Goal: Transaction & Acquisition: Purchase product/service

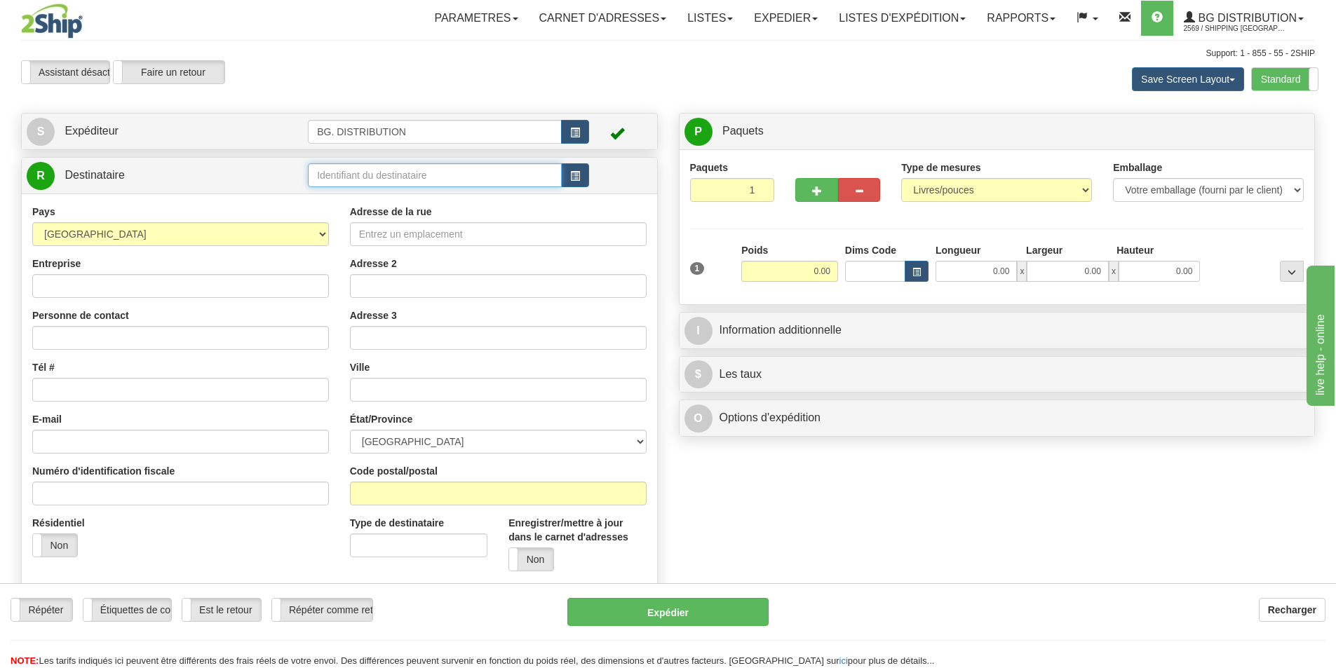
click at [361, 176] on input "text" at bounding box center [435, 175] width 254 height 24
type input "20043"
click button "Supprimer" at bounding box center [0, 0] width 0 height 0
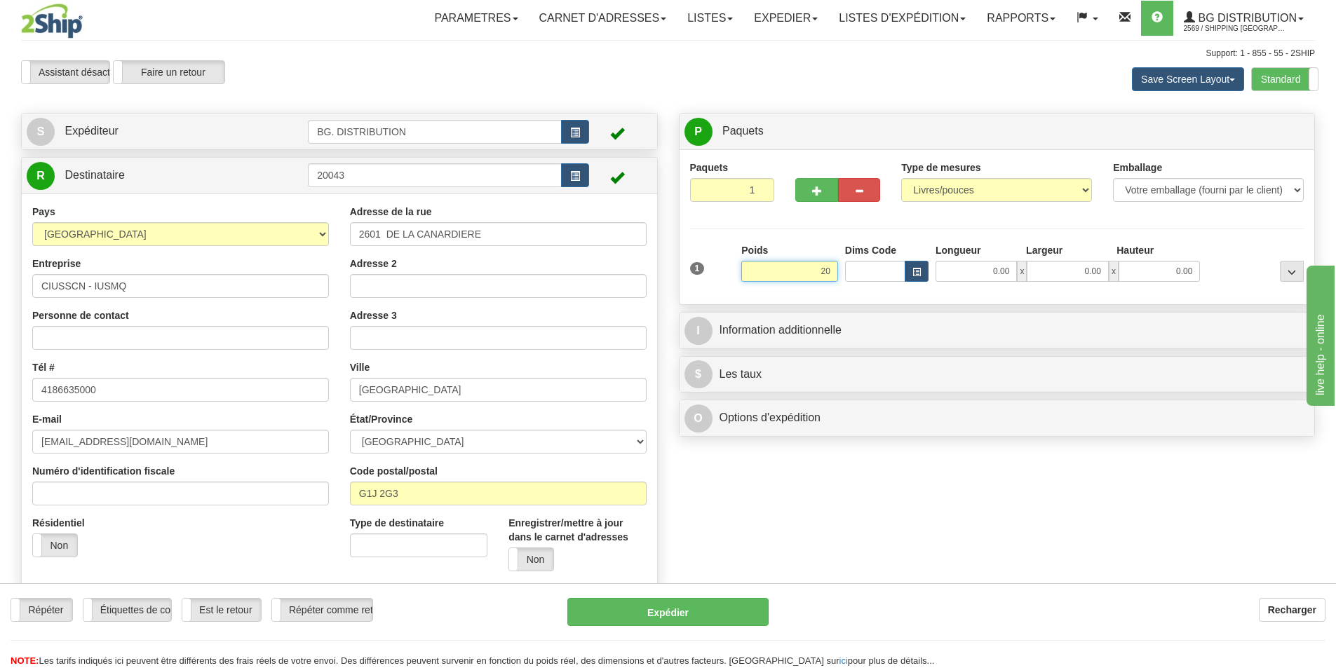
type input "2"
type input "18.00"
click at [988, 268] on input "0.00" at bounding box center [976, 271] width 81 height 21
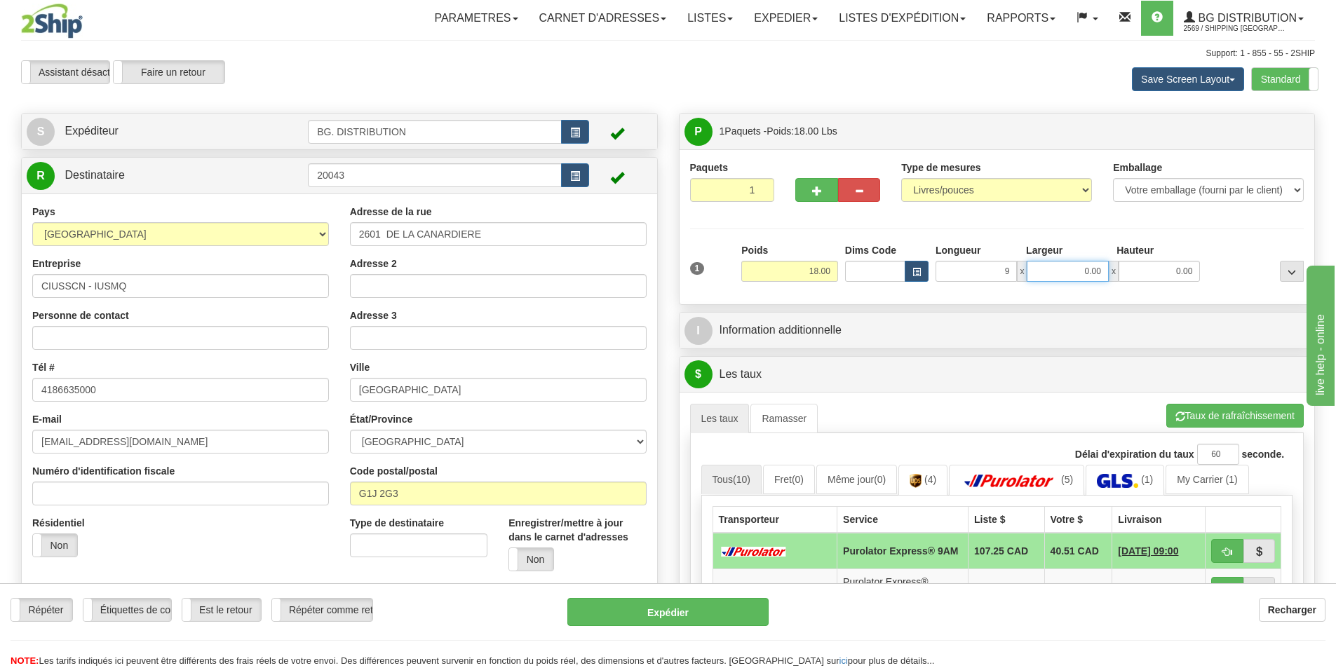
type input "9.00"
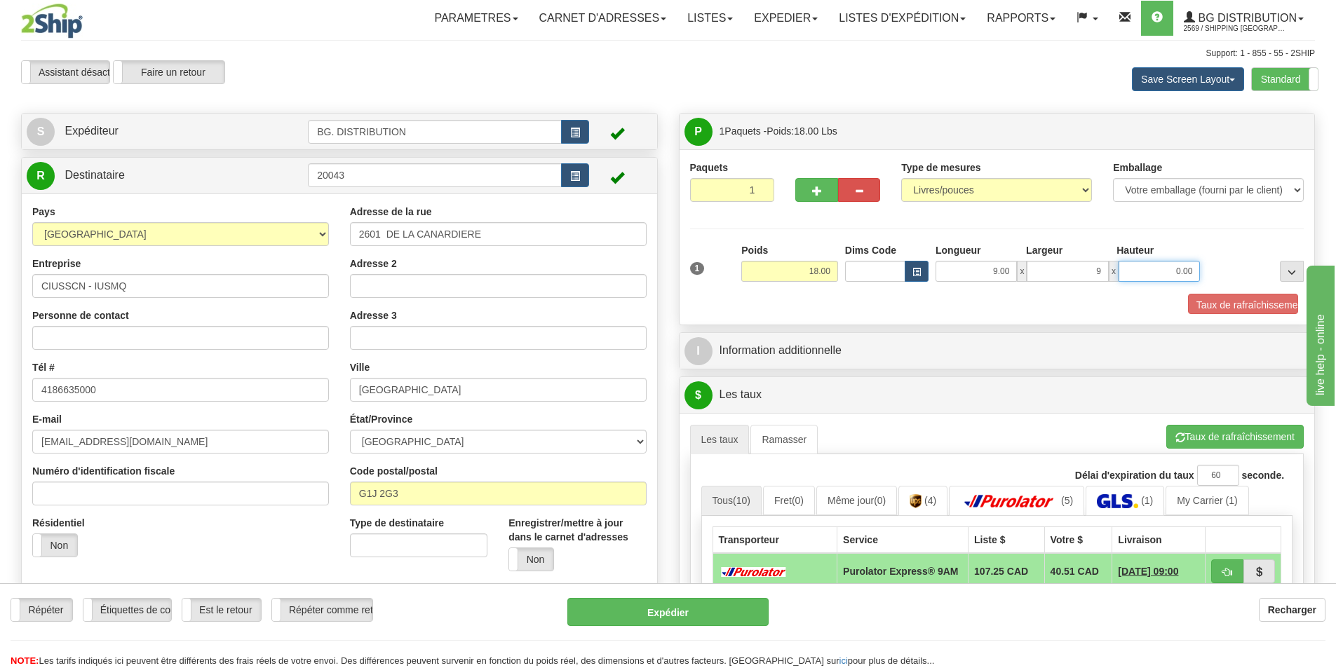
type input "9.00"
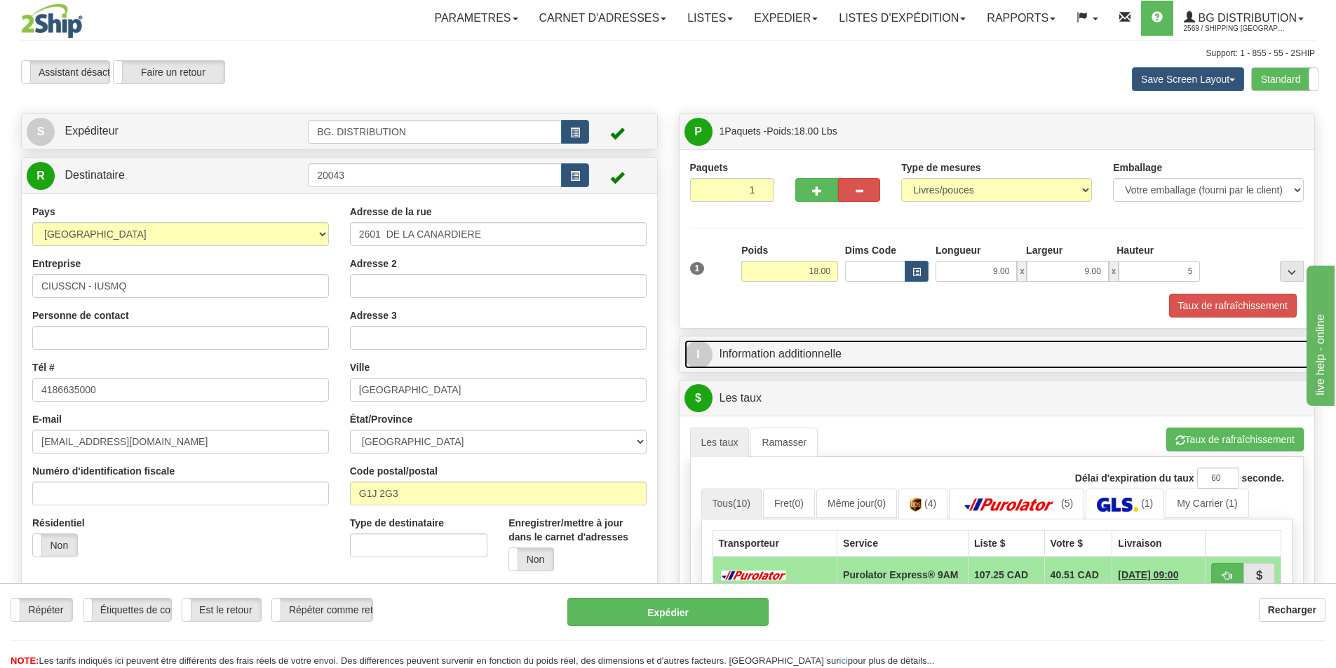
type input "5.00"
click at [814, 356] on link "I Information additionnelle" at bounding box center [998, 354] width 626 height 29
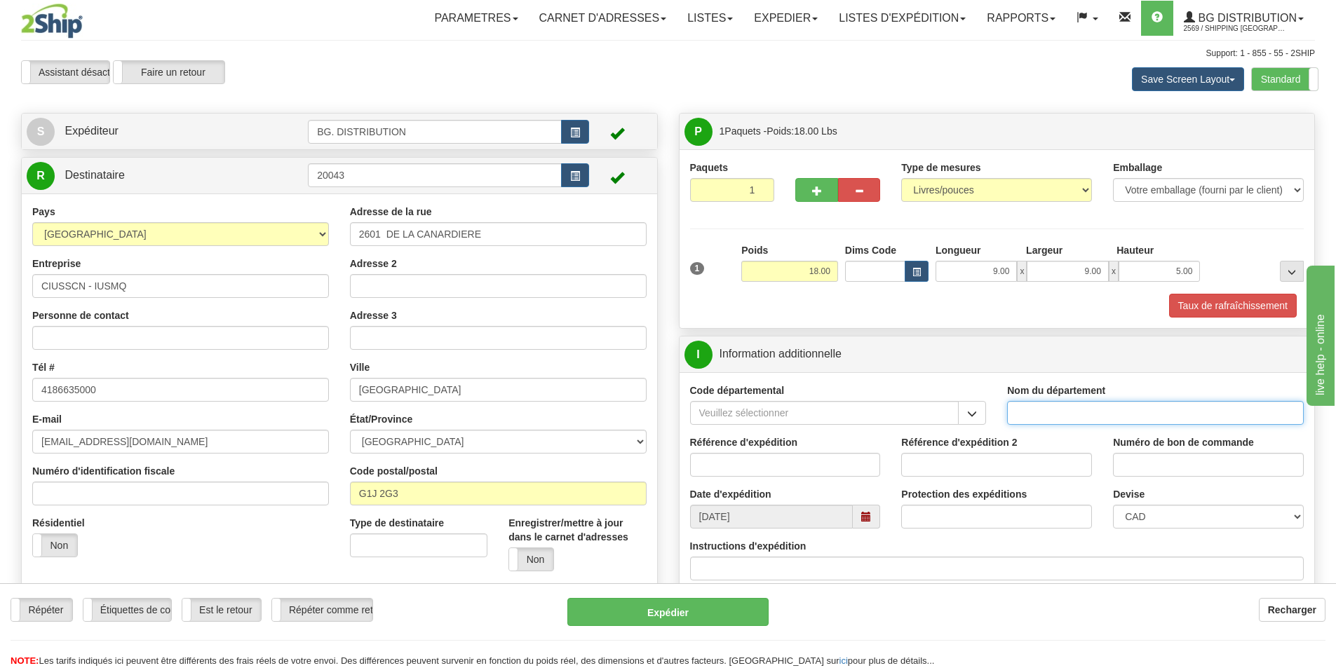
click at [1116, 409] on input "Nom du département" at bounding box center [1155, 413] width 297 height 24
type input "."
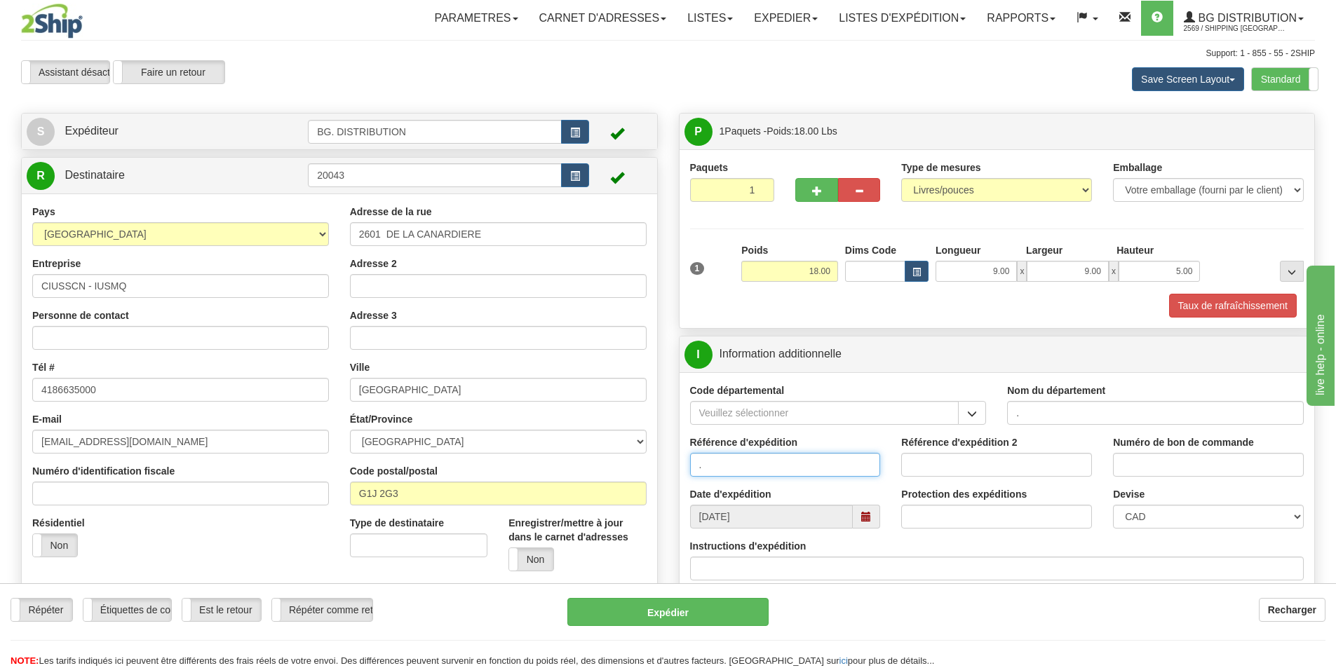
type input "."
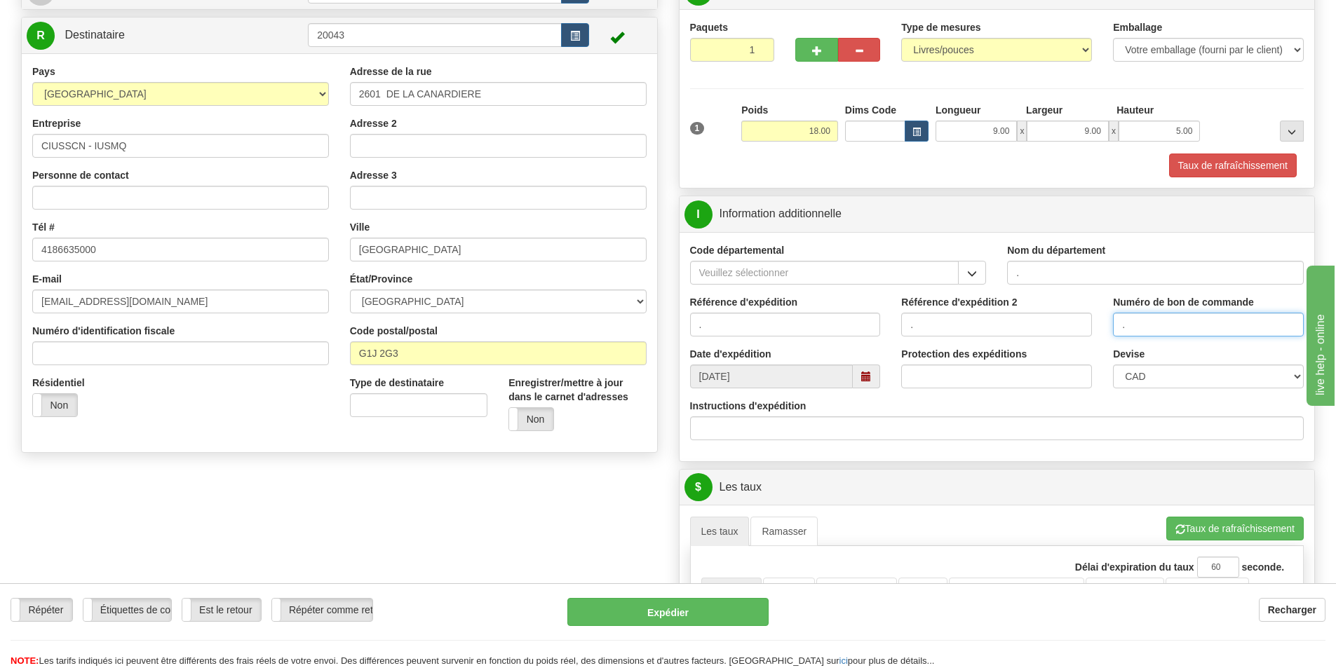
scroll to position [210, 0]
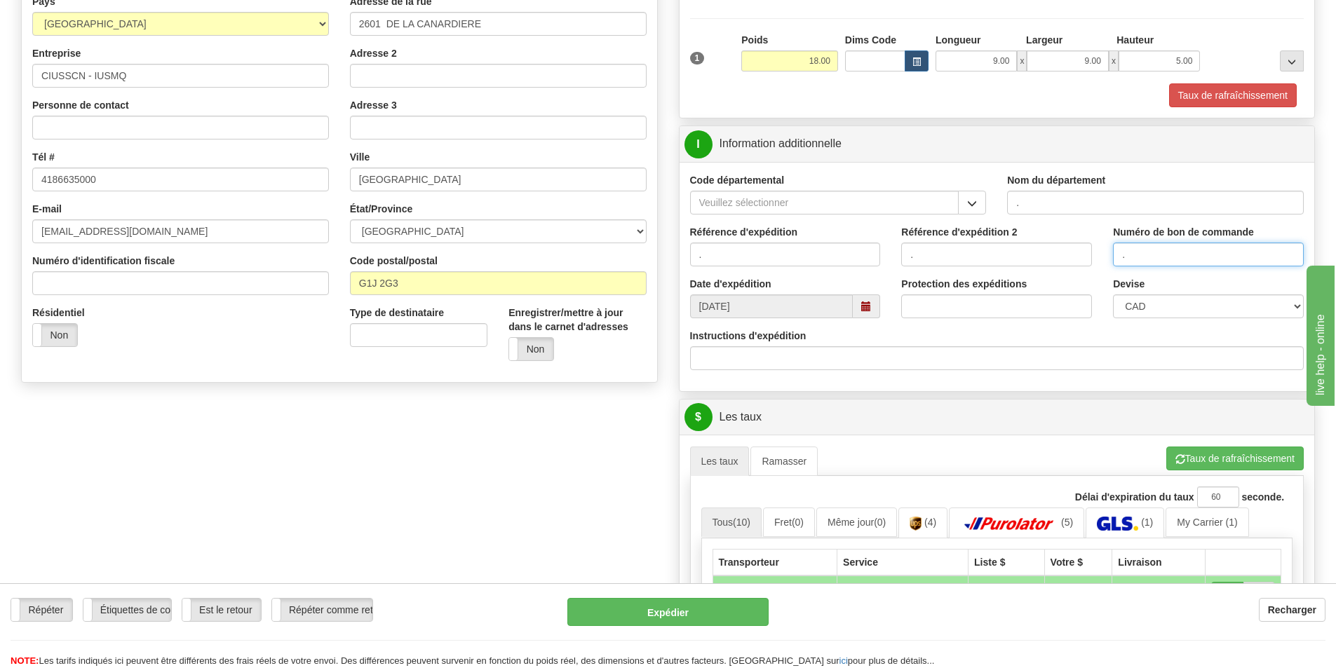
type input "."
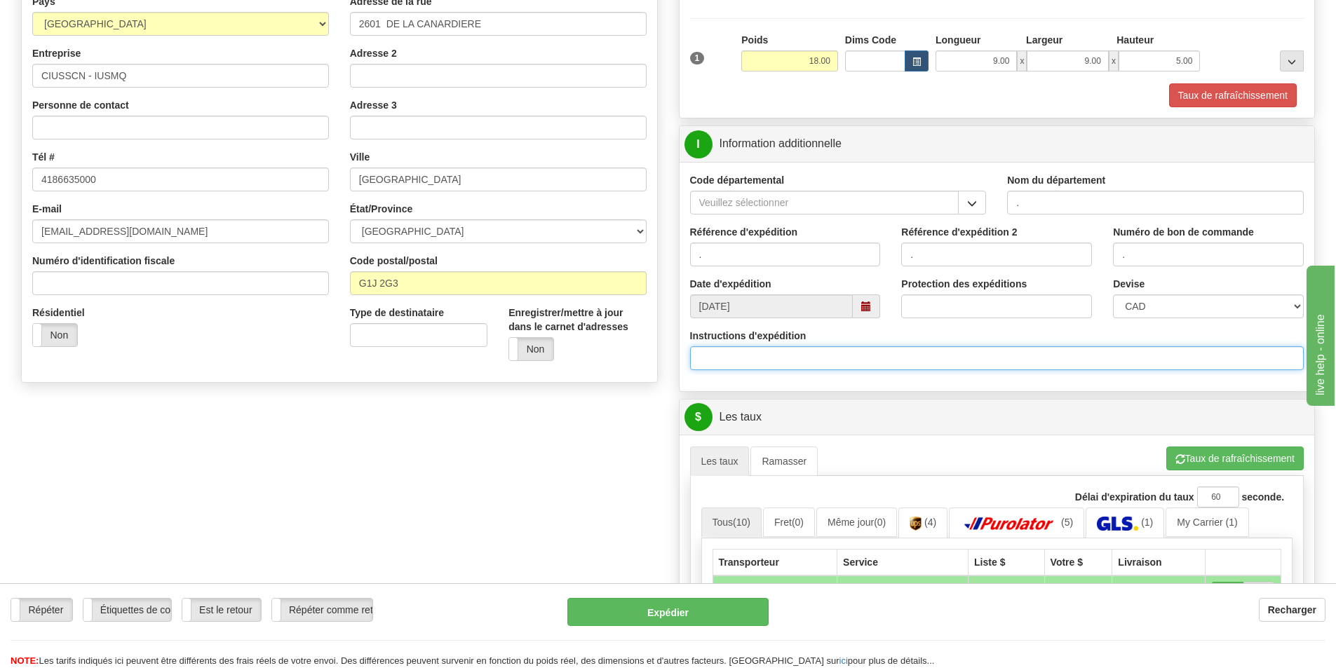
click at [821, 358] on input "Instructions d'expédition" at bounding box center [997, 358] width 614 height 24
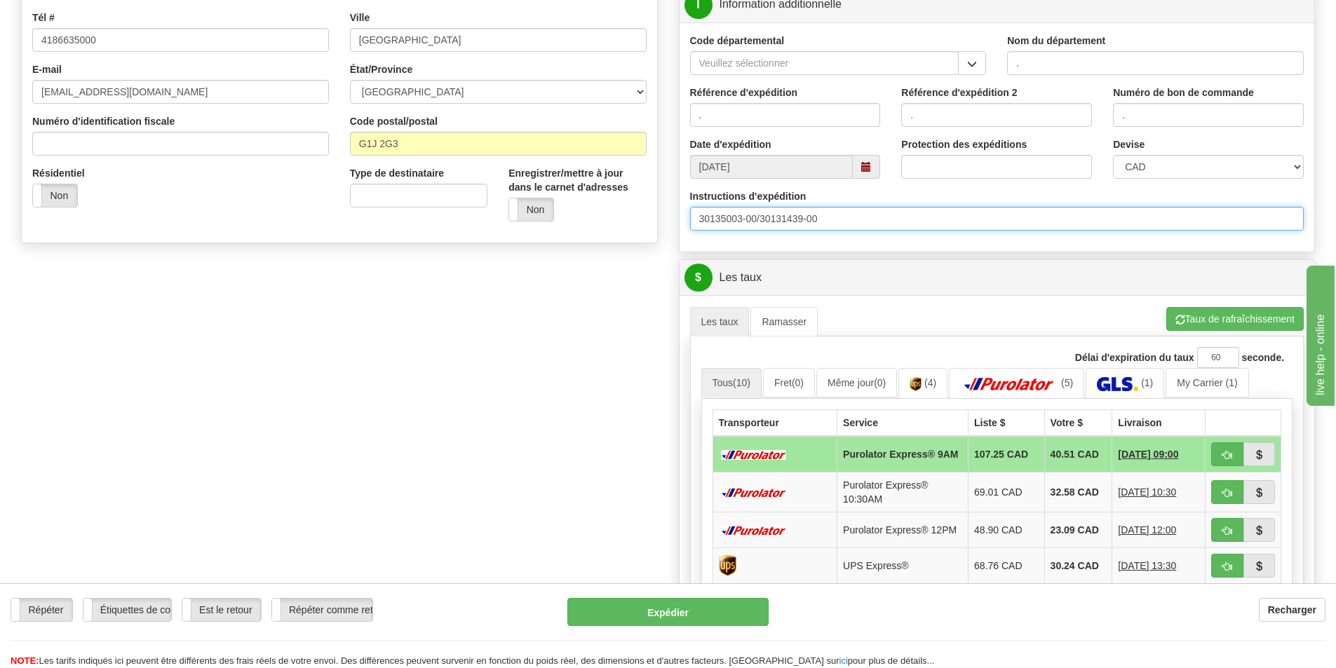
scroll to position [351, 0]
type input "30135003-00/30131439-00"
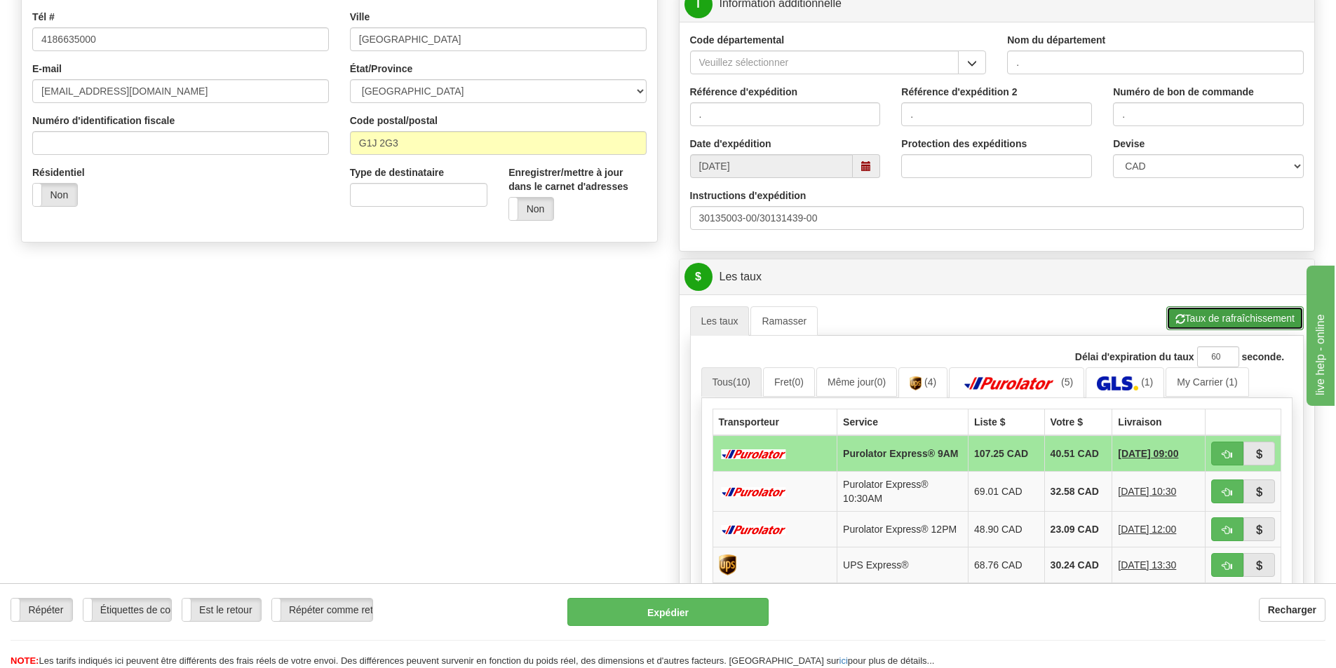
click at [1220, 318] on button "Taux de rafraîchissement" at bounding box center [1234, 319] width 137 height 24
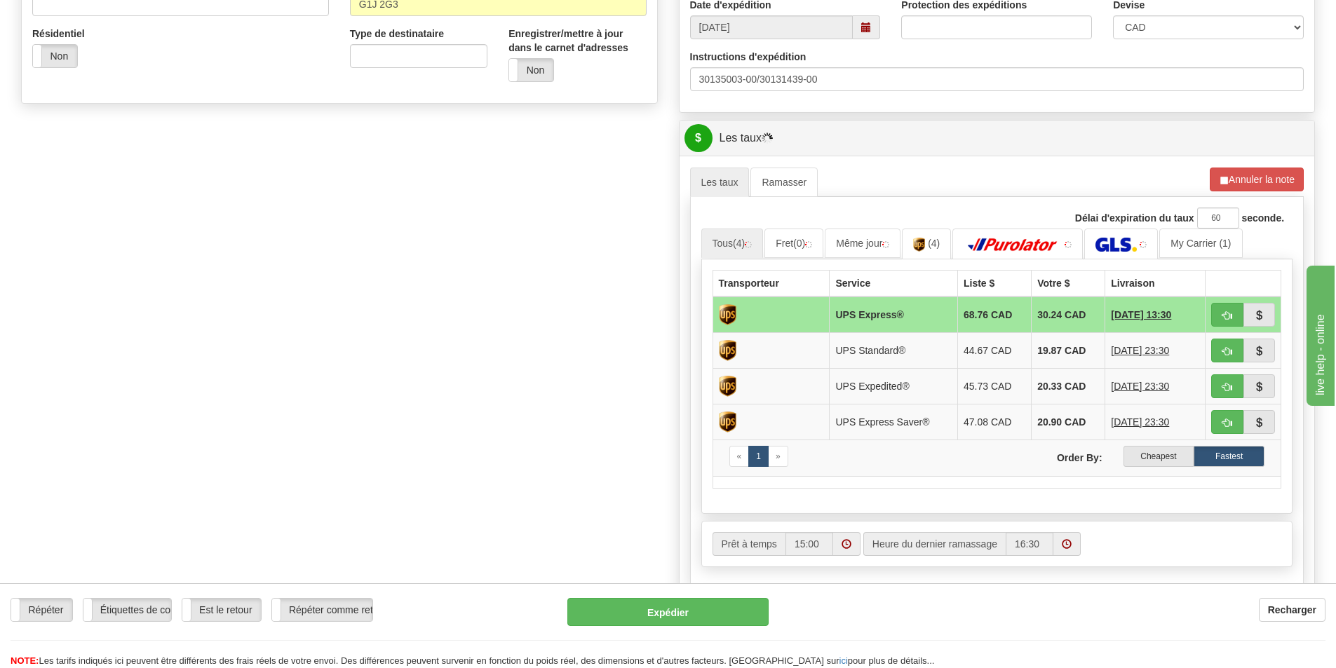
scroll to position [491, 0]
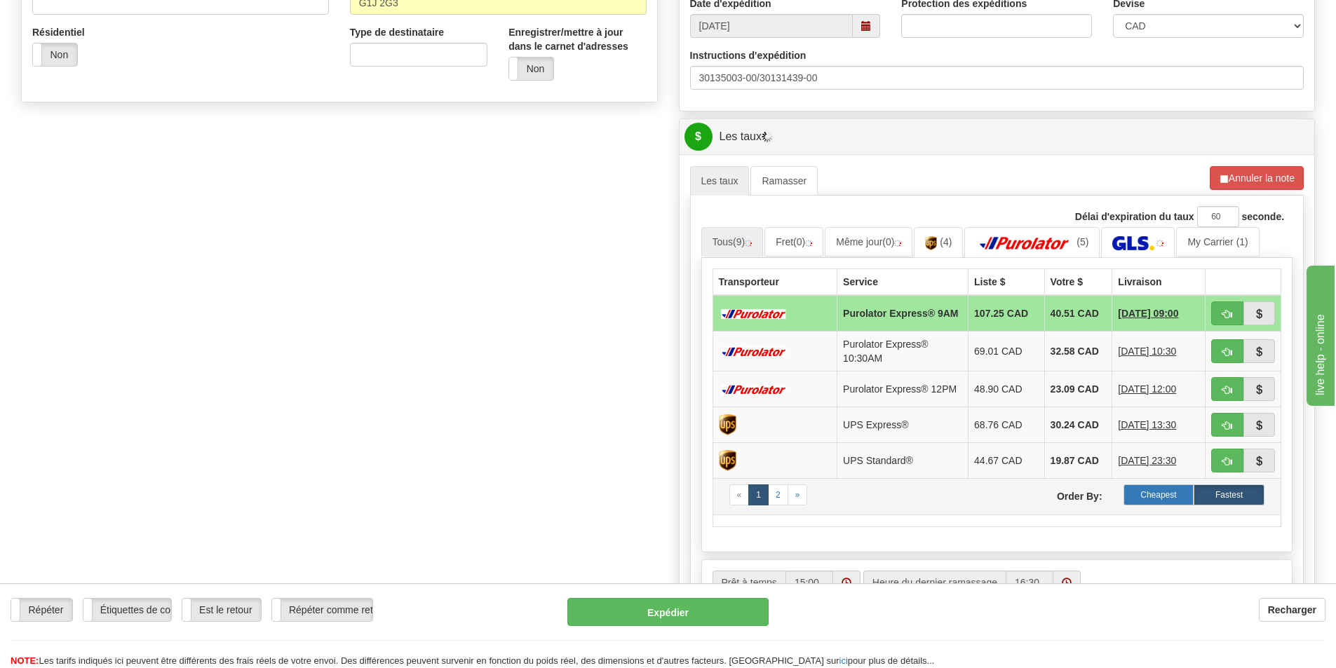
click at [1150, 493] on label "Cheapest" at bounding box center [1159, 495] width 71 height 21
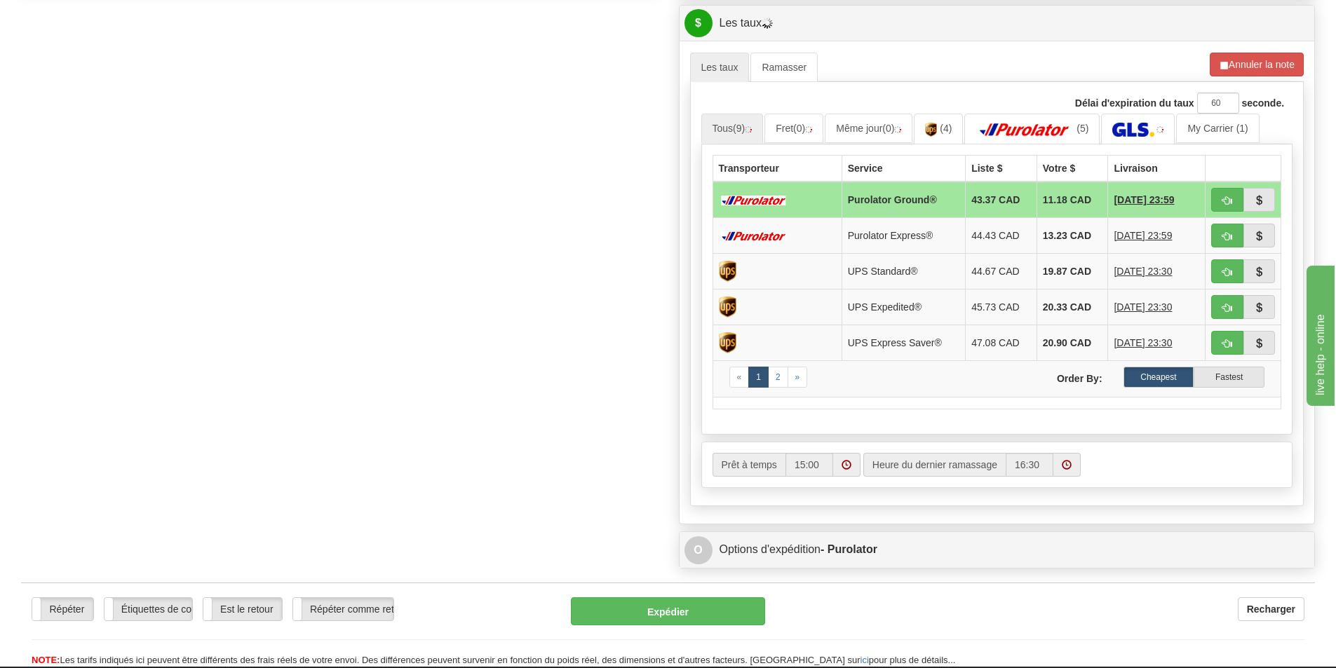
scroll to position [631, 0]
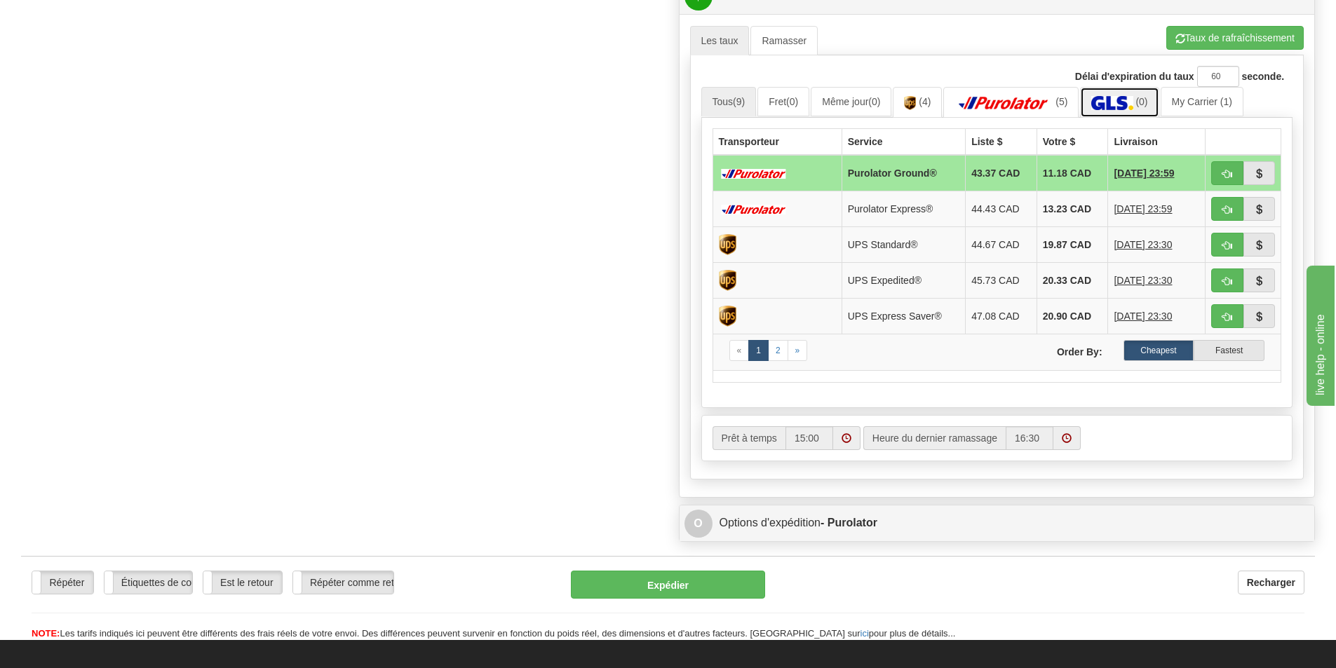
click at [1119, 100] on img at bounding box center [1111, 103] width 41 height 14
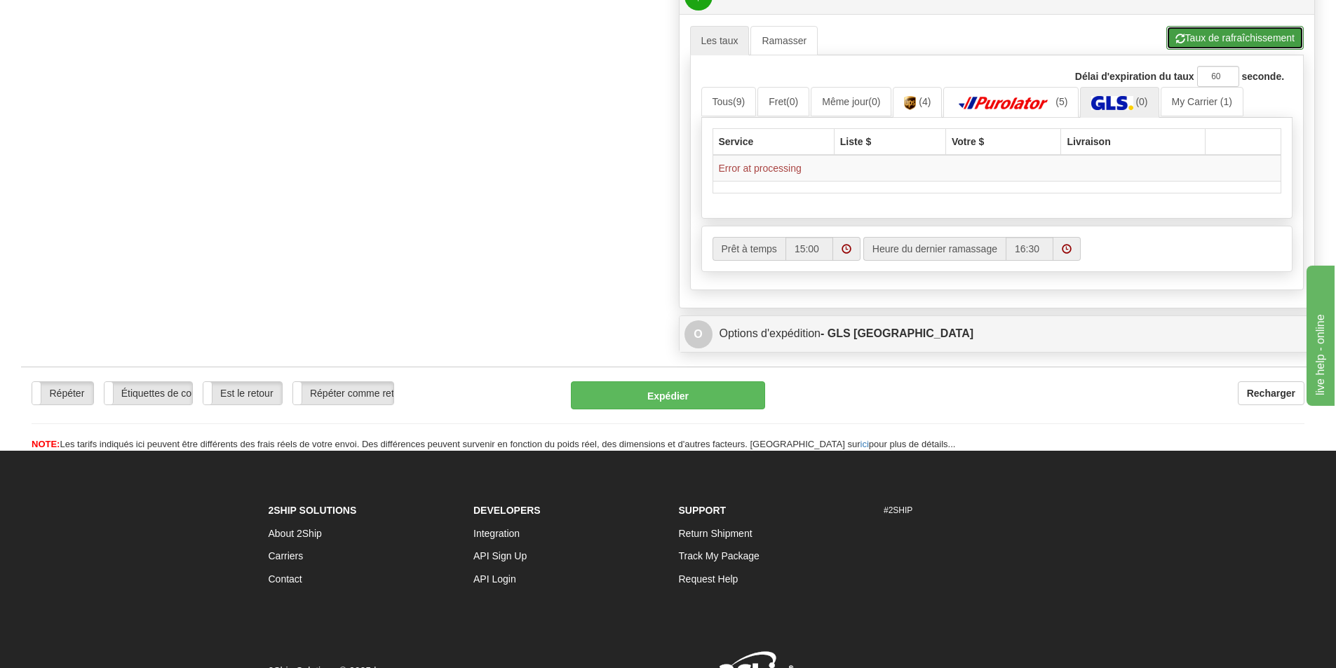
click at [1230, 34] on button "Taux de rafraîchissement" at bounding box center [1234, 38] width 137 height 24
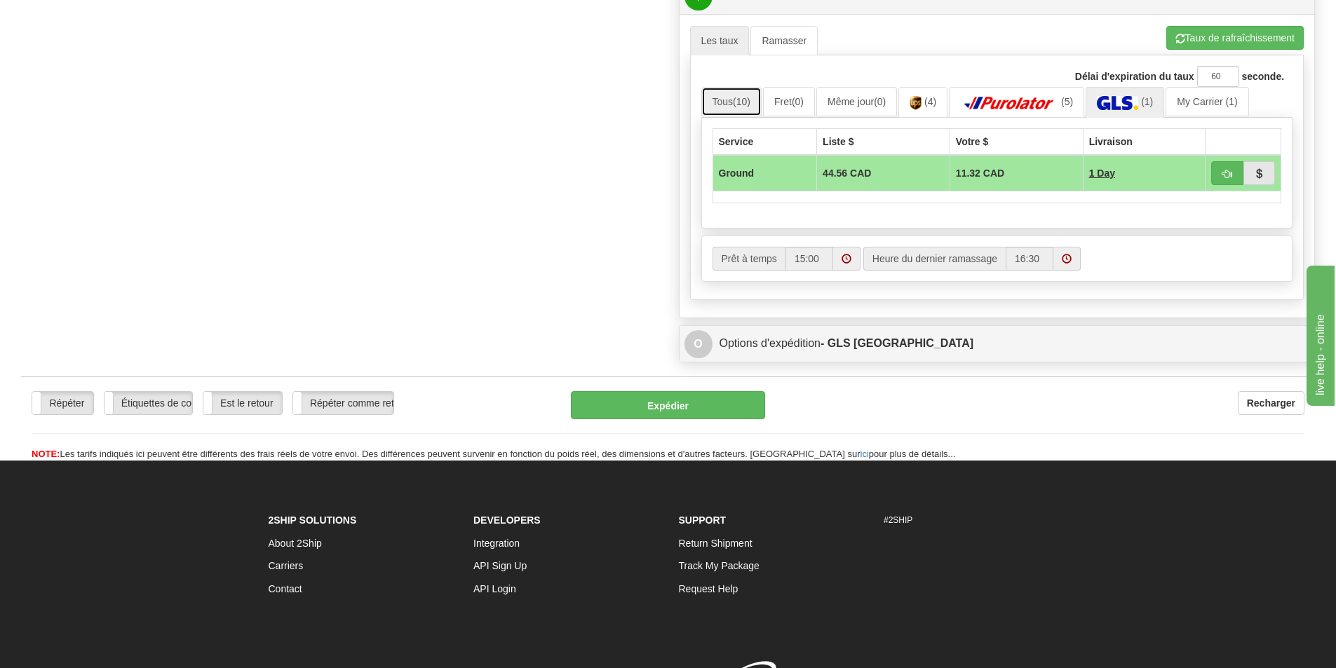
click at [729, 96] on link "Tous (10)" at bounding box center [731, 101] width 60 height 29
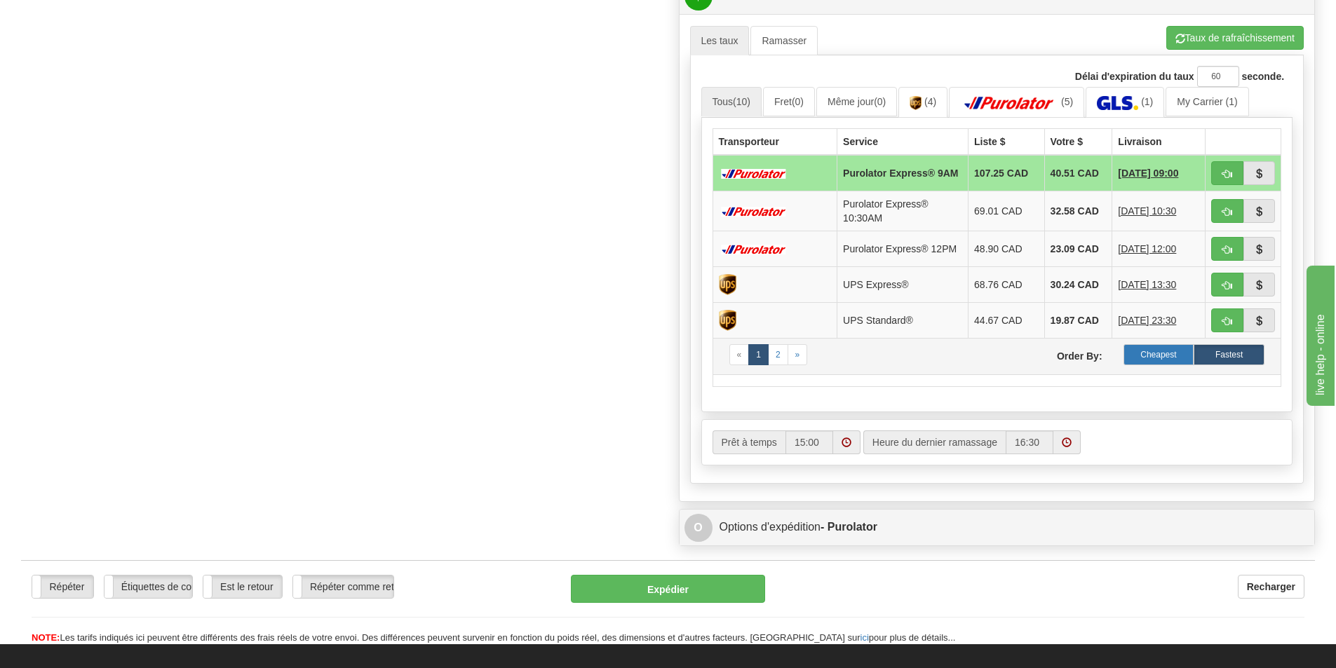
click at [1159, 358] on label "Cheapest" at bounding box center [1159, 354] width 71 height 21
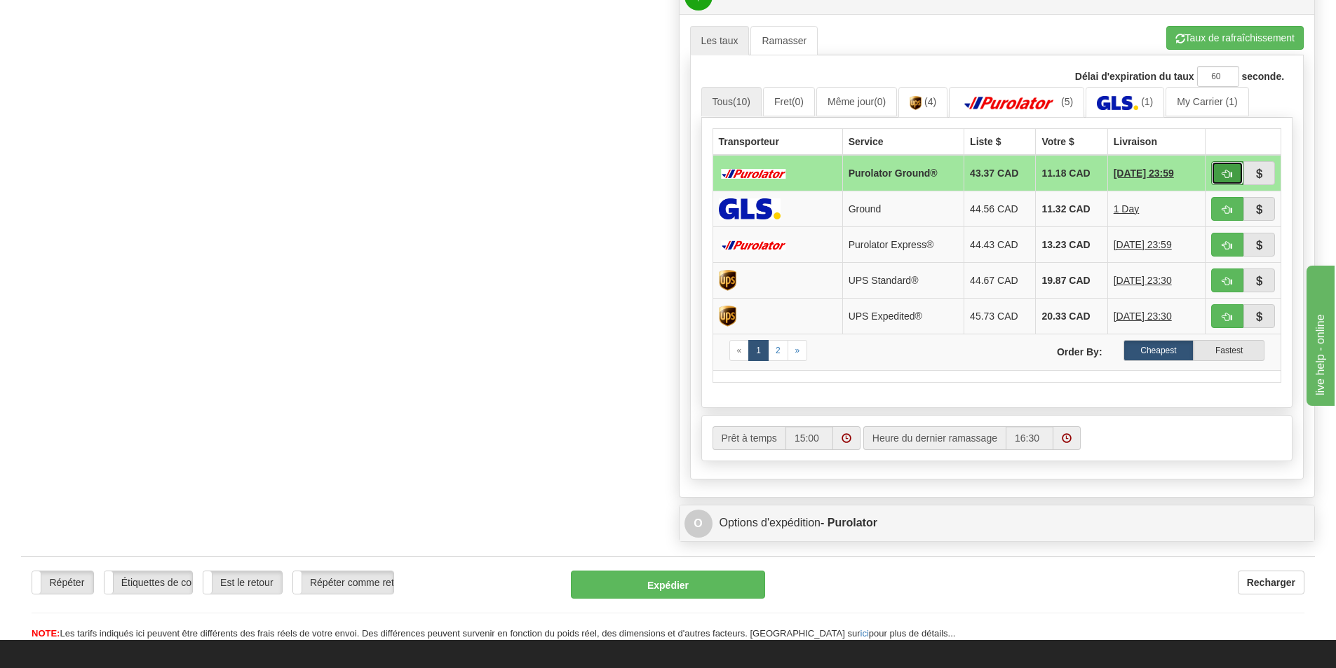
click at [1227, 174] on span "button" at bounding box center [1228, 174] width 10 height 9
type input "260"
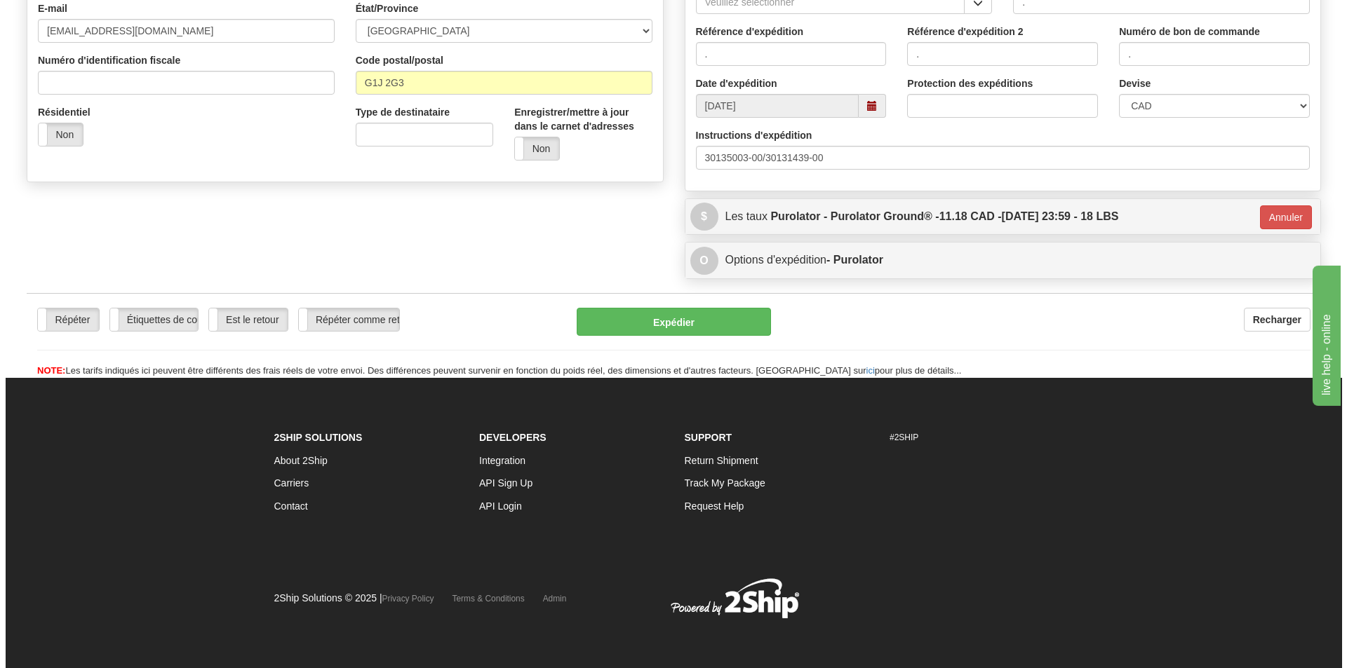
scroll to position [412, 0]
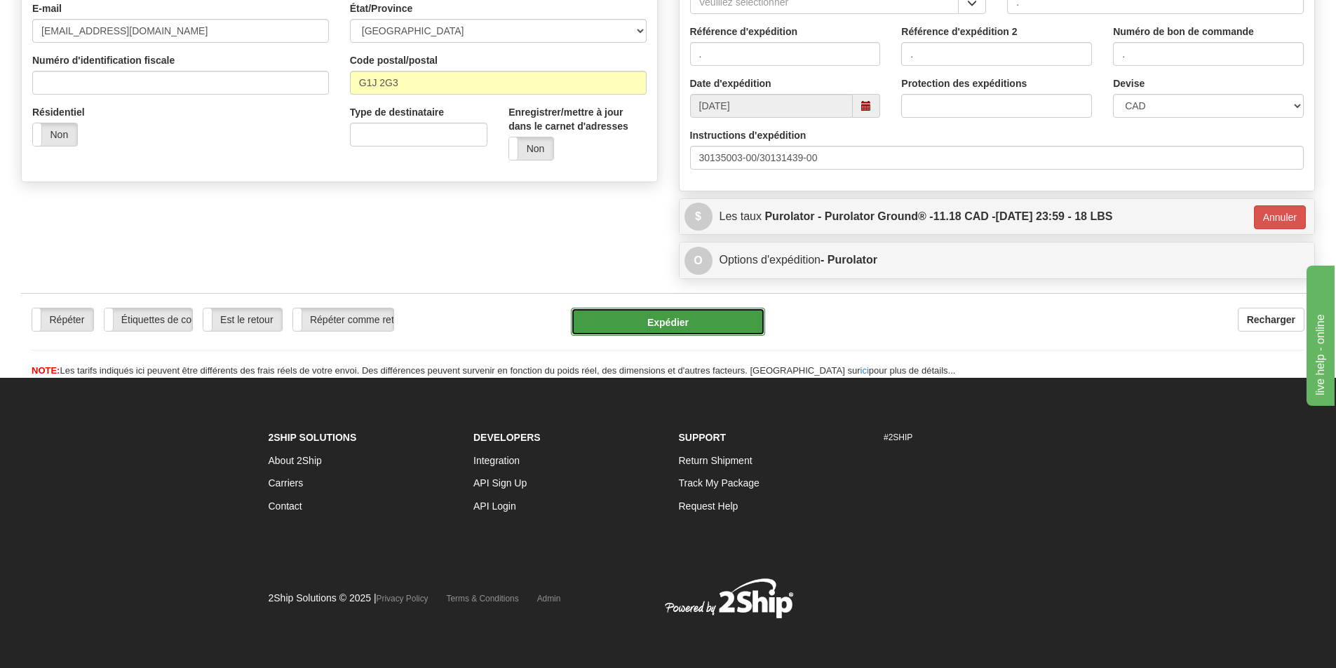
click at [720, 325] on button "Expédier" at bounding box center [668, 322] width 194 height 28
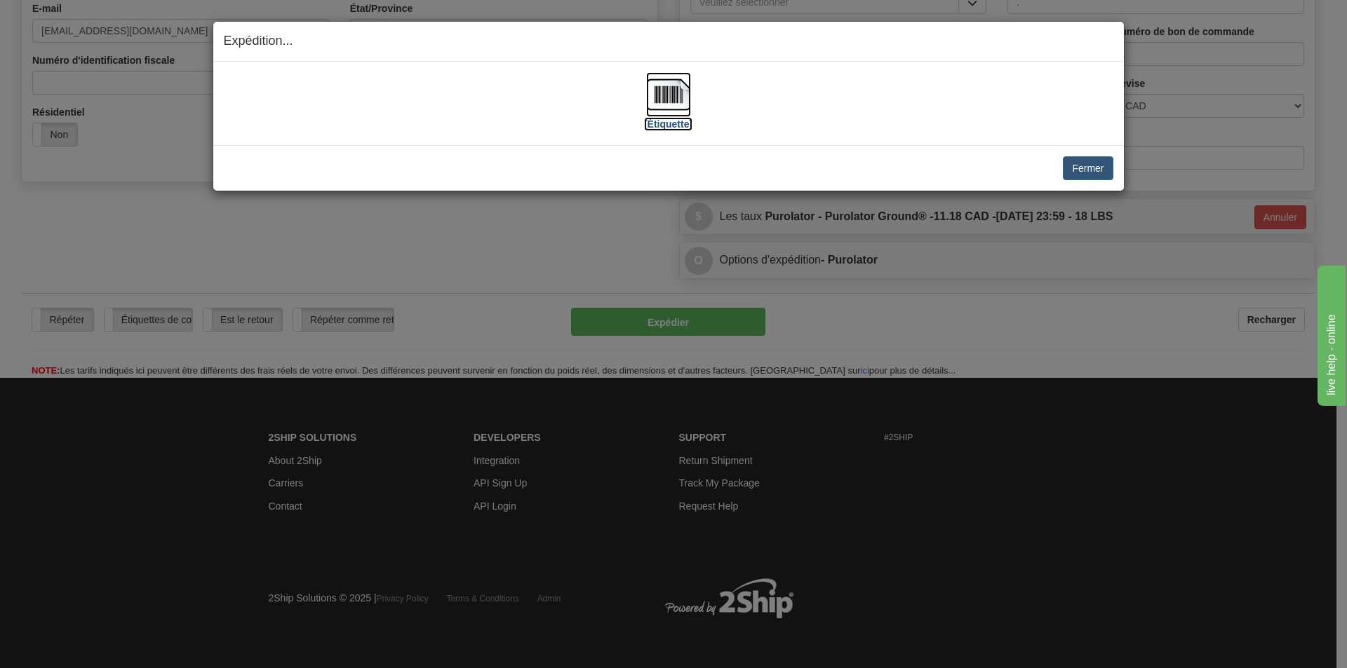
click at [675, 91] on img at bounding box center [668, 94] width 45 height 45
click at [1098, 166] on button "Fermer" at bounding box center [1088, 168] width 50 height 24
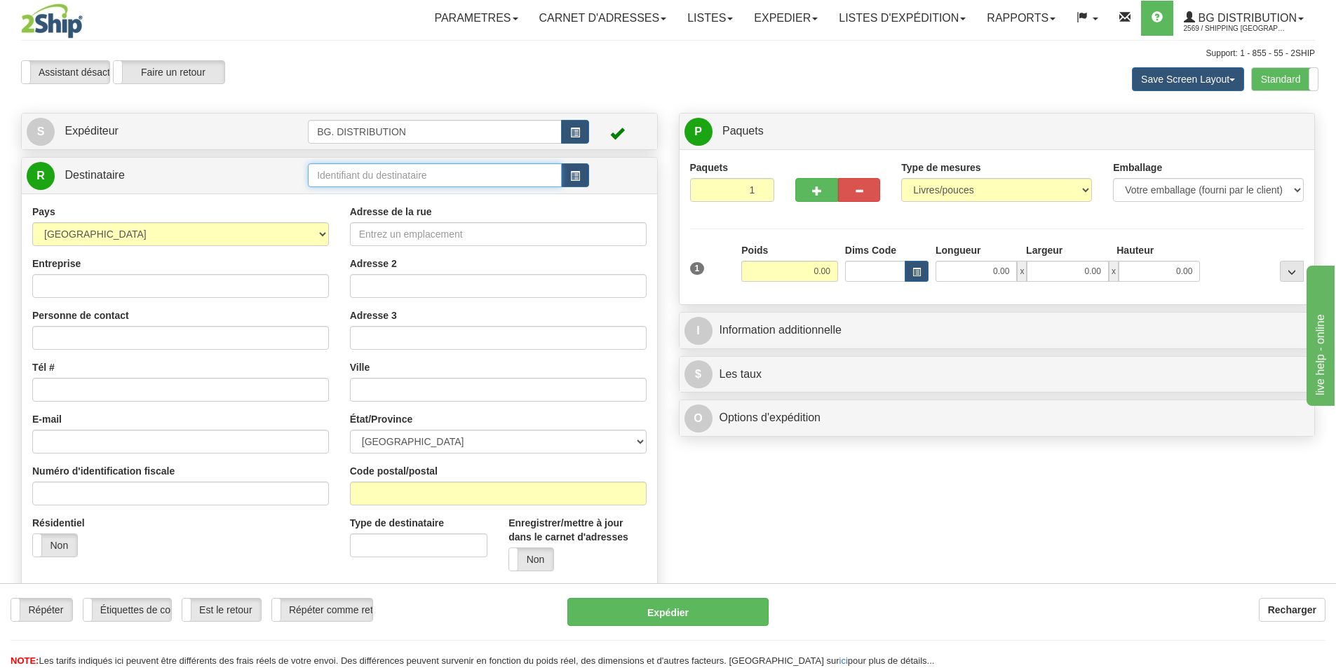
click at [335, 180] on input "text" at bounding box center [435, 175] width 254 height 24
type input "20044"
click button "Supprimer" at bounding box center [0, 0] width 0 height 0
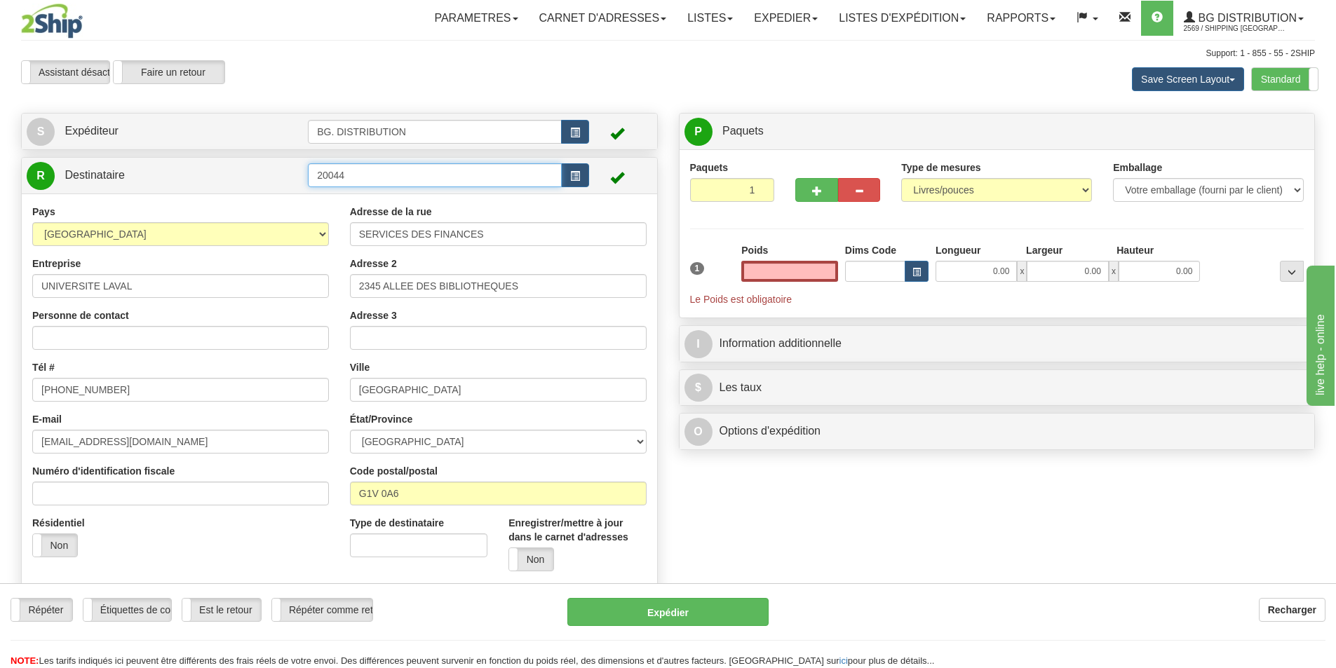
type input "0.00"
click at [398, 179] on input "20044" at bounding box center [435, 175] width 254 height 24
type input "20044."
click button "Supprimer" at bounding box center [0, 0] width 0 height 0
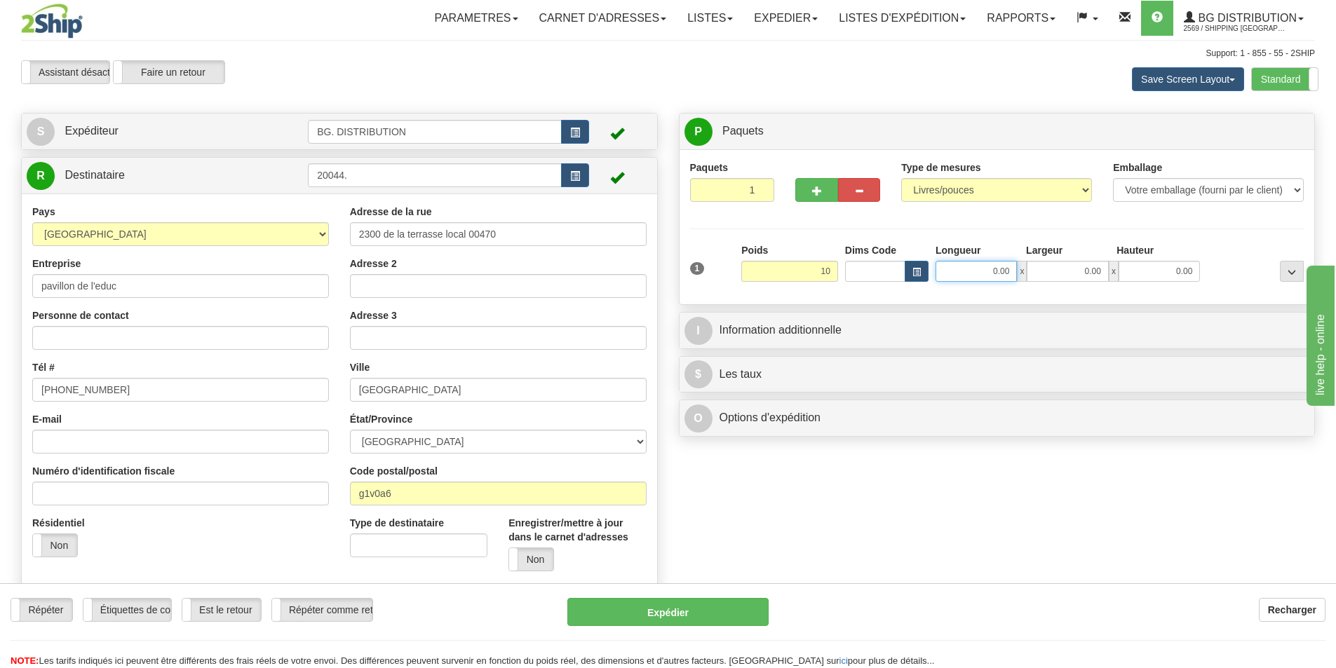
type input "10.00"
click at [999, 271] on input "0.00" at bounding box center [976, 271] width 81 height 21
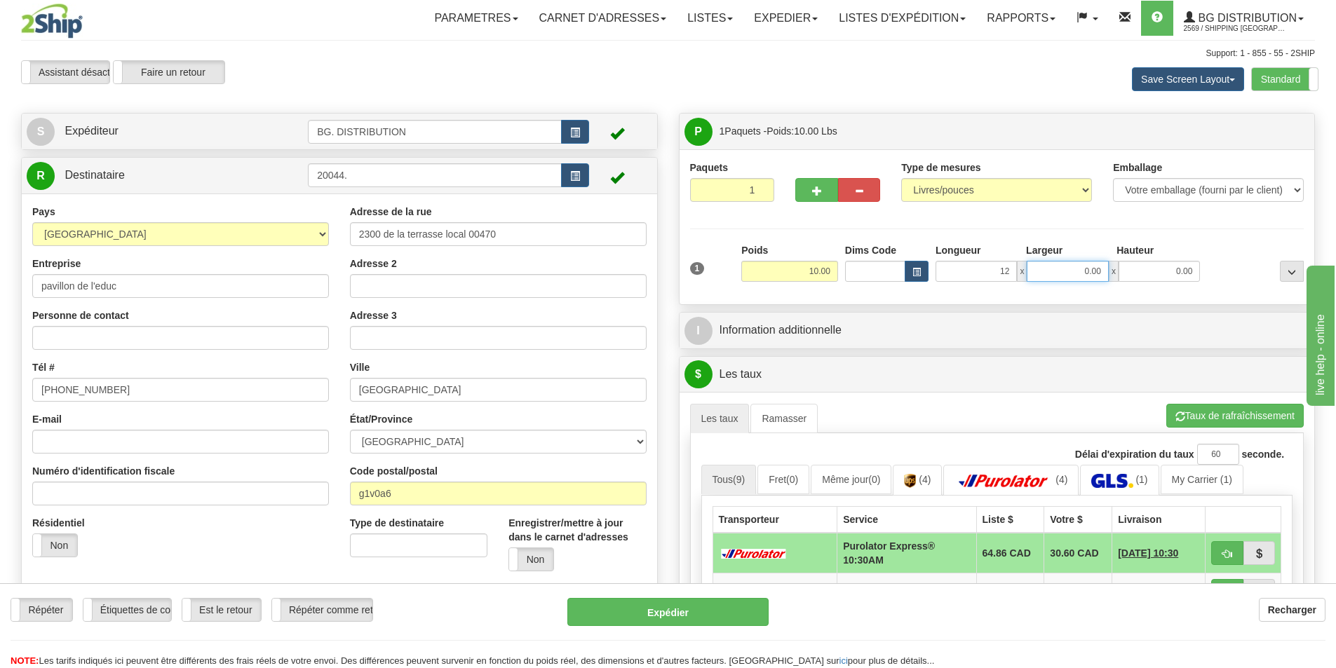
type input "12.00"
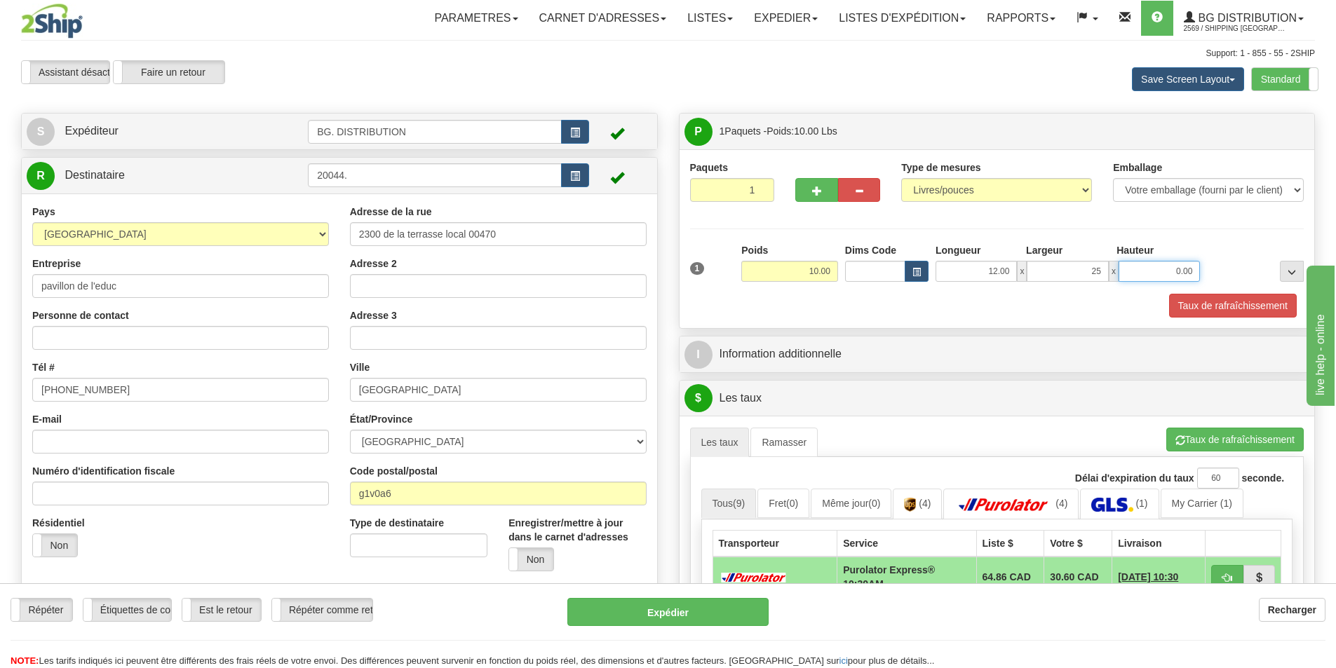
type input "25.00"
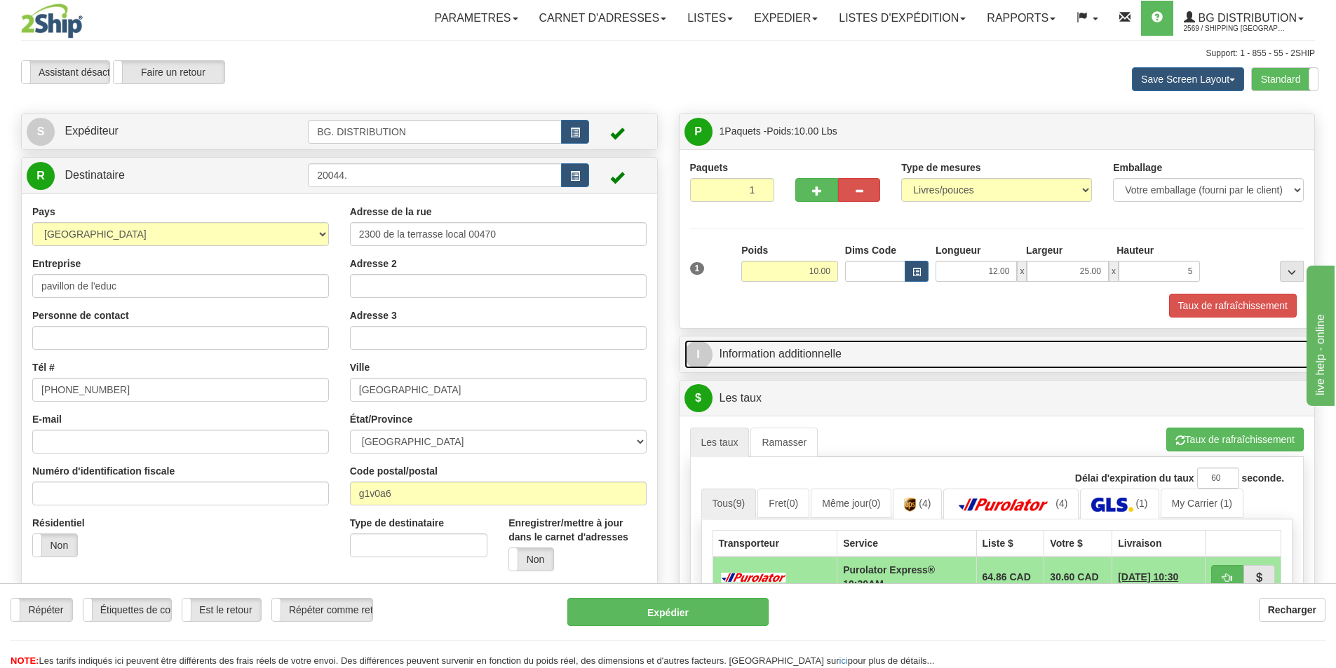
type input "5.00"
click at [863, 357] on link "I Information additionnelle" at bounding box center [998, 354] width 626 height 29
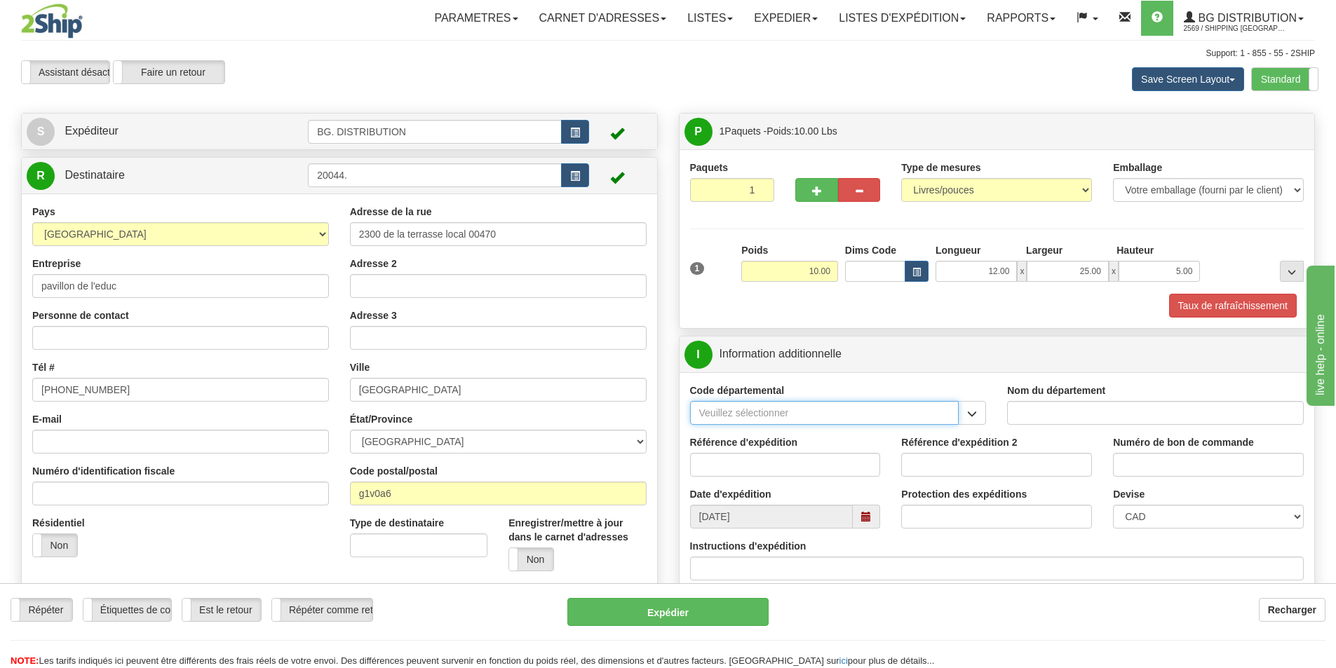
click button "Supprimer" at bounding box center [0, 0] width 0 height 0
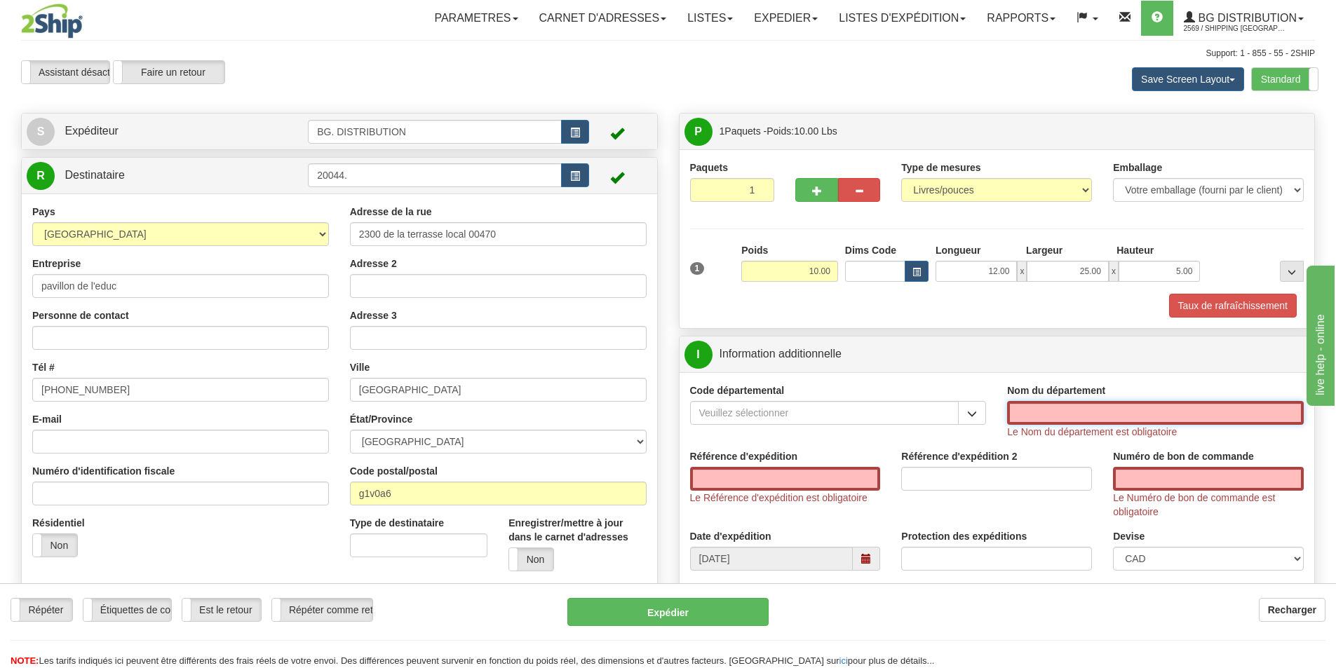
click at [1057, 409] on input "Nom du département" at bounding box center [1155, 413] width 297 height 24
type input "."
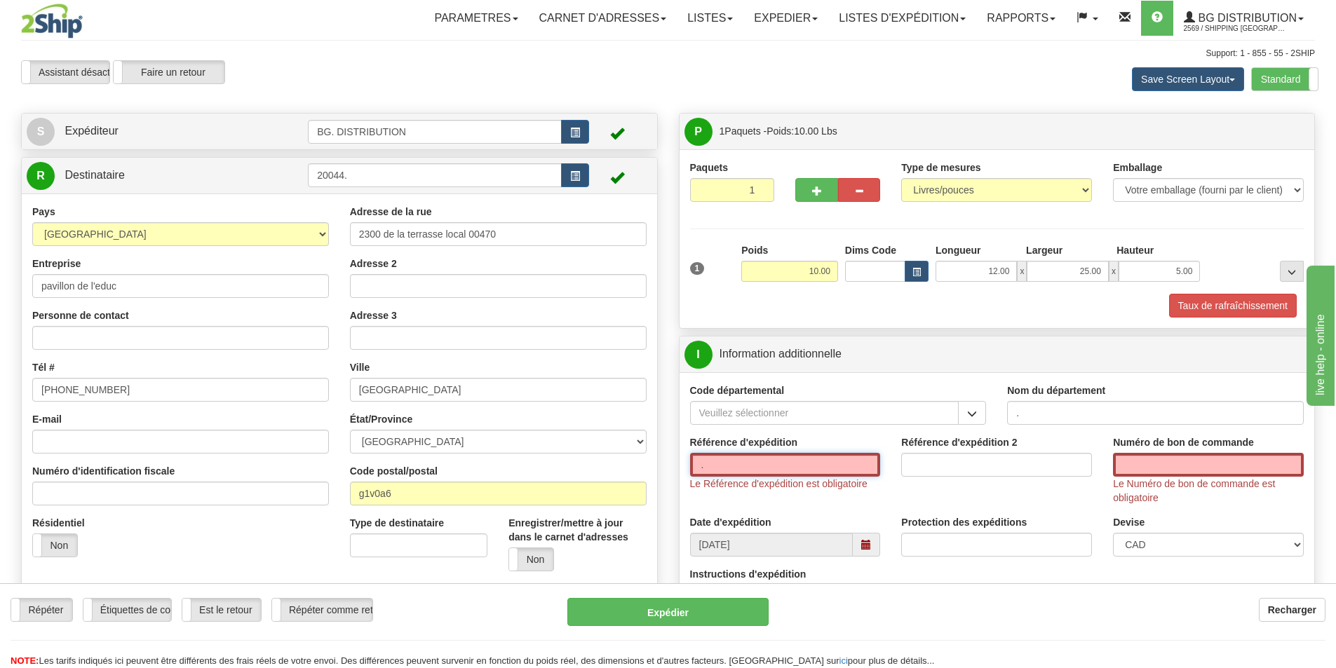
type input "."
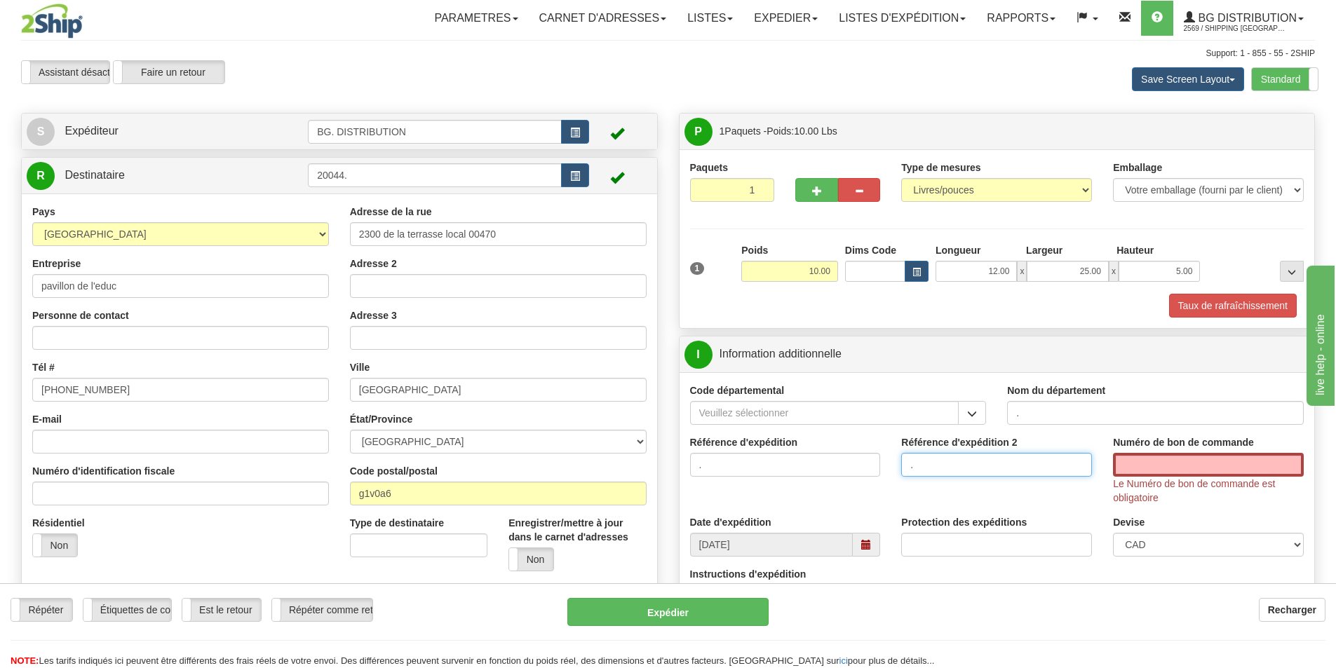
type input "."
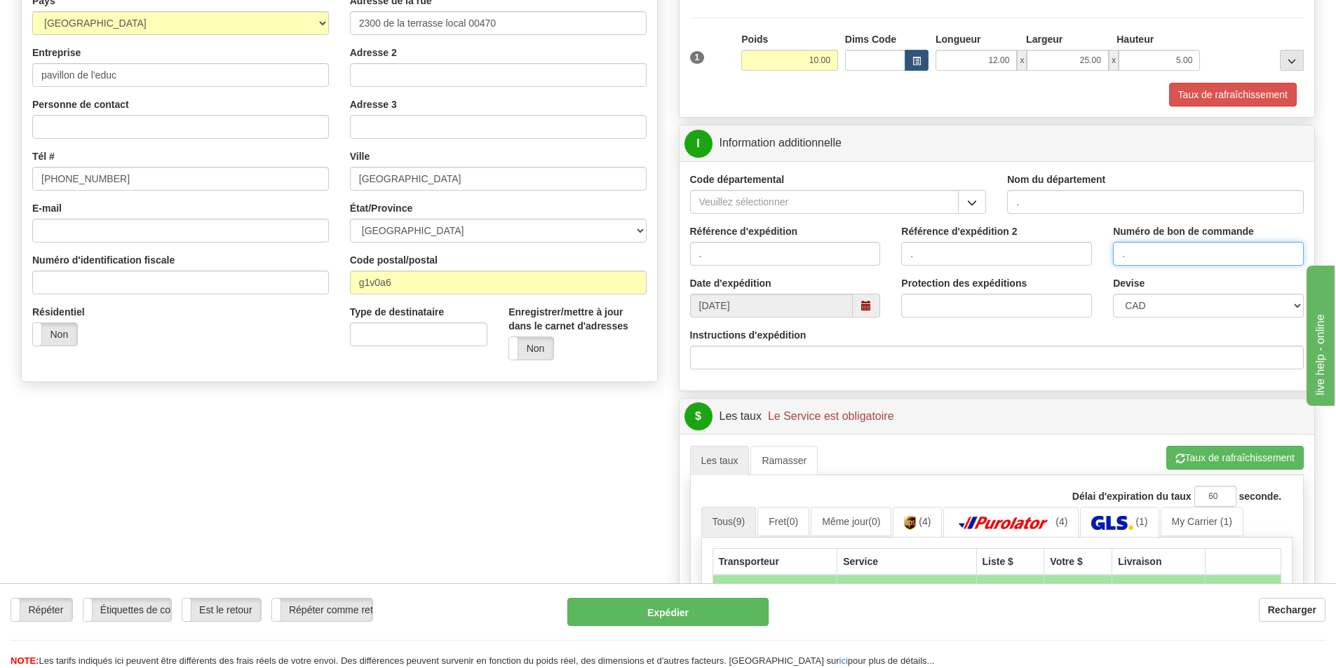
scroll to position [281, 0]
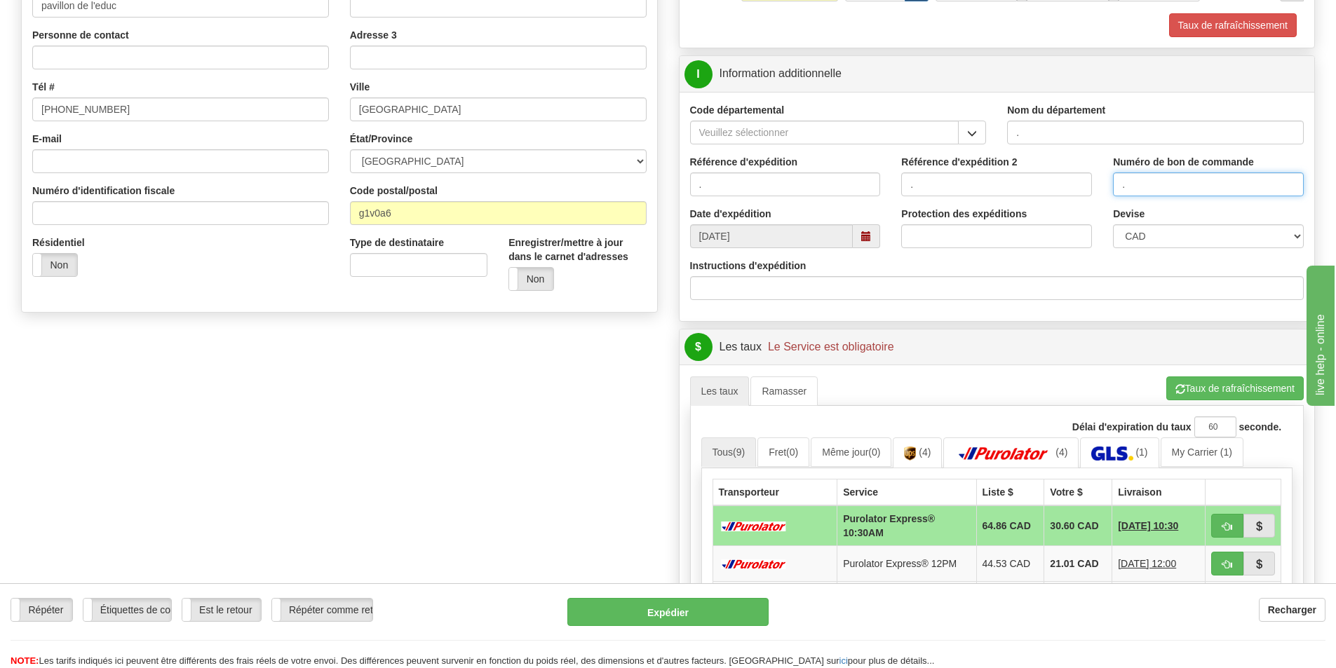
type input "."
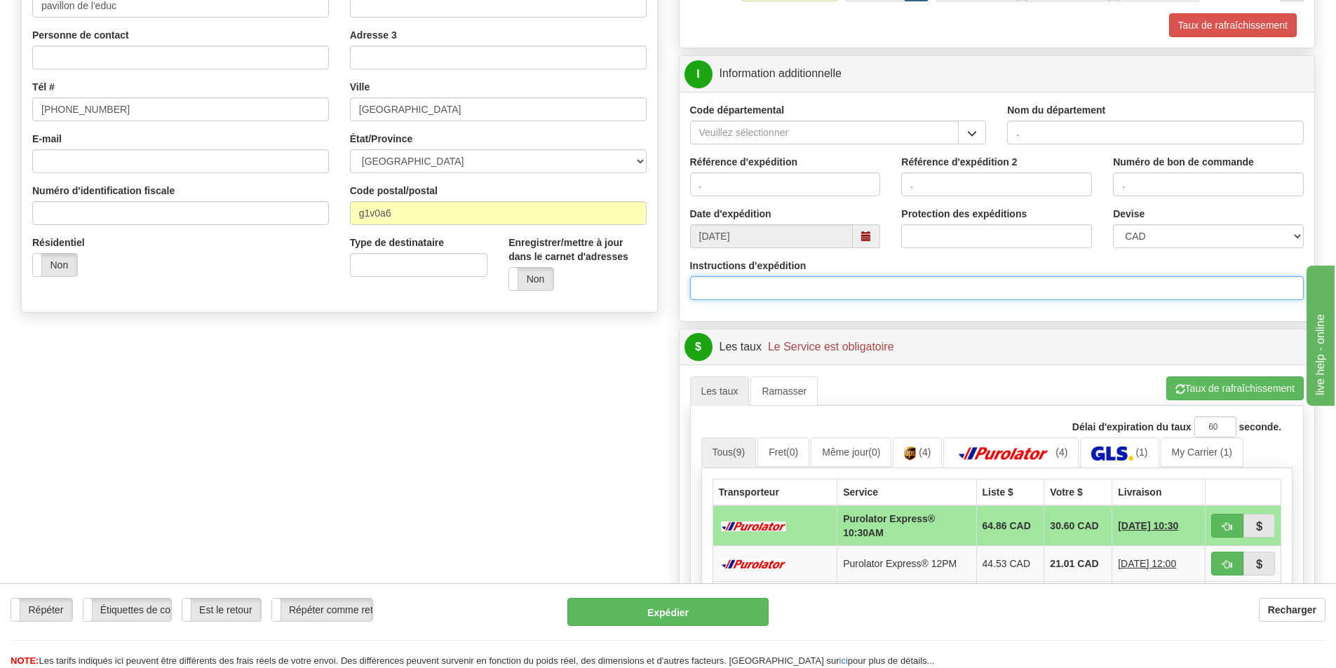
click at [794, 283] on input "Instructions d'expédition" at bounding box center [997, 288] width 614 height 24
type input "."
click at [711, 290] on input "3033317-01" at bounding box center [997, 288] width 614 height 24
type input "30133317-01"
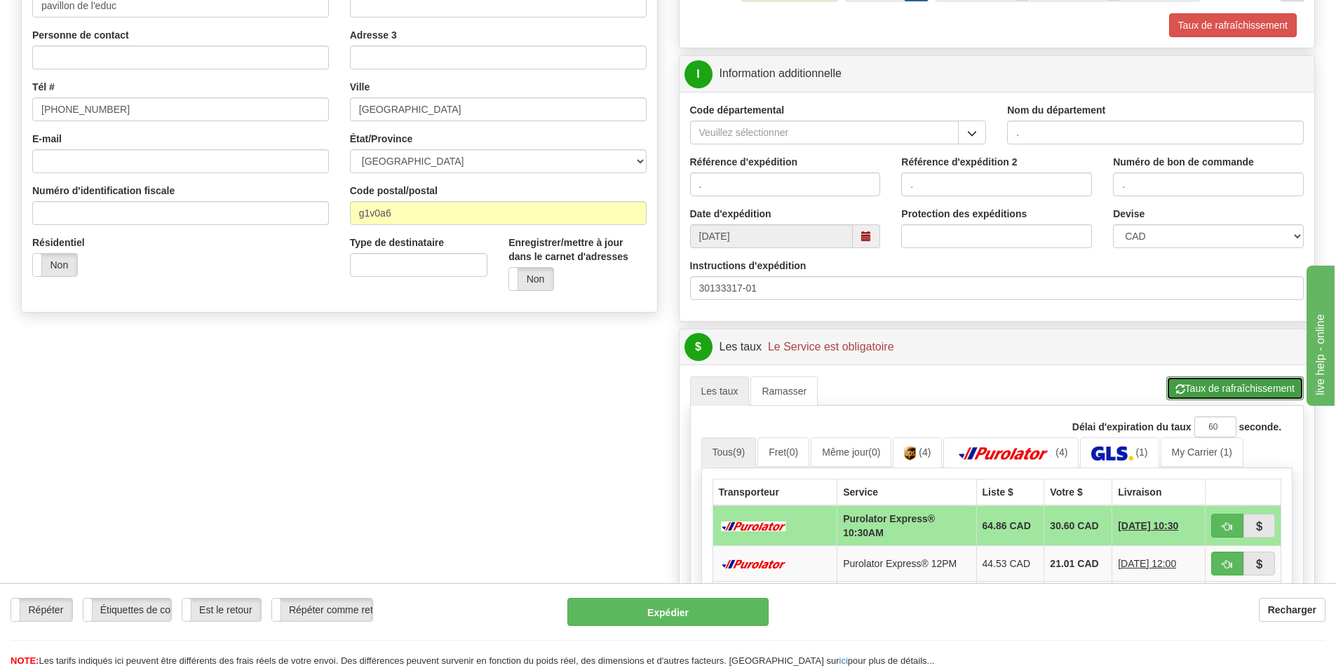
click at [1216, 382] on button "Taux de rafraîchissement" at bounding box center [1234, 389] width 137 height 24
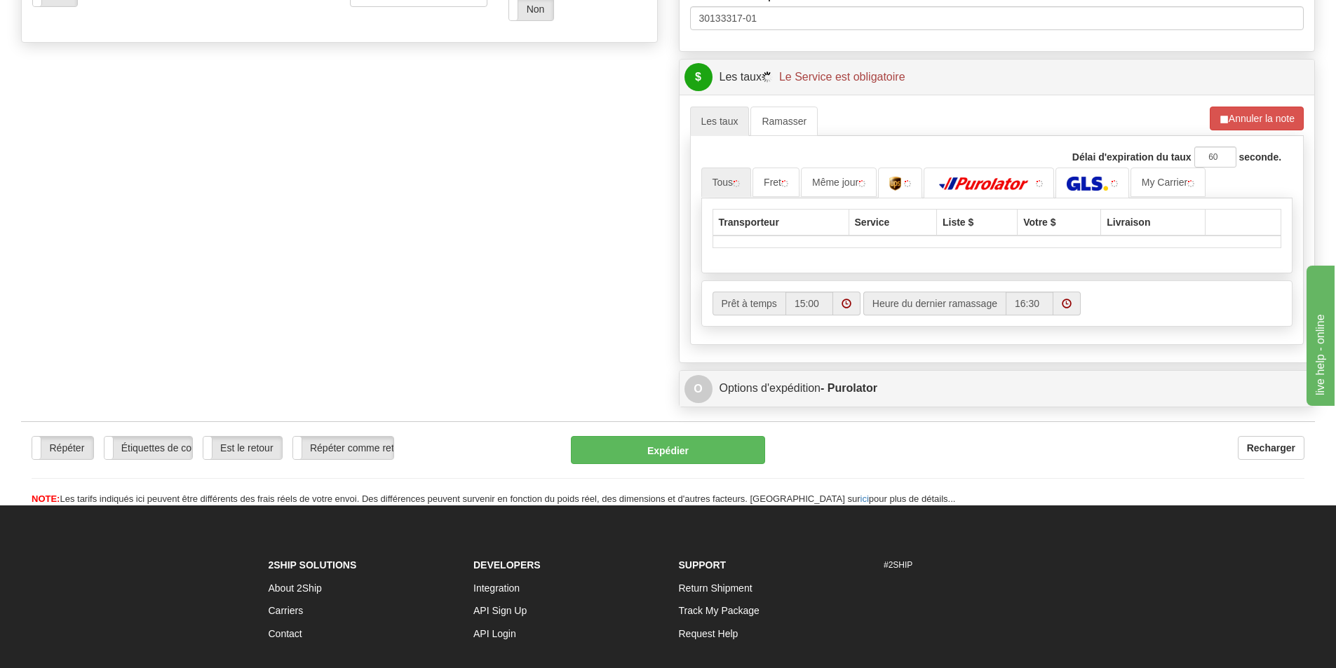
scroll to position [561, 0]
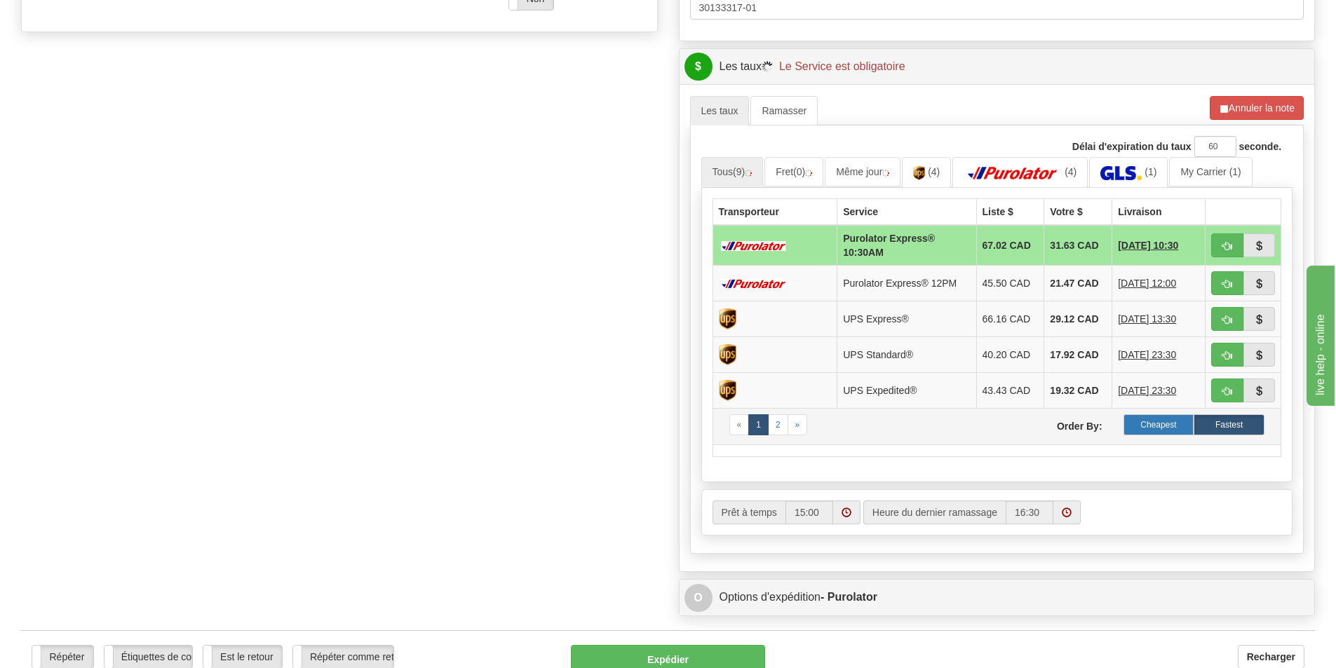
click at [1136, 426] on label "Cheapest" at bounding box center [1159, 425] width 71 height 21
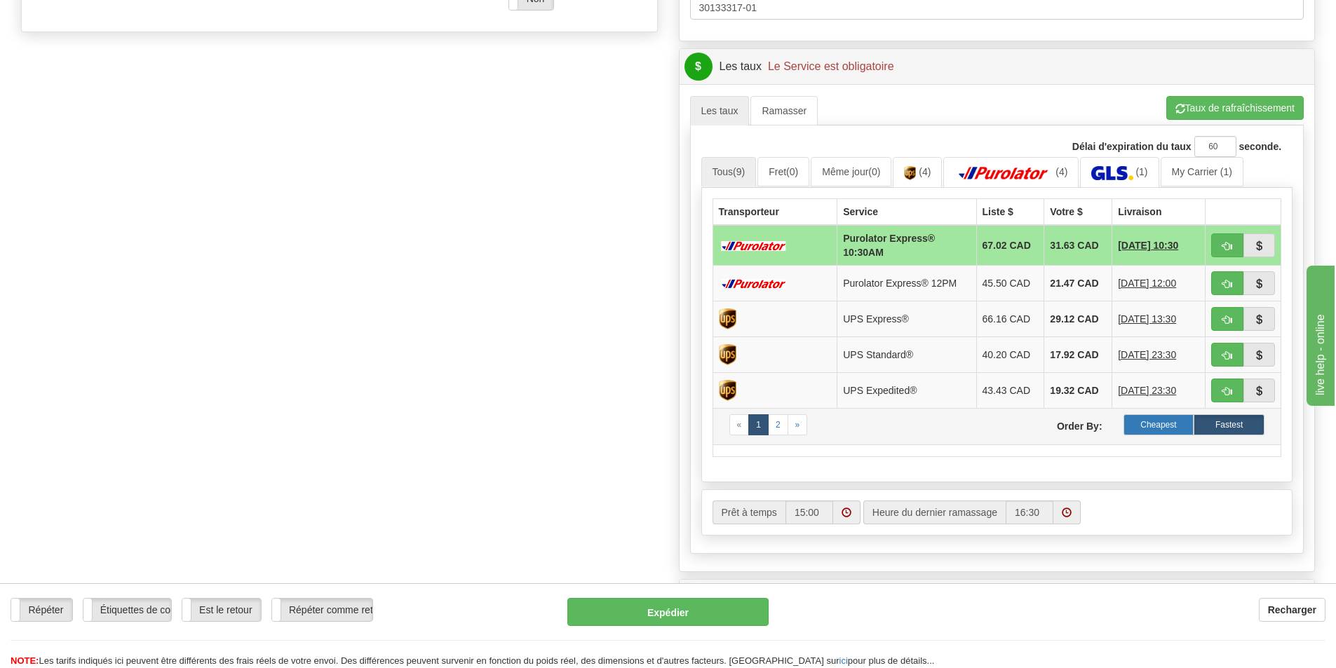
click at [1150, 426] on label "Cheapest" at bounding box center [1159, 425] width 71 height 21
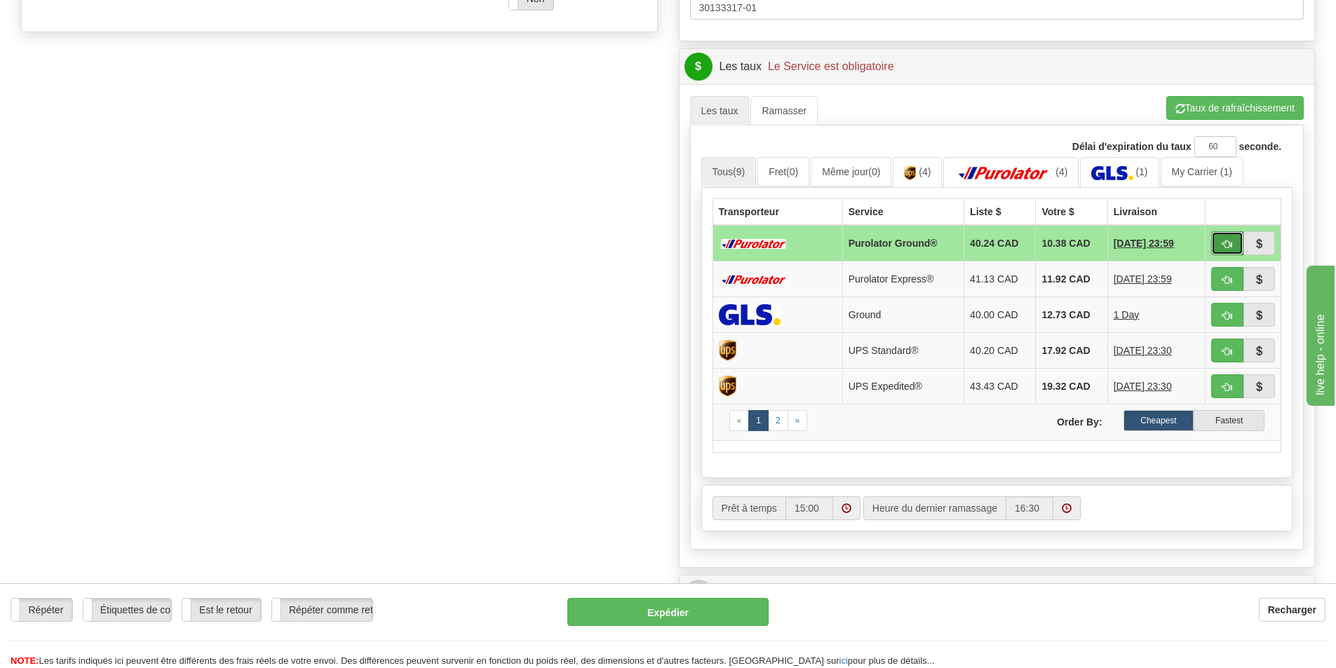
click at [1216, 241] on button "button" at bounding box center [1227, 243] width 32 height 24
type input "260"
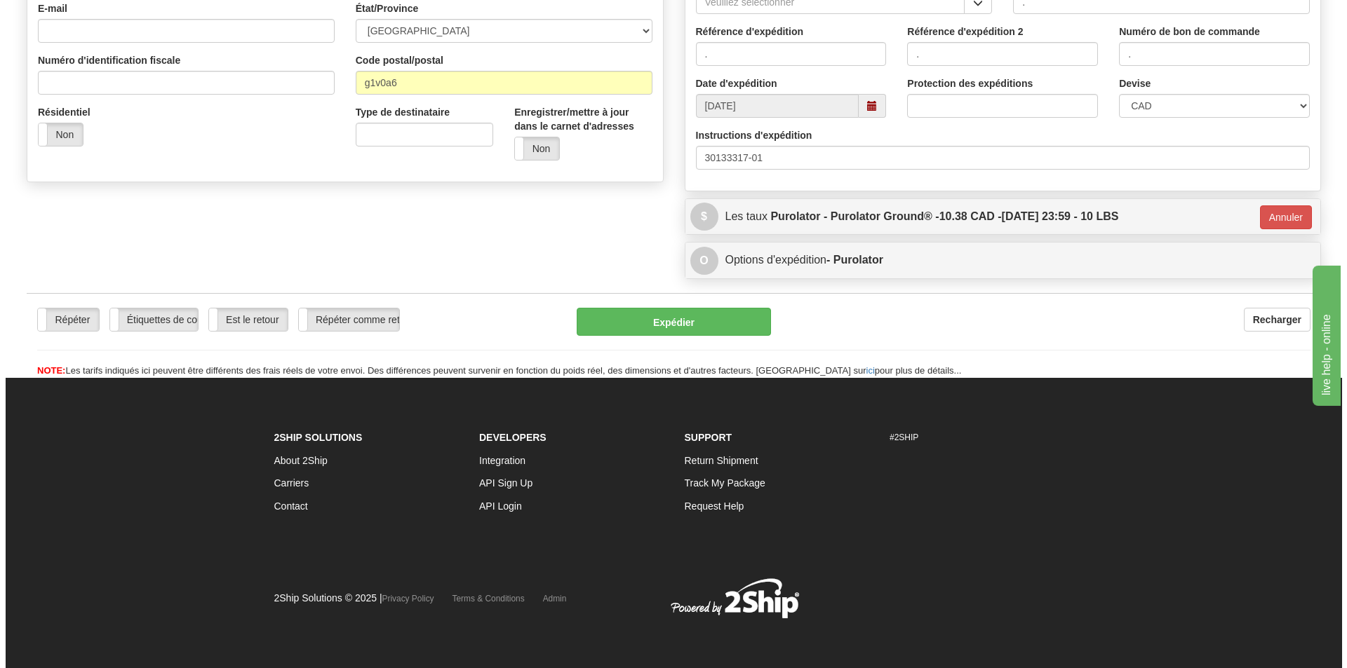
scroll to position [412, 0]
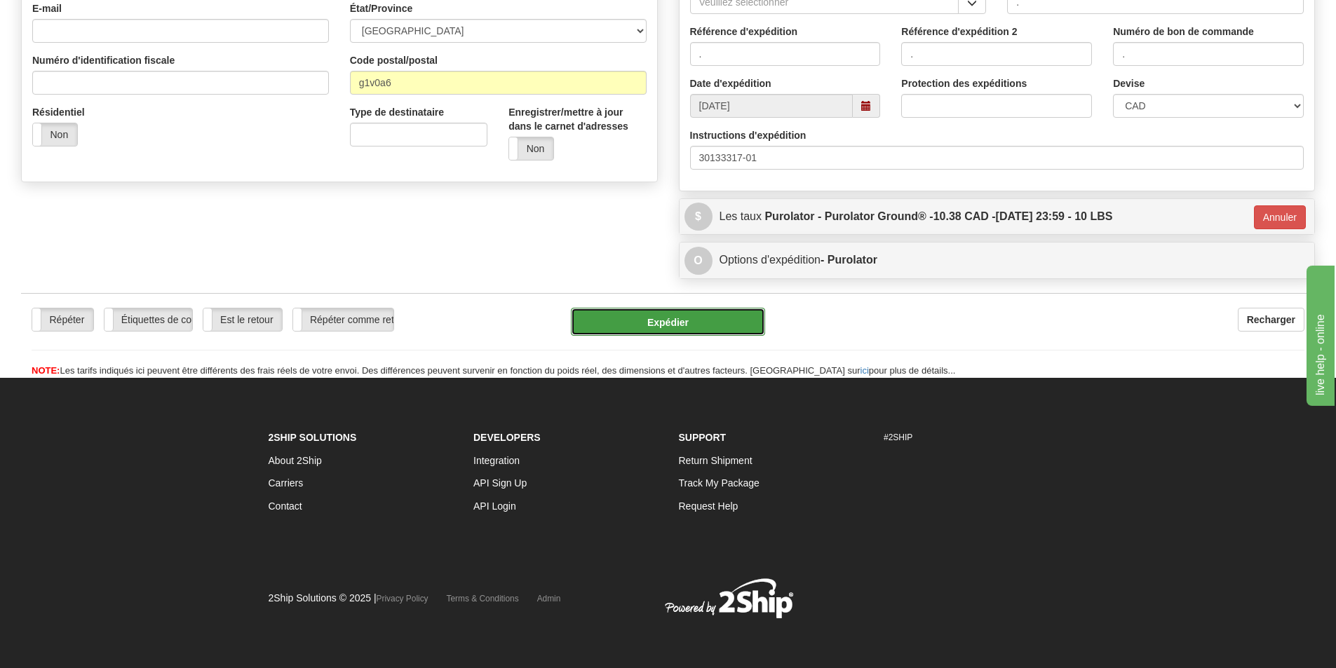
click at [737, 328] on button "Expédier" at bounding box center [668, 322] width 194 height 28
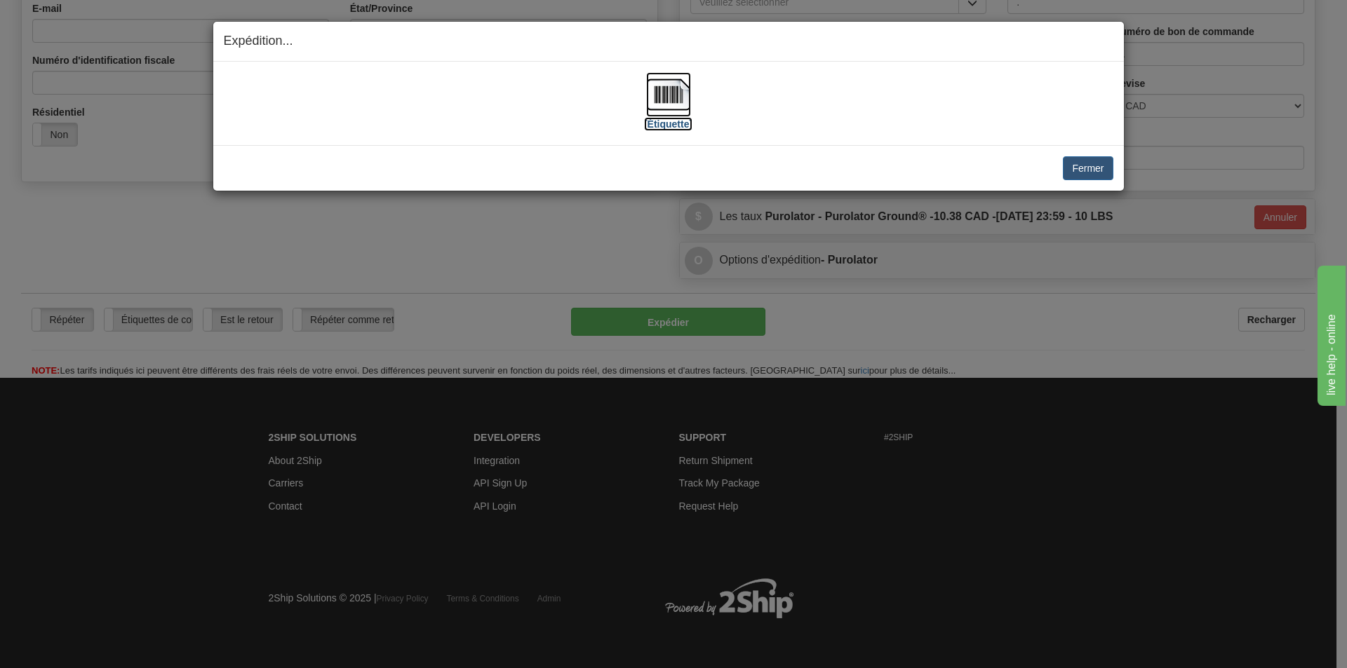
click at [676, 97] on img at bounding box center [668, 94] width 45 height 45
click at [1077, 171] on button "Fermer" at bounding box center [1088, 168] width 50 height 24
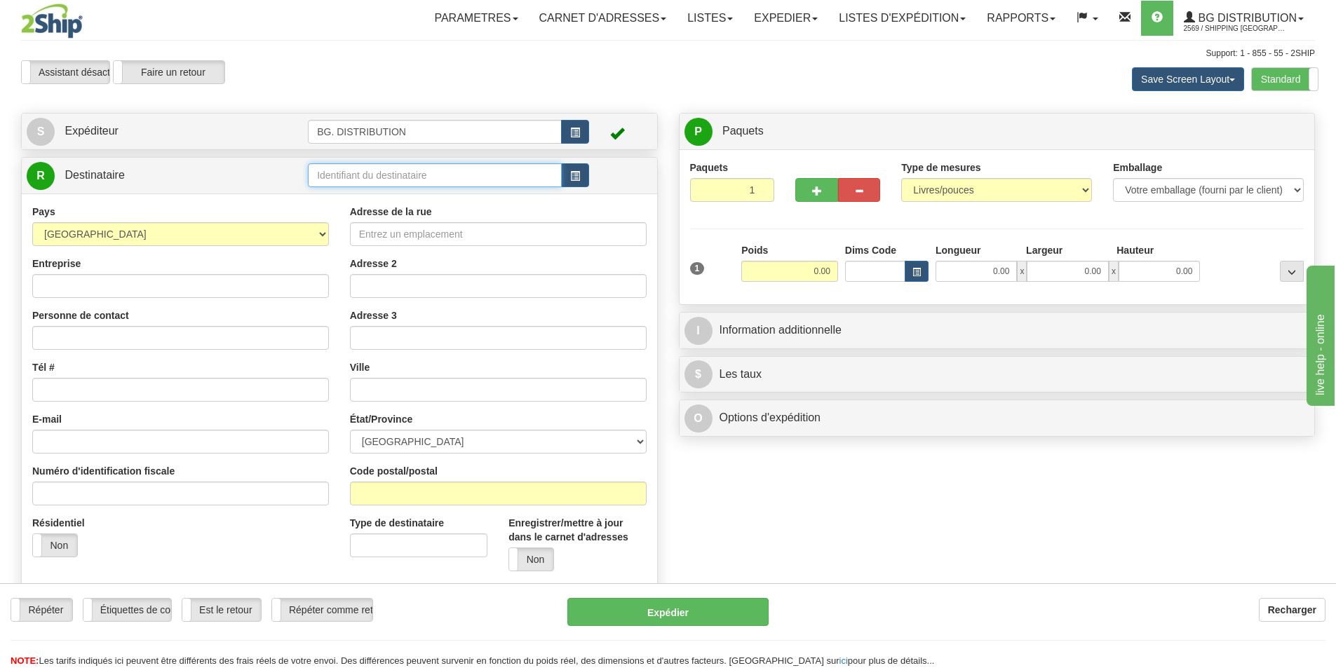
click at [391, 174] on input "text" at bounding box center [435, 175] width 254 height 24
type input "20010"
click button "Supprimer" at bounding box center [0, 0] width 0 height 0
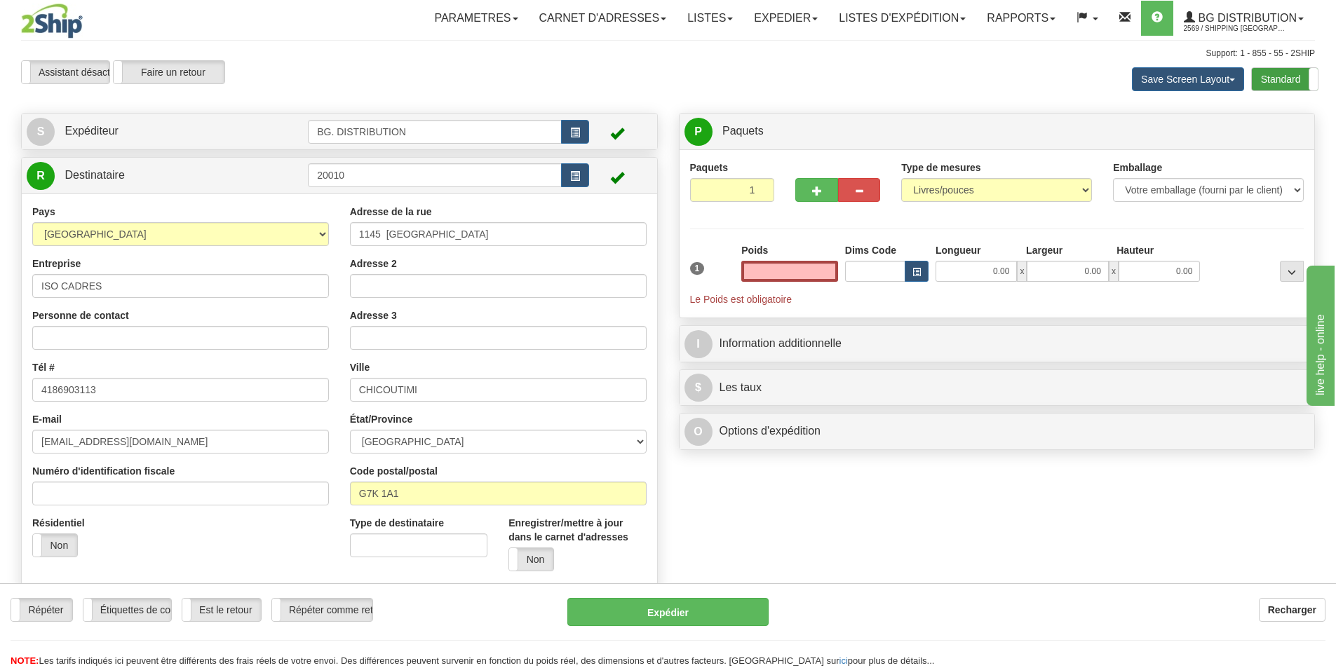
type input "0.00"
click at [1298, 78] on label "Standard" at bounding box center [1285, 79] width 66 height 22
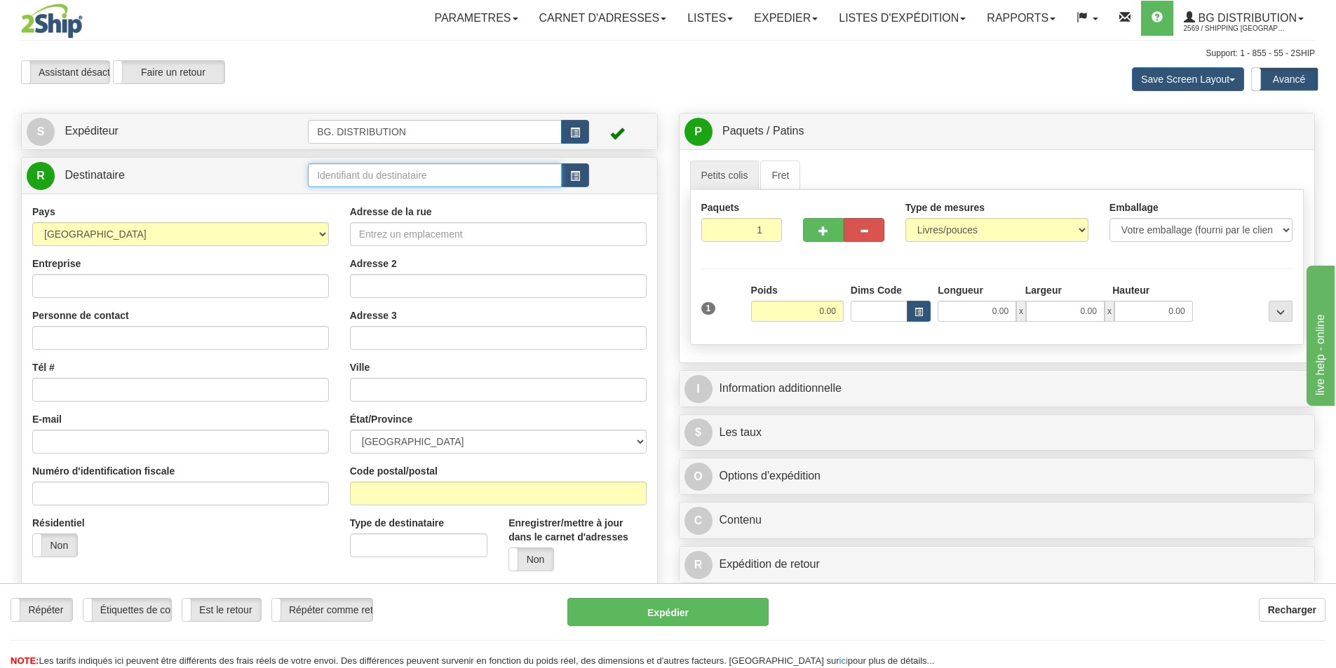
click at [422, 178] on input "text" at bounding box center [435, 175] width 254 height 24
type input "20010"
click button "Supprimer" at bounding box center [0, 0] width 0 height 0
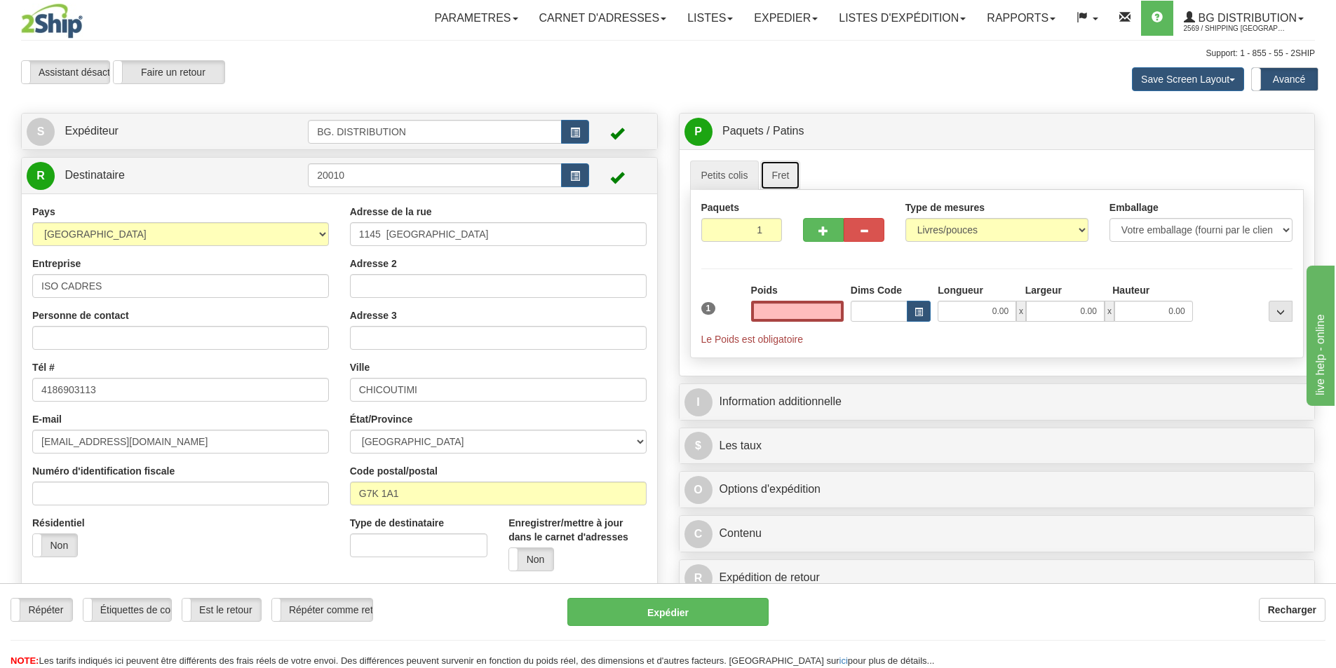
type input "0.00"
click at [780, 163] on link "Fret" at bounding box center [780, 175] width 40 height 29
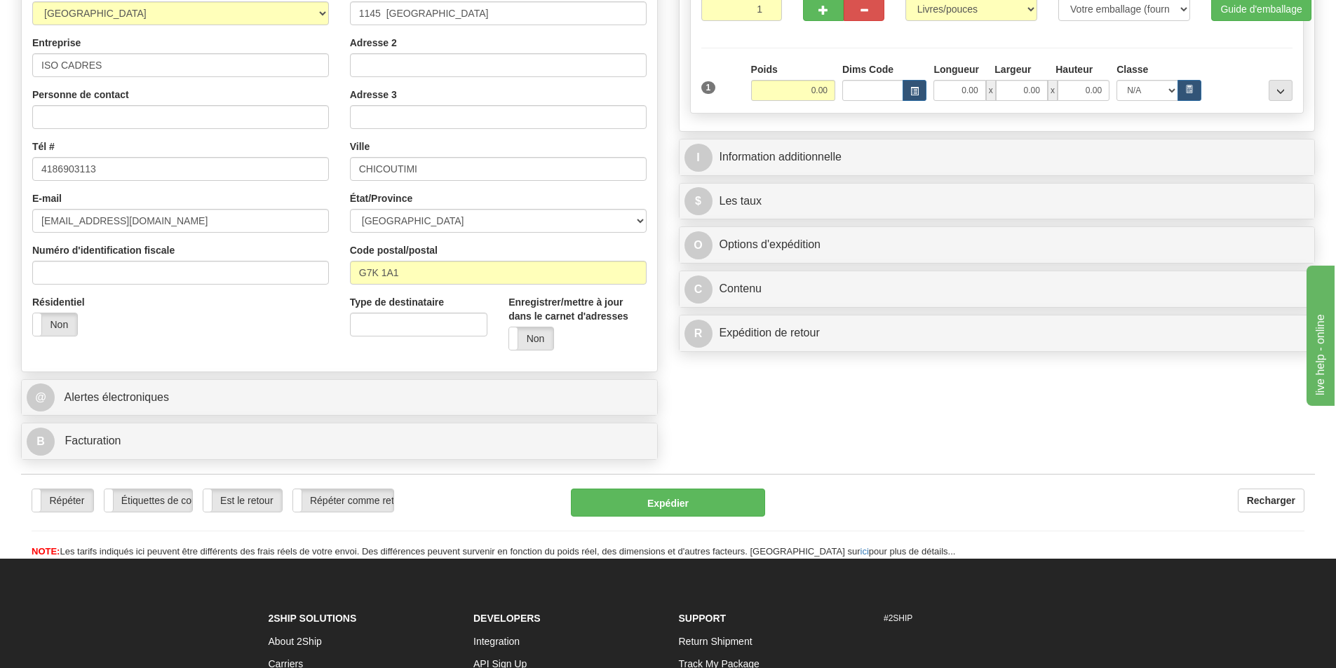
scroll to position [140, 0]
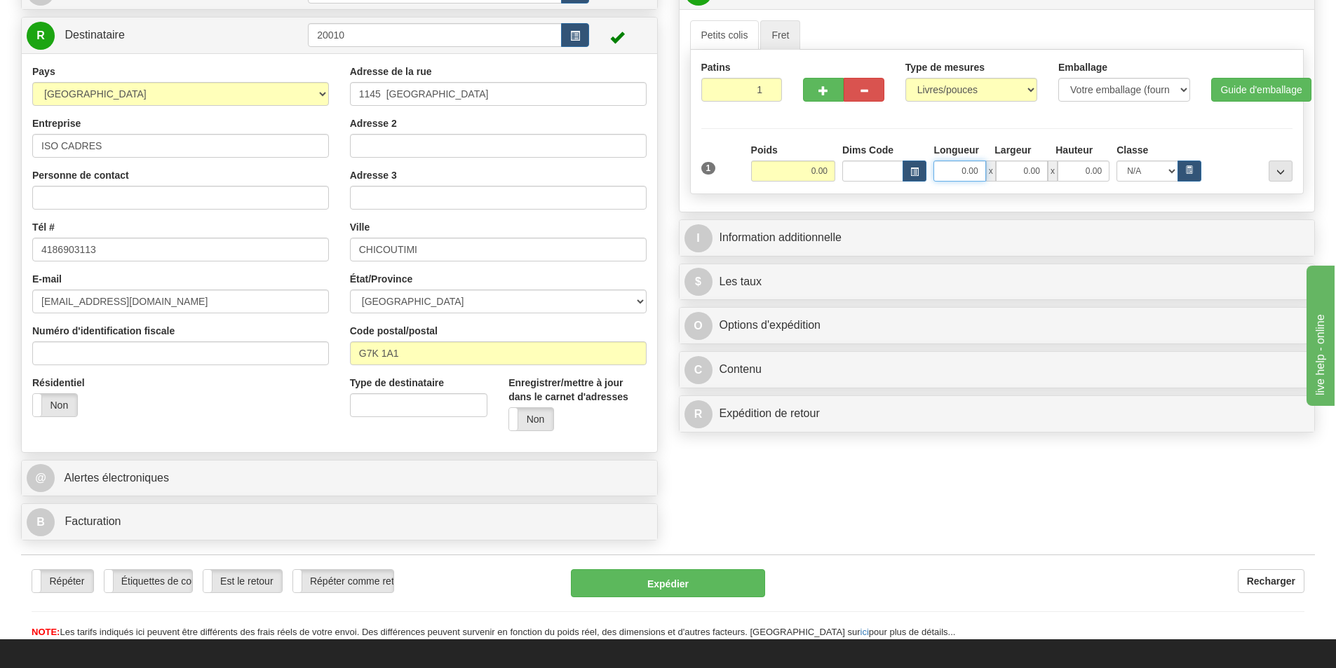
click at [950, 170] on input "0.00" at bounding box center [960, 171] width 52 height 21
type input "1"
type input "36.00"
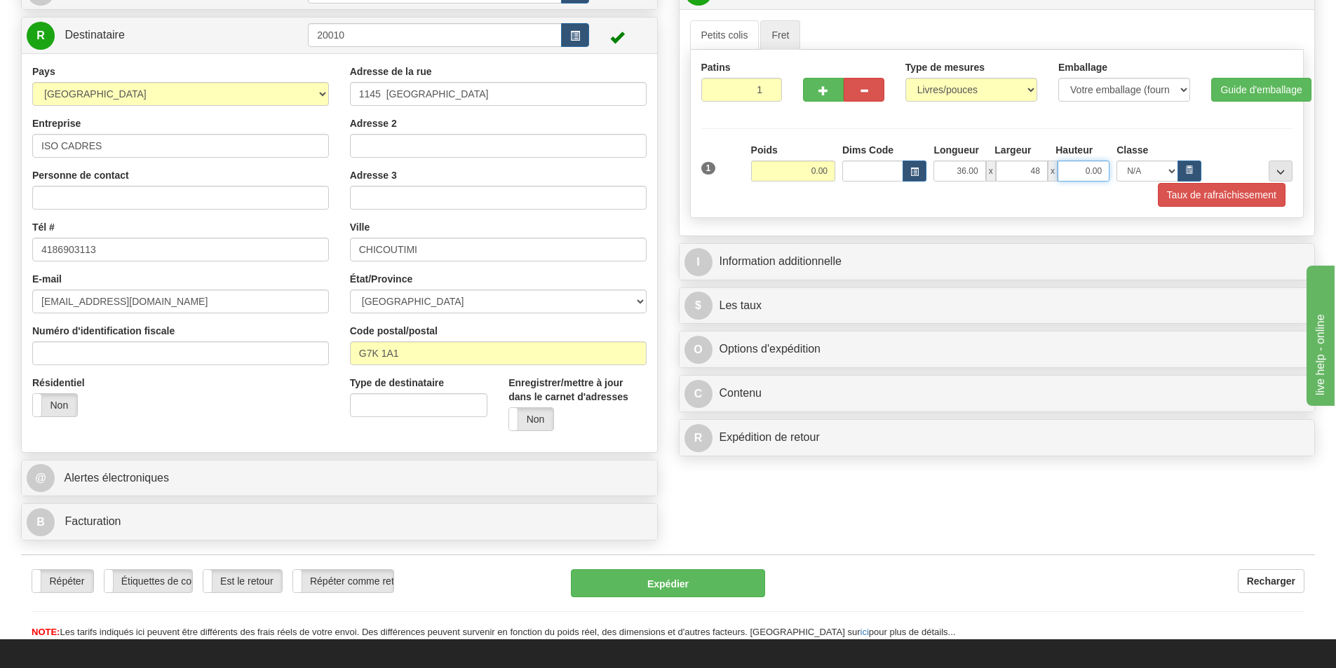
type input "48.00"
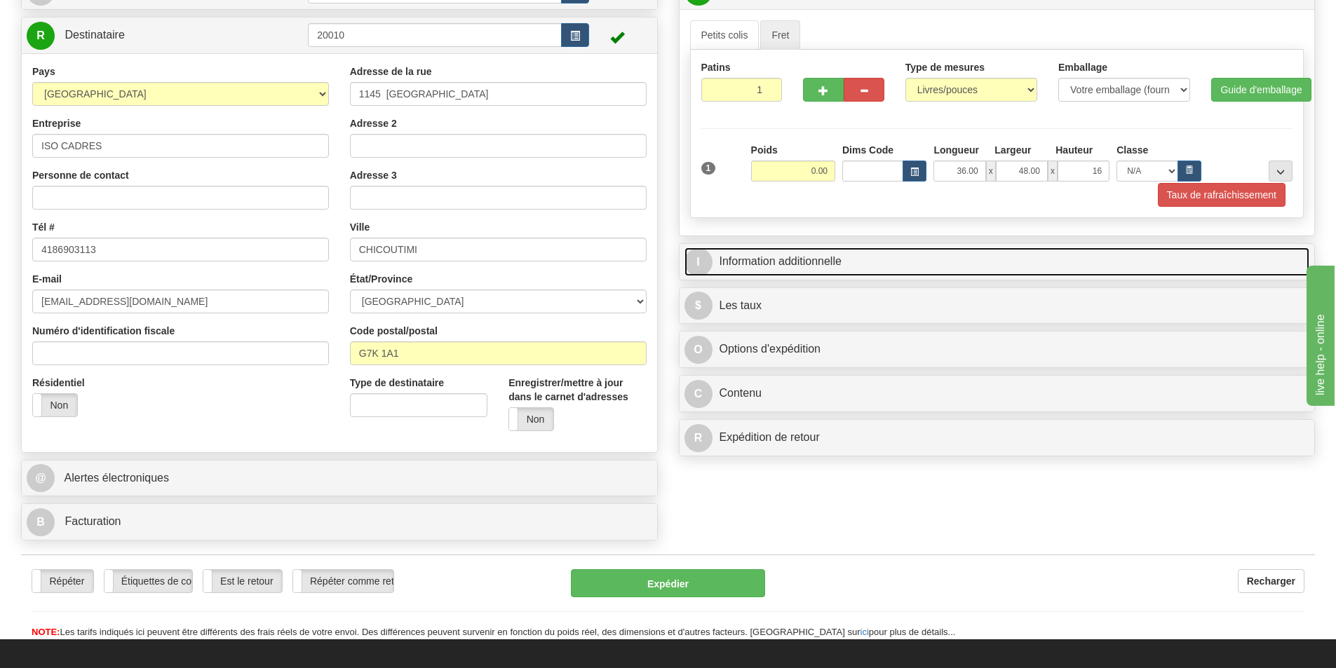
type input "16.00"
click at [880, 269] on link "I Information additionnelle" at bounding box center [998, 262] width 626 height 29
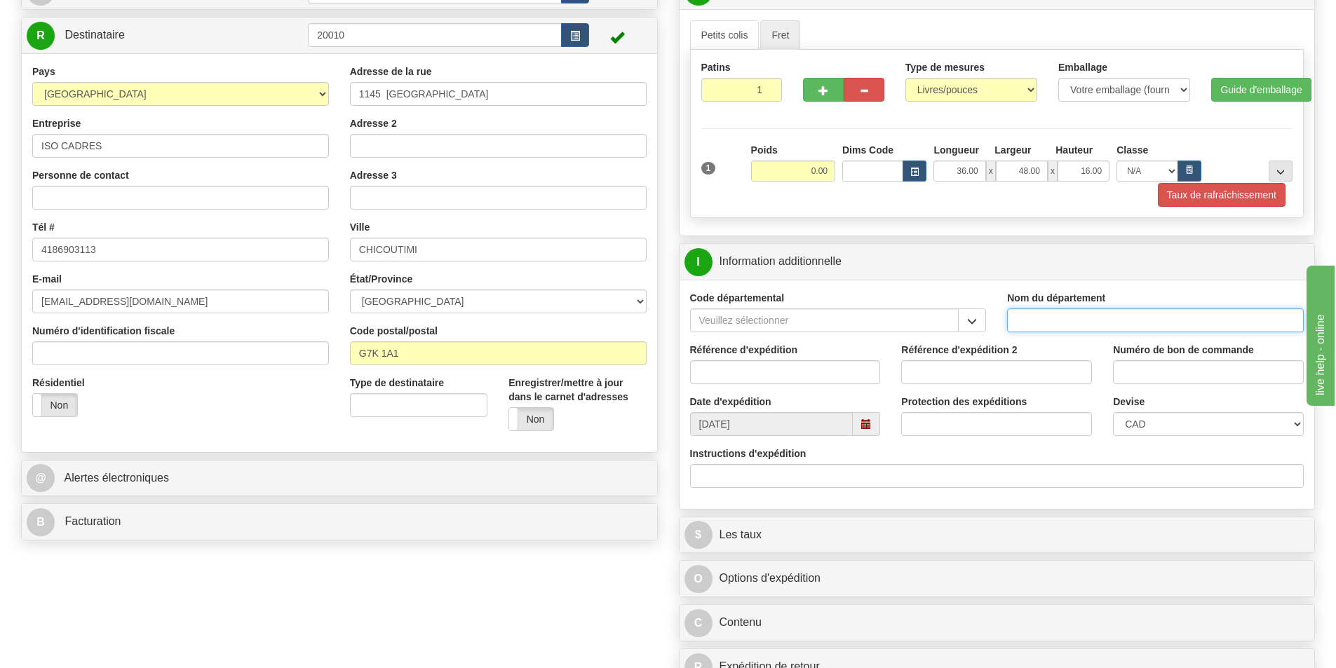
drag, startPoint x: 1091, startPoint y: 323, endPoint x: 1081, endPoint y: 329, distance: 11.3
click at [1091, 323] on input "Nom du département" at bounding box center [1155, 321] width 297 height 24
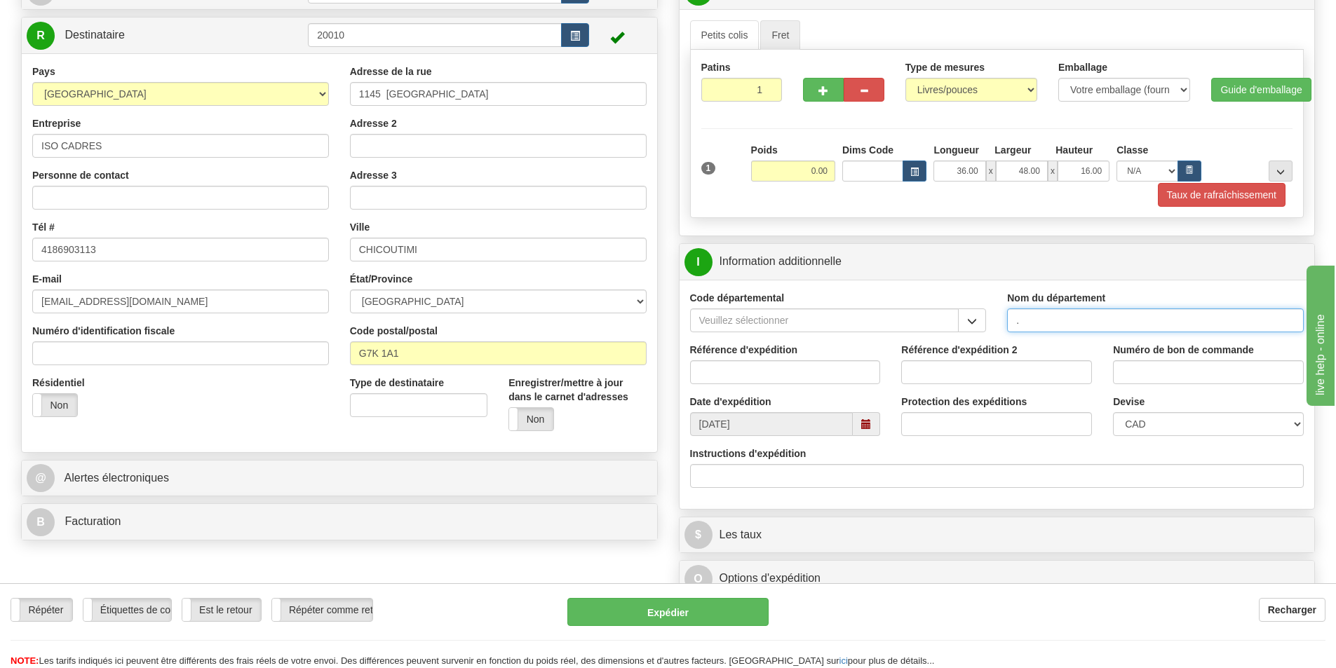
type input "."
click at [783, 170] on input "0.00" at bounding box center [793, 171] width 84 height 21
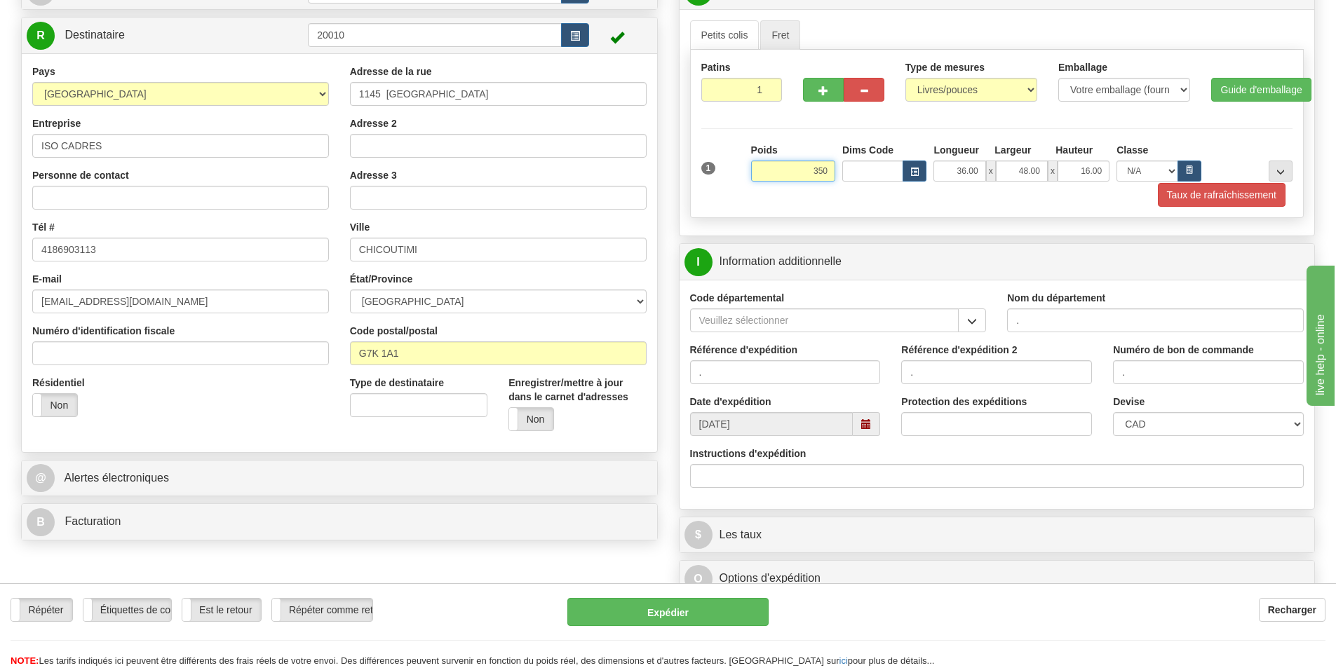
drag, startPoint x: 809, startPoint y: 169, endPoint x: 851, endPoint y: 169, distance: 42.1
click at [851, 169] on div "Poids 350 Dims Code Longueur 36.00" at bounding box center [1022, 162] width 548 height 39
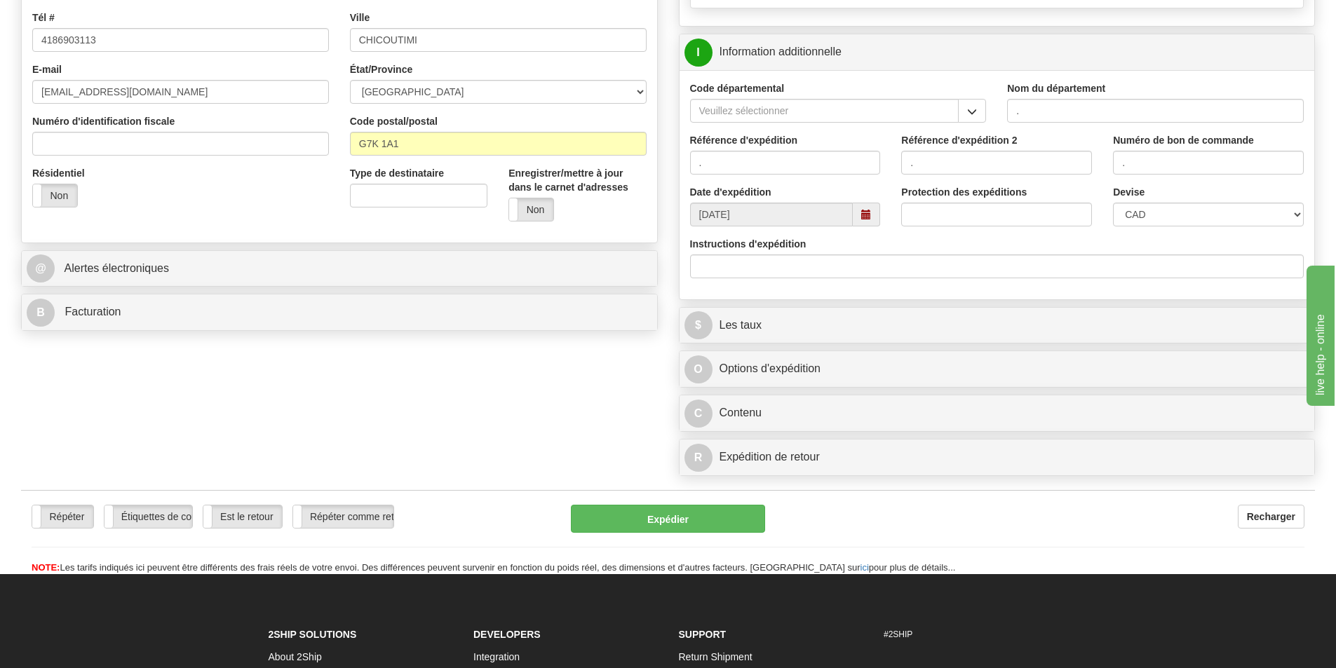
scroll to position [351, 0]
type input "360.00"
click at [847, 257] on input "Instructions d'expédition" at bounding box center [997, 266] width 614 height 24
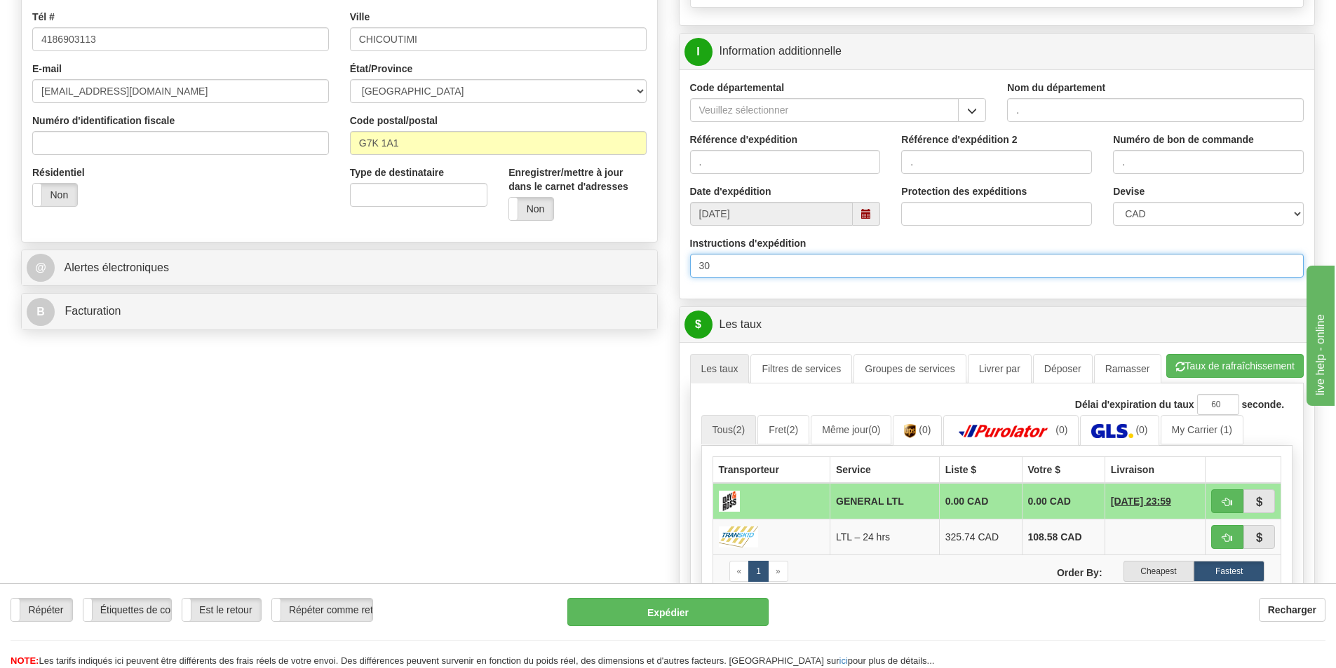
type input "30"
click at [1009, 307] on div "$ Les taux Annuler Les taux Filtres de services" at bounding box center [997, 513] width 637 height 412
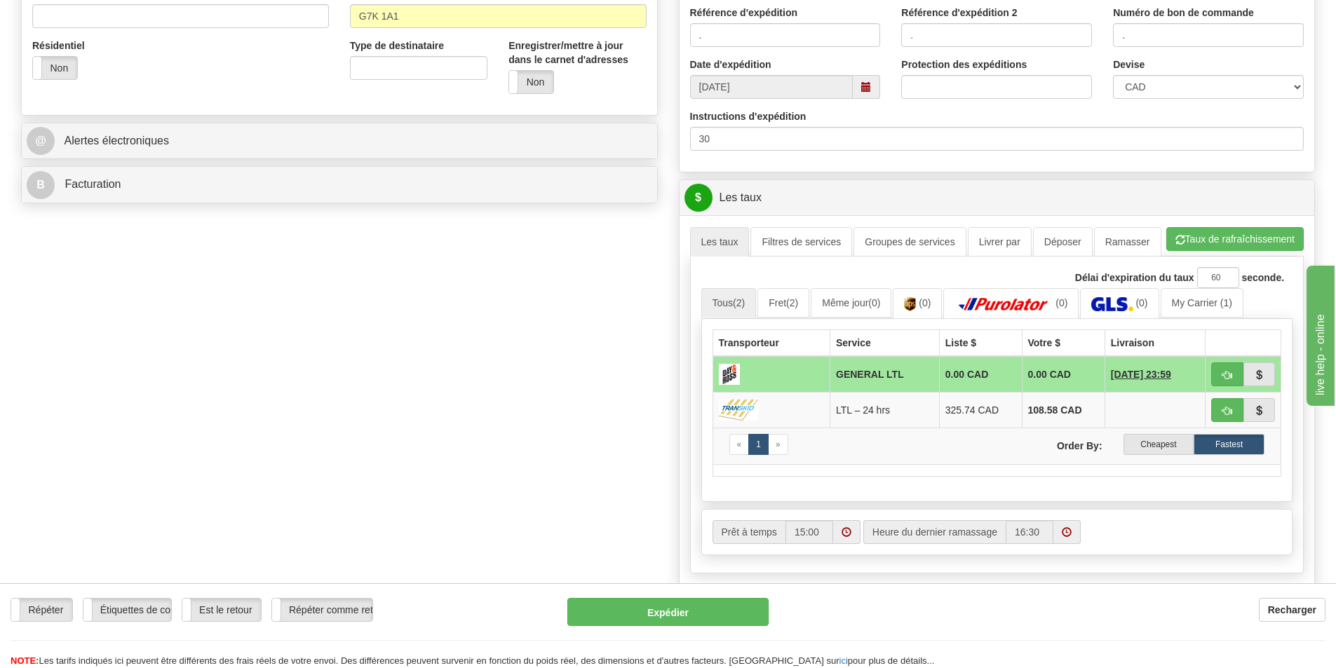
scroll to position [491, 0]
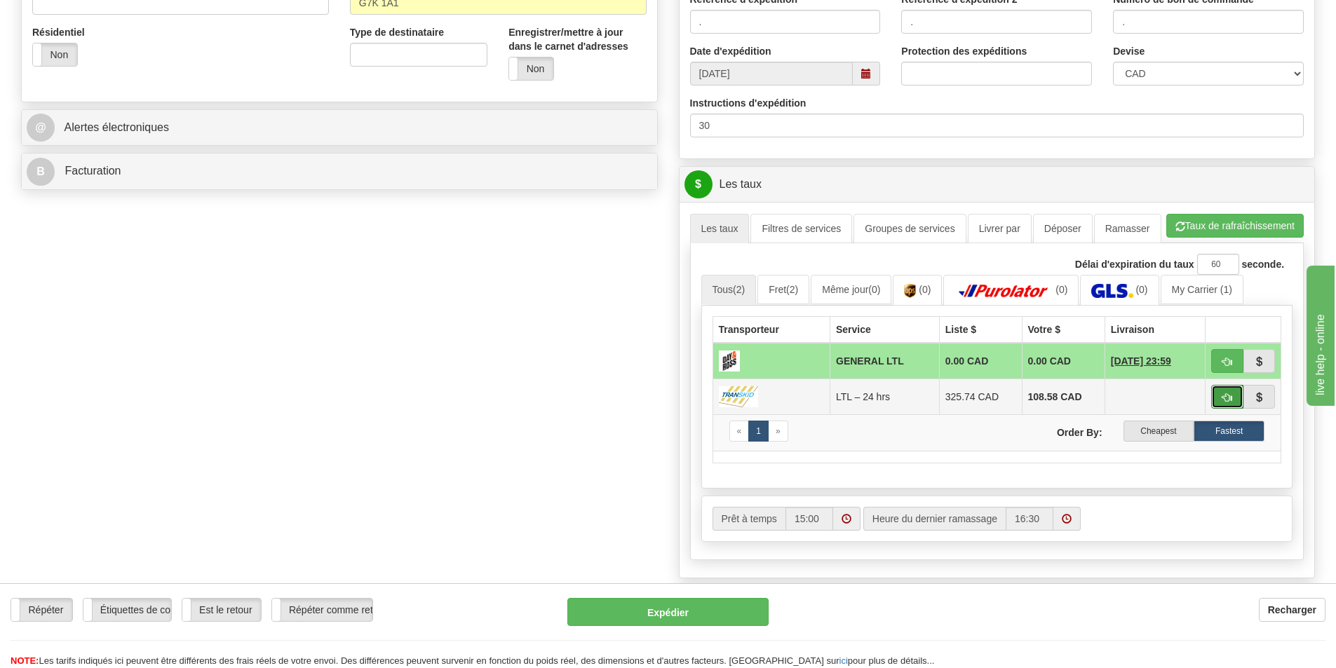
click at [1223, 395] on span "button" at bounding box center [1228, 397] width 10 height 9
type input "24 hrs"
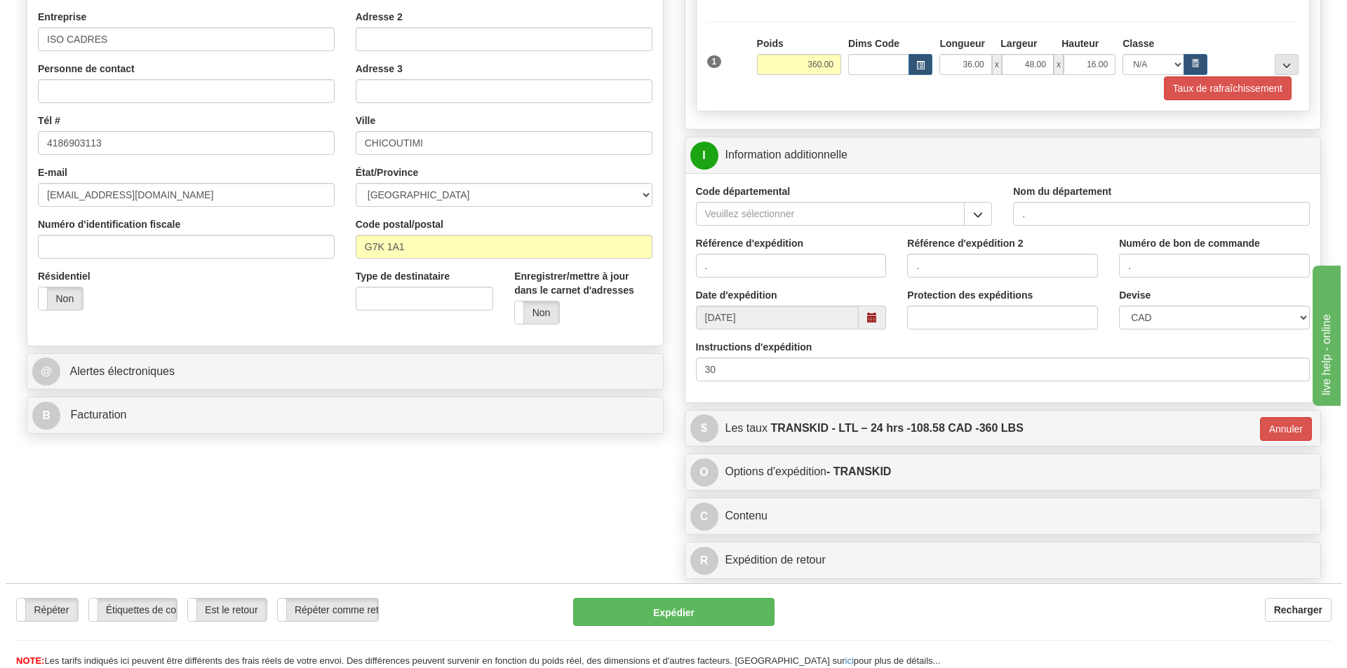
scroll to position [281, 0]
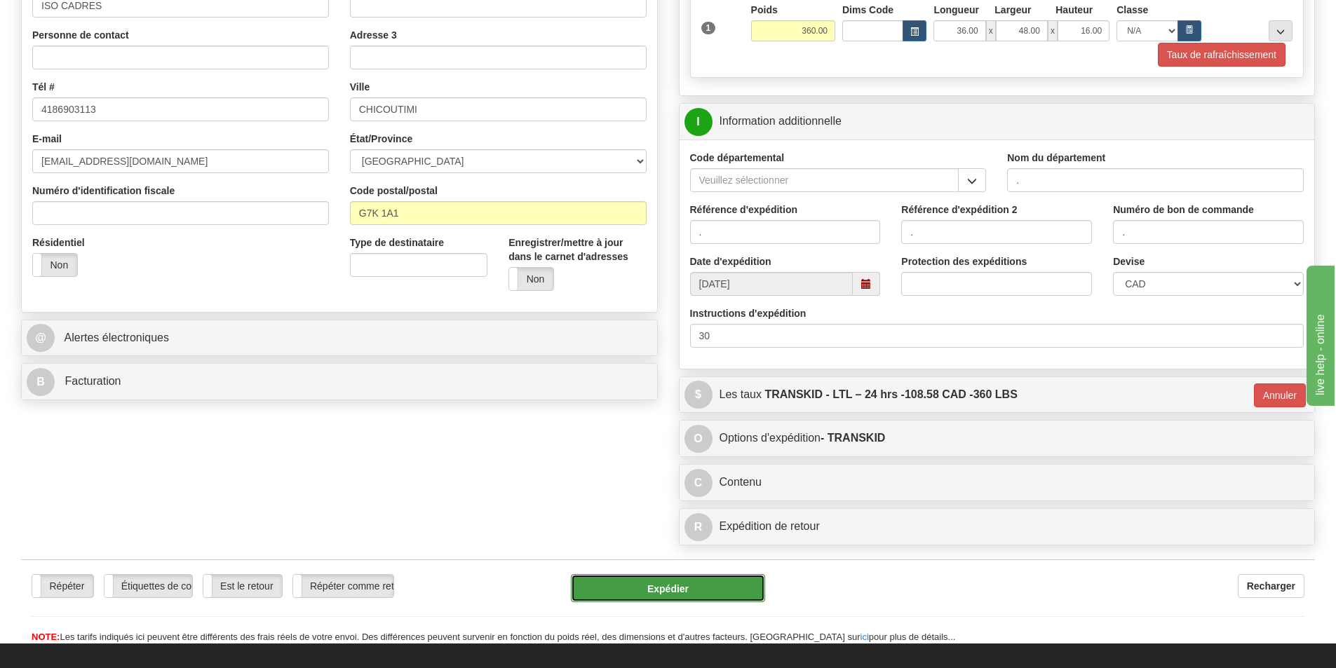
click at [647, 597] on button "Expédier" at bounding box center [668, 588] width 194 height 28
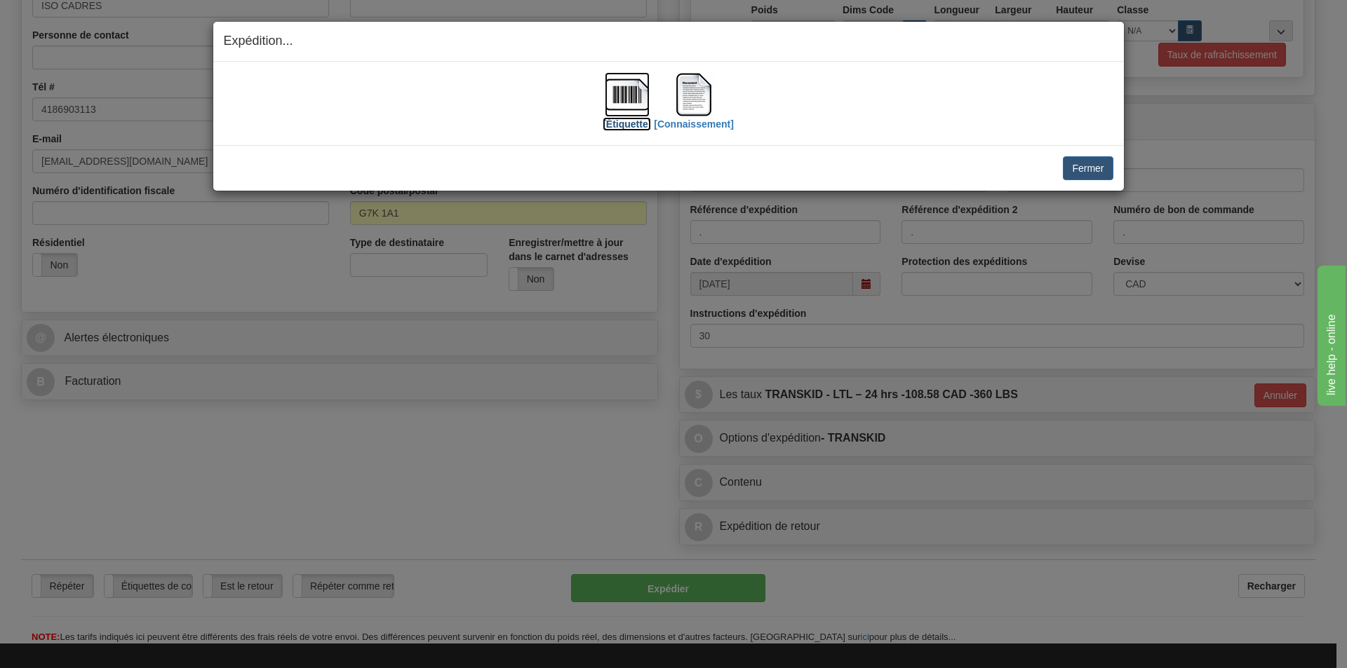
click at [627, 106] on img at bounding box center [627, 94] width 45 height 45
click at [685, 103] on img at bounding box center [693, 94] width 45 height 45
click at [1086, 161] on button "Fermer" at bounding box center [1088, 168] width 50 height 24
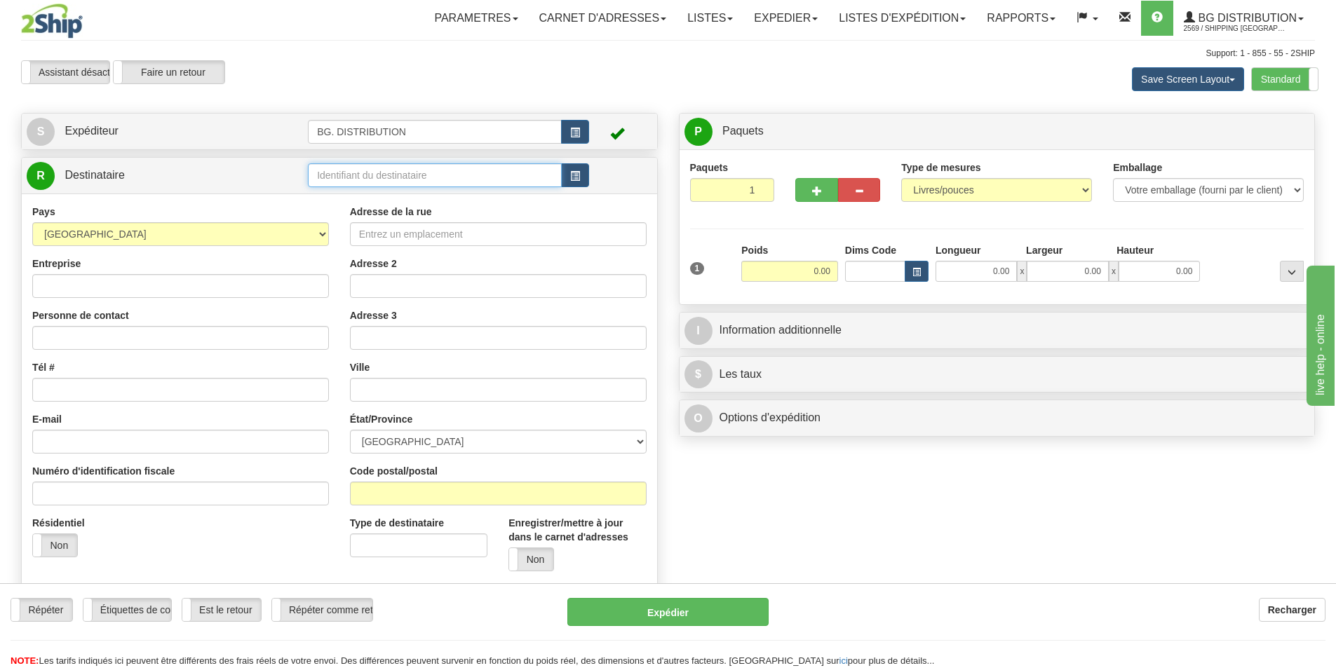
click at [346, 163] on input "text" at bounding box center [435, 175] width 254 height 24
type input "20045"
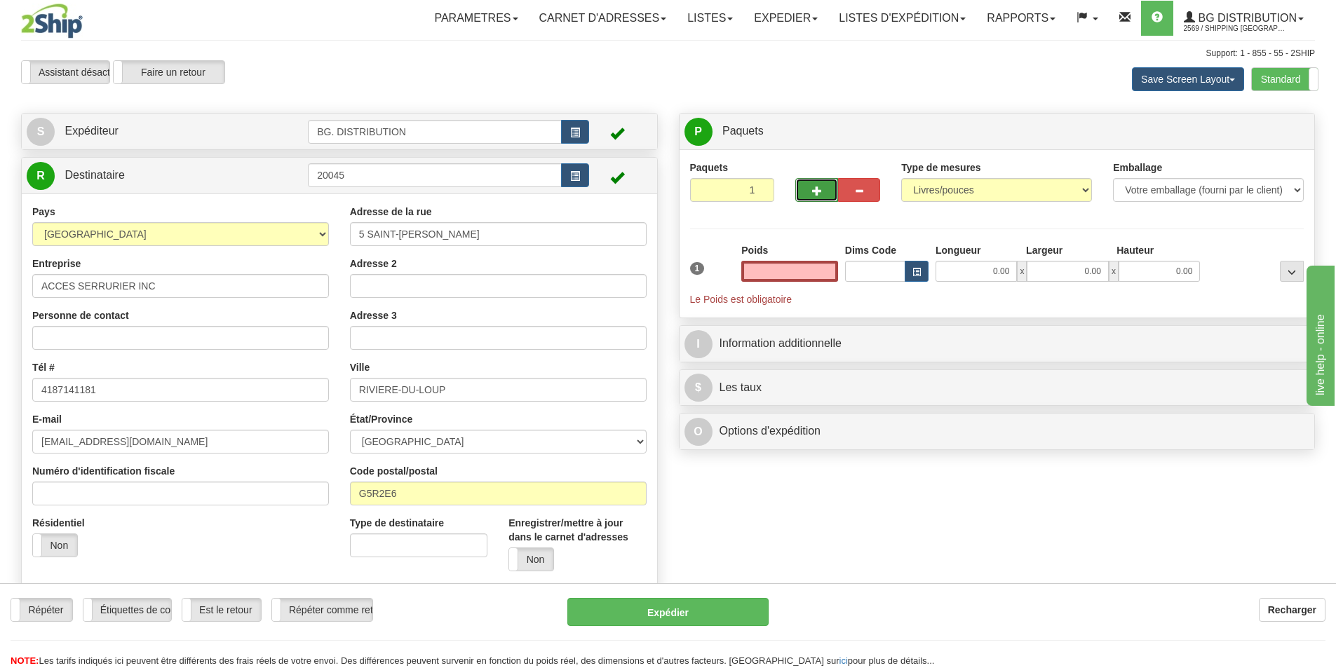
type input "0.00"
click at [810, 179] on button "button" at bounding box center [816, 190] width 42 height 24
type input "2"
click at [1291, 133] on span "Niveau du package" at bounding box center [1266, 132] width 72 height 10
radio input "true"
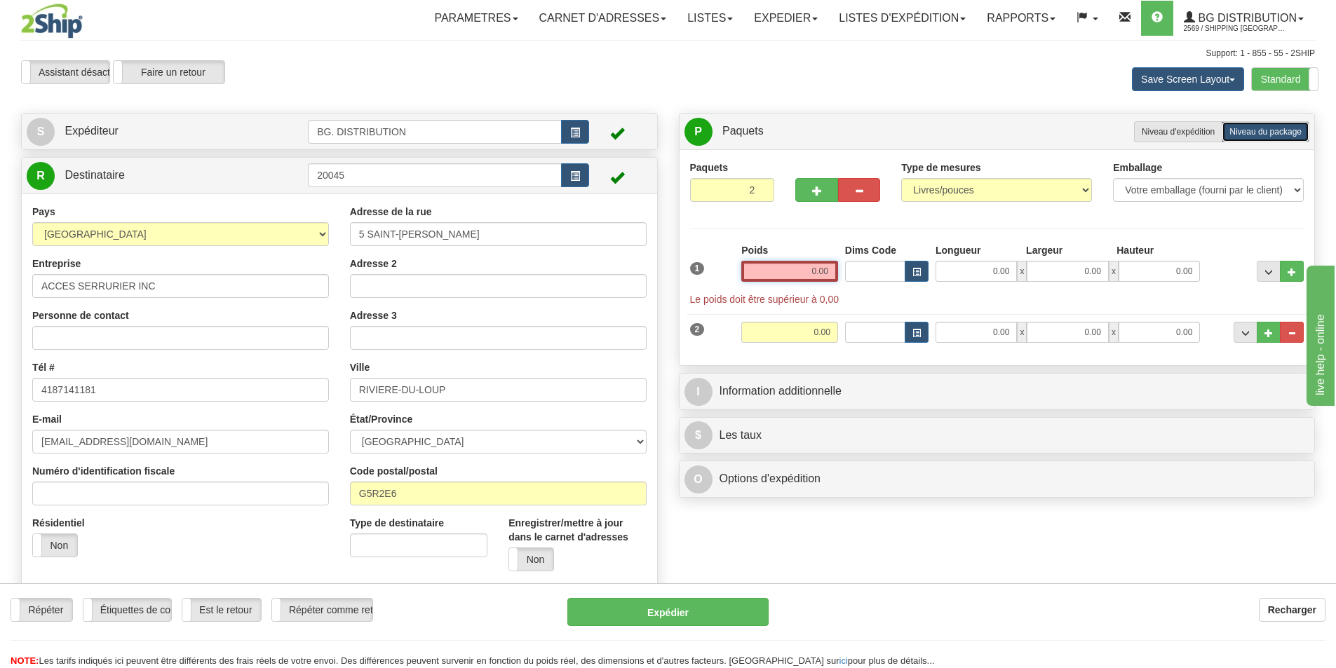
click at [812, 278] on input "0.00" at bounding box center [789, 271] width 97 height 21
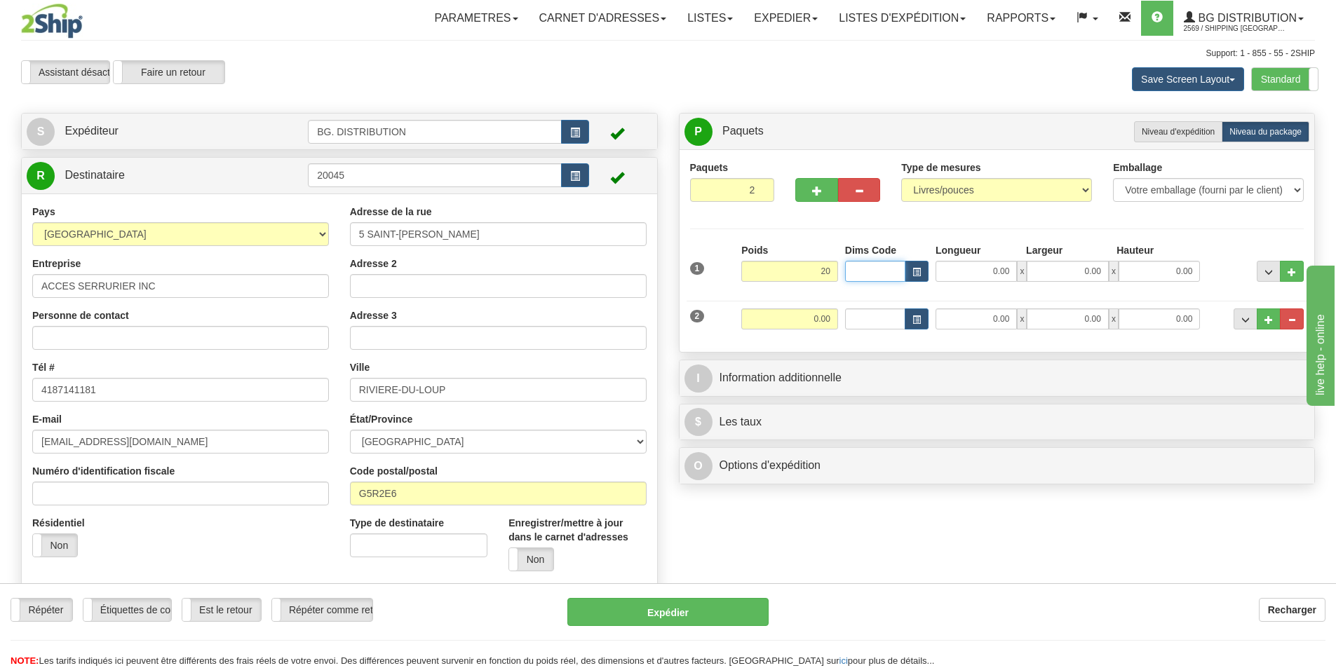
type input "20.00"
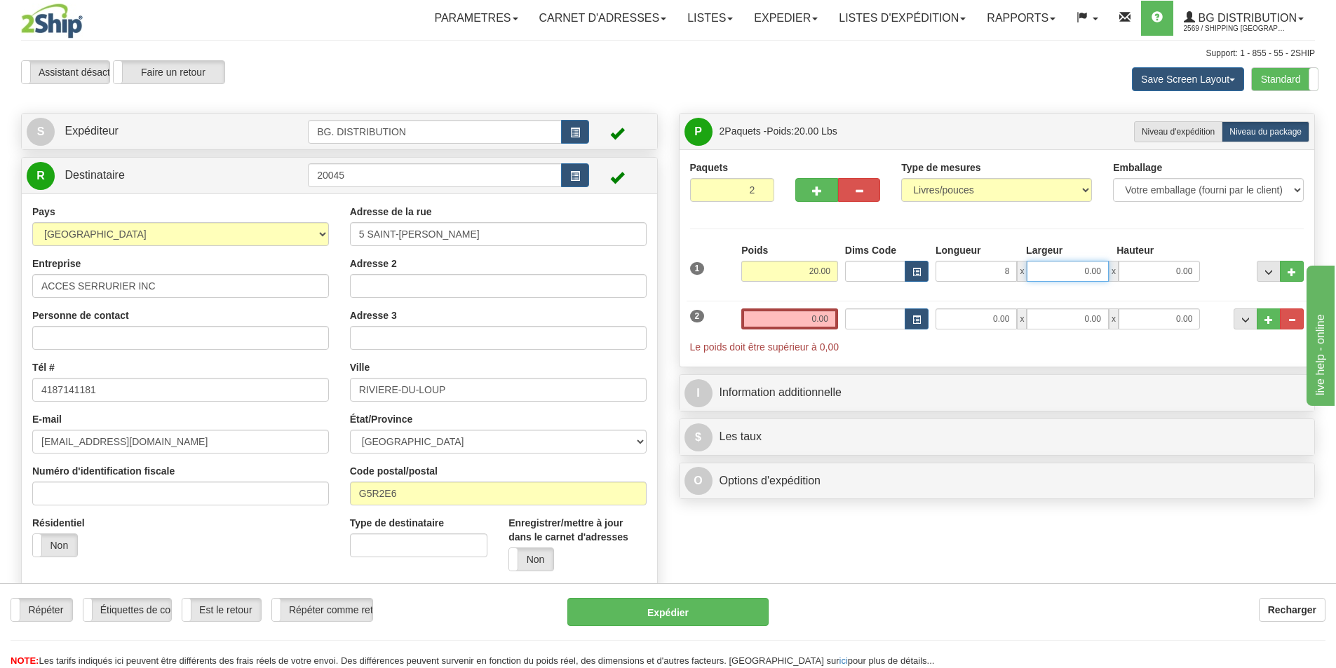
type input "8.00"
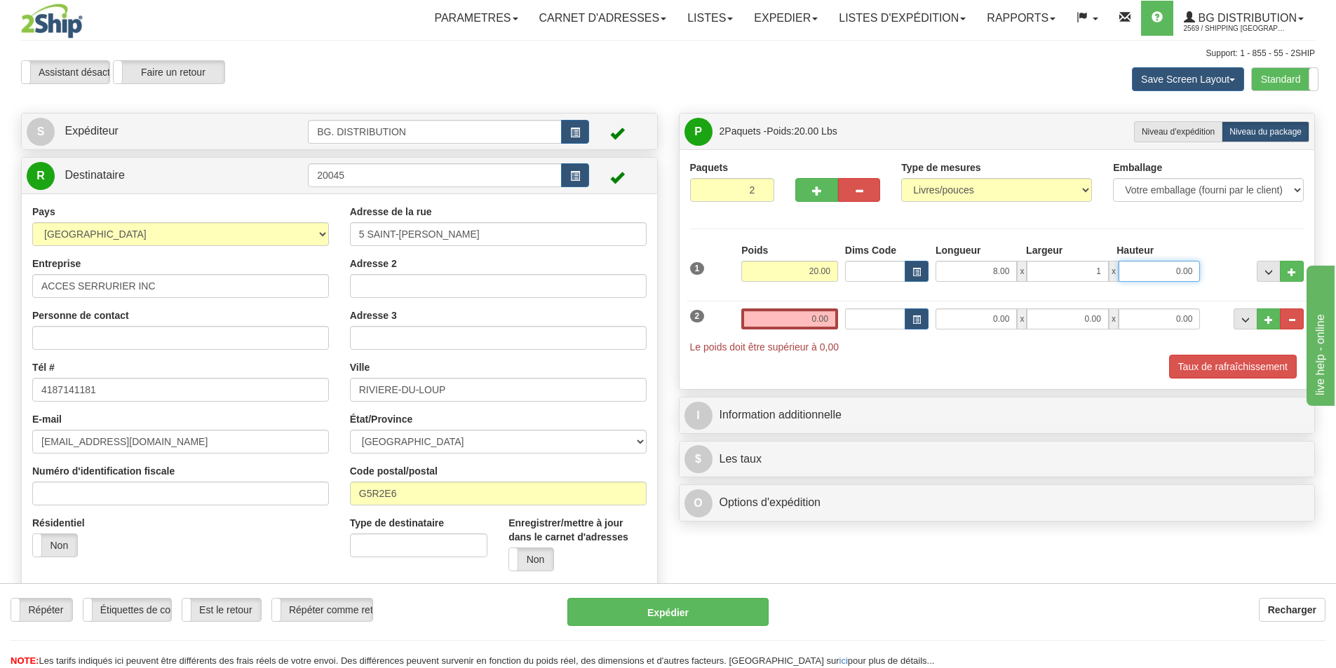
type input "1.00"
type input "0.00"
click at [1072, 264] on input "1.00" at bounding box center [1067, 271] width 81 height 21
type input "11.00"
click at [1169, 284] on div "1 Poids 20.00 Dims Code 8.00" at bounding box center [997, 268] width 621 height 50
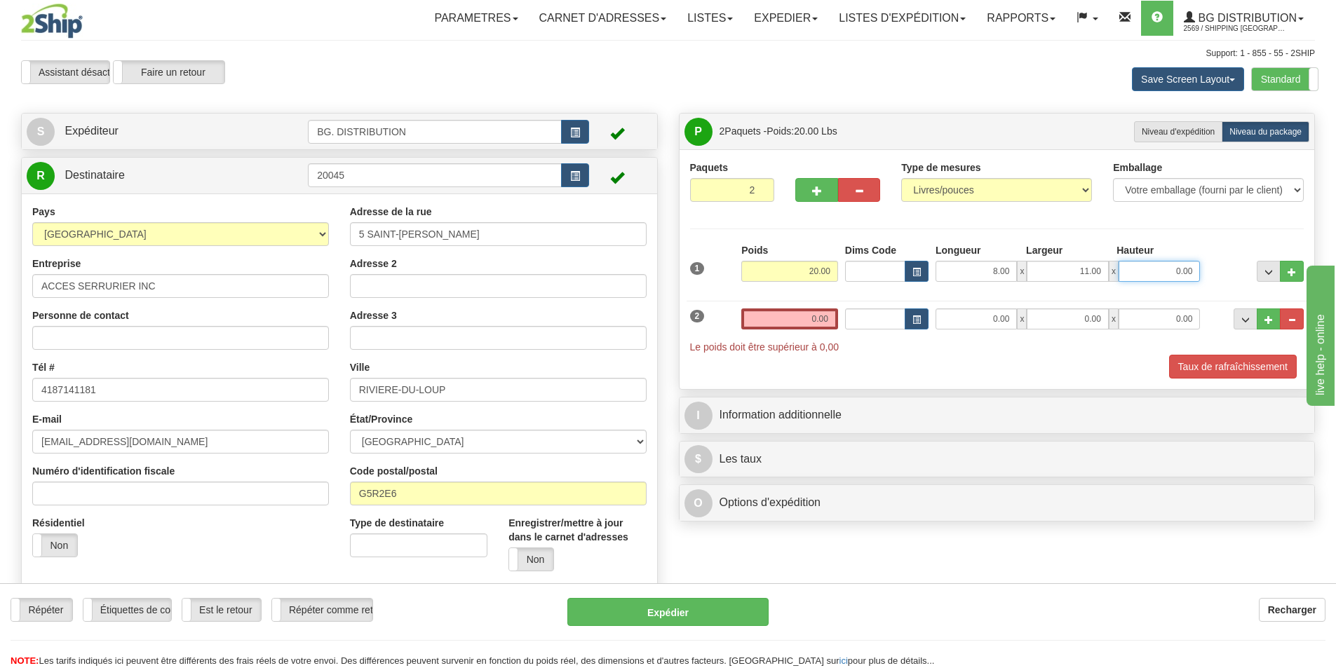
click at [1167, 265] on input "0.00" at bounding box center [1159, 271] width 81 height 21
type input "6.00"
click at [805, 318] on input "0.00" at bounding box center [789, 319] width 97 height 21
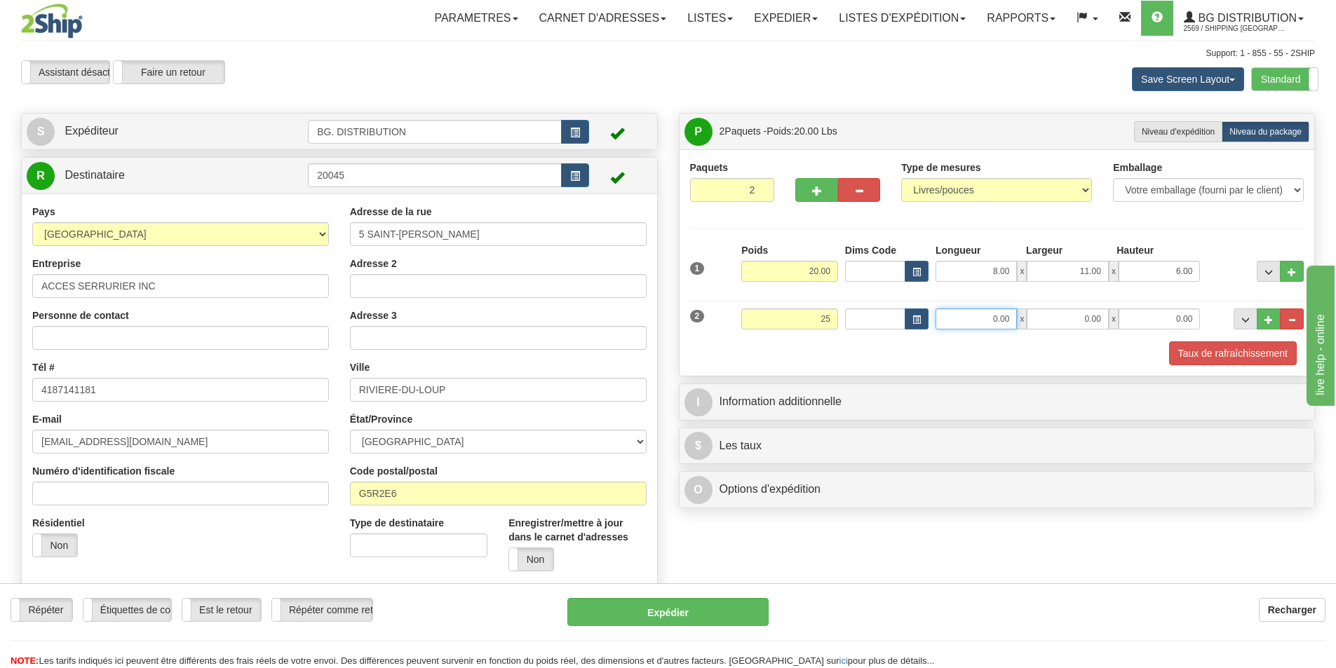
click at [956, 311] on input "0.00" at bounding box center [976, 319] width 81 height 21
type input "25.00"
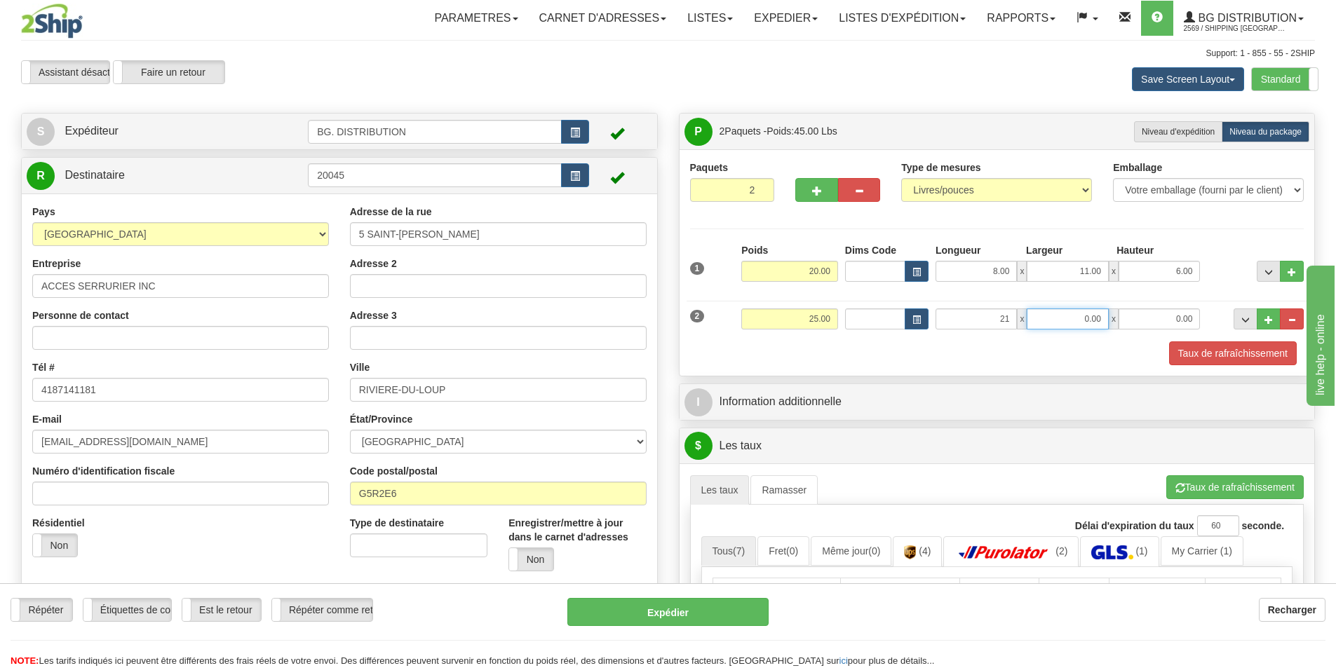
type input "21.00"
type input "14.00"
type input "8.00"
drag, startPoint x: 798, startPoint y: 323, endPoint x: 844, endPoint y: 317, distance: 46.7
click at [844, 317] on div "2 Poids 25.00 Dims Code Longueur Largeur x x" at bounding box center [997, 317] width 621 height 47
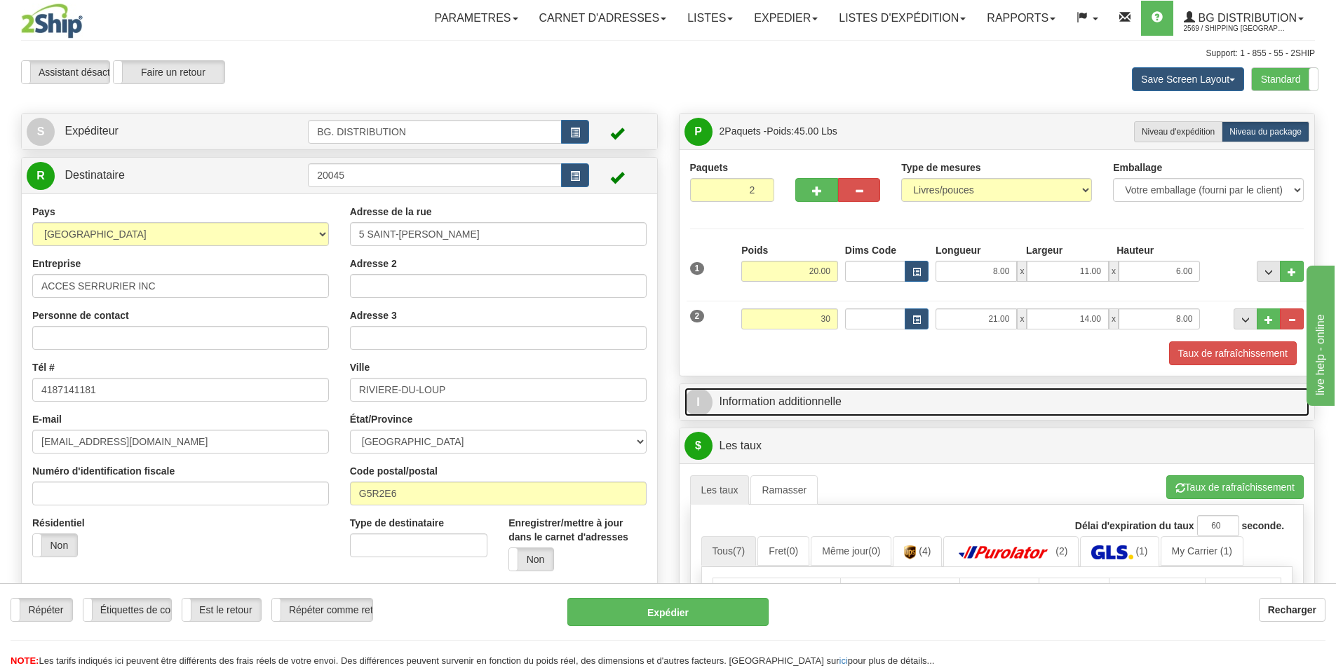
type input "30.00"
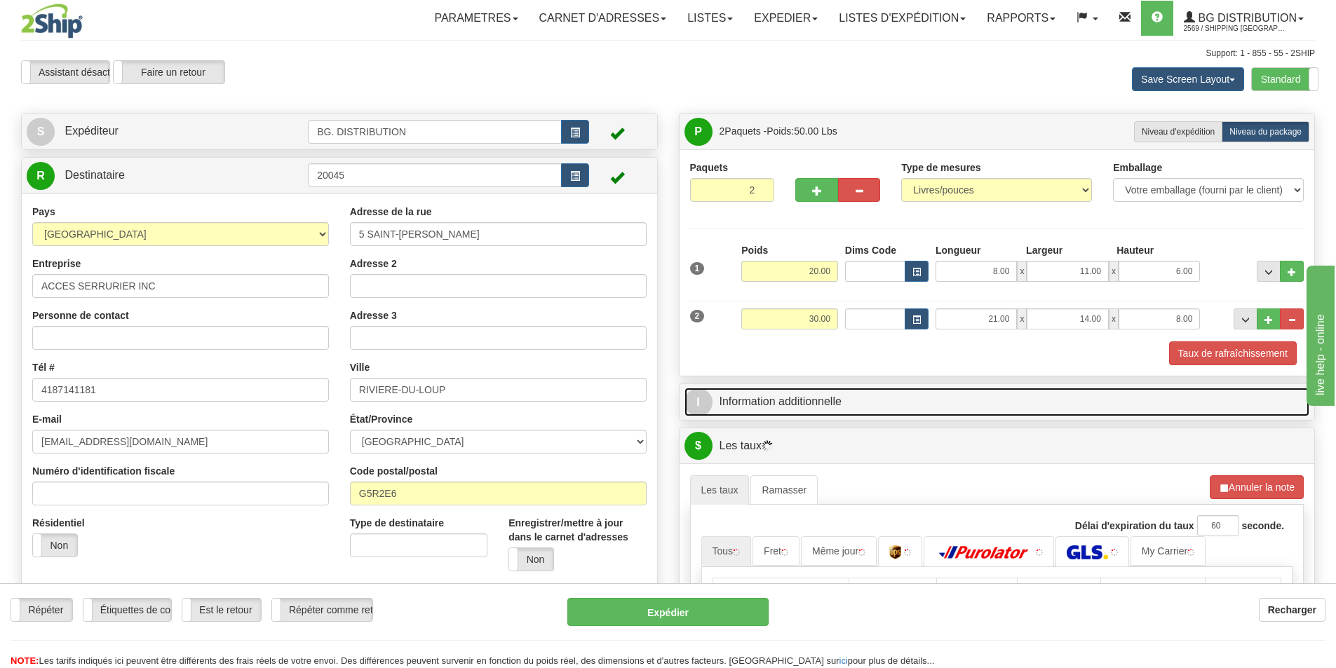
drag, startPoint x: 820, startPoint y: 394, endPoint x: 985, endPoint y: 452, distance: 174.6
click at [820, 394] on link "I Information additionnelle" at bounding box center [998, 402] width 626 height 29
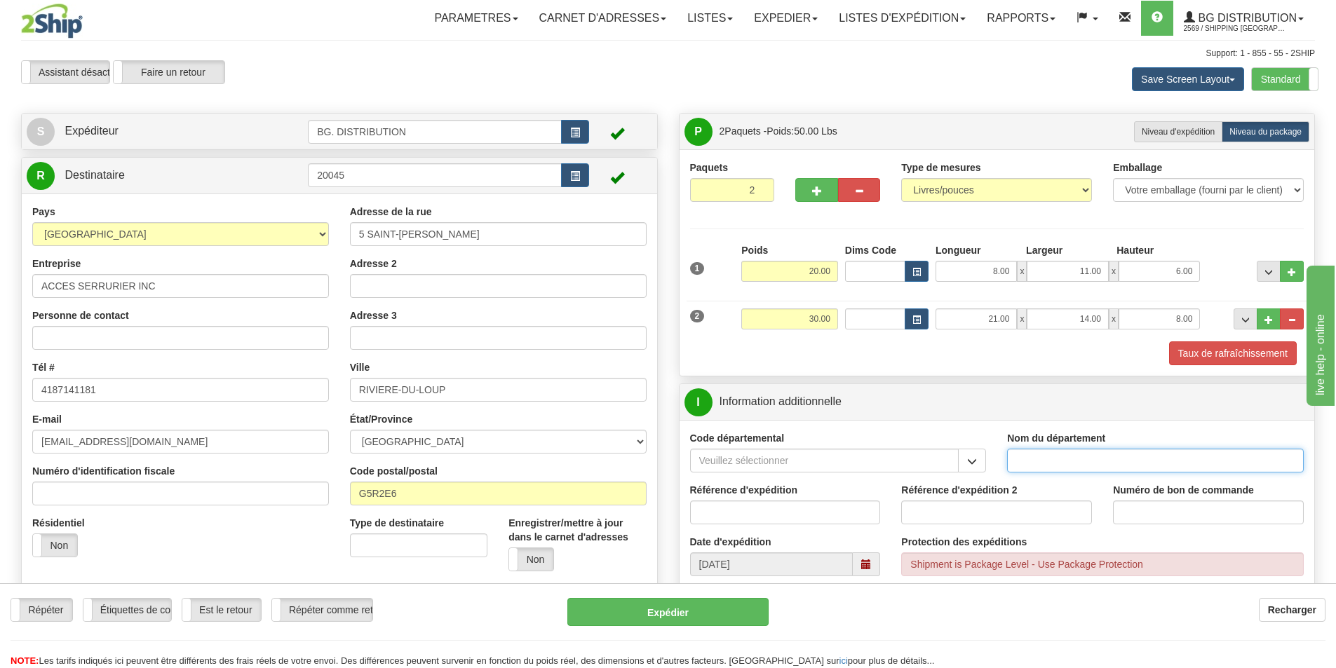
click at [1138, 461] on input "Nom du département" at bounding box center [1155, 461] width 297 height 24
type input "."
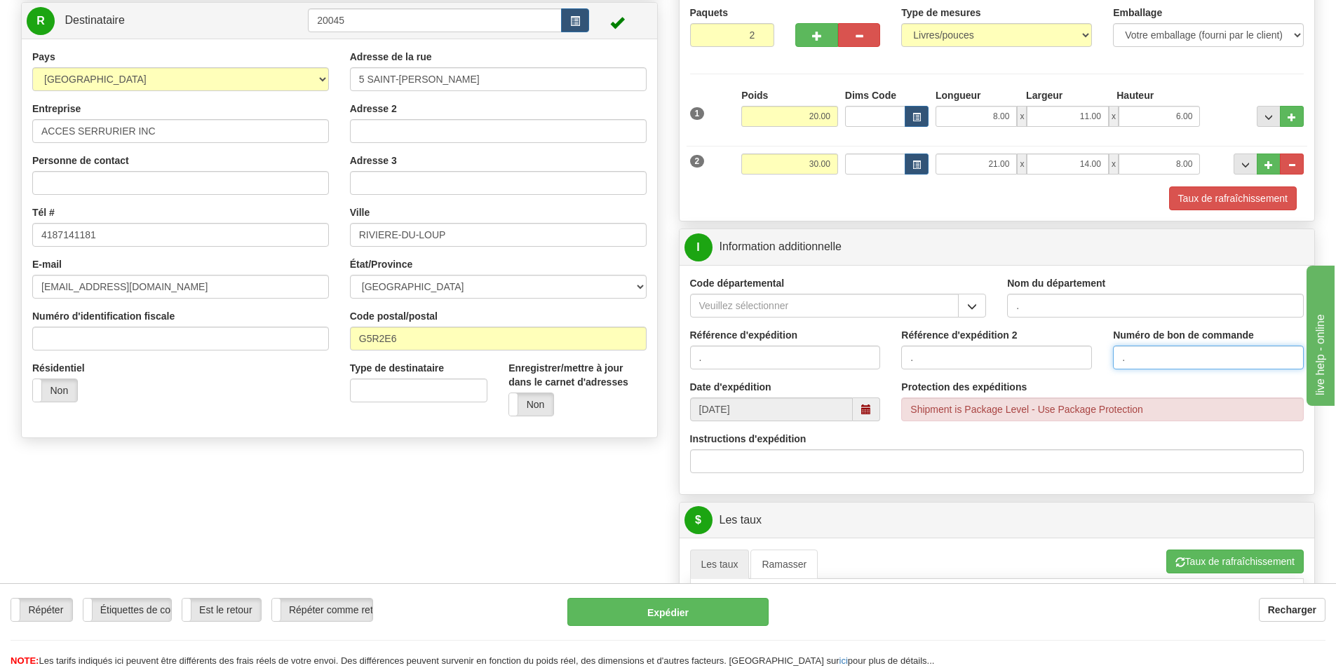
scroll to position [210, 0]
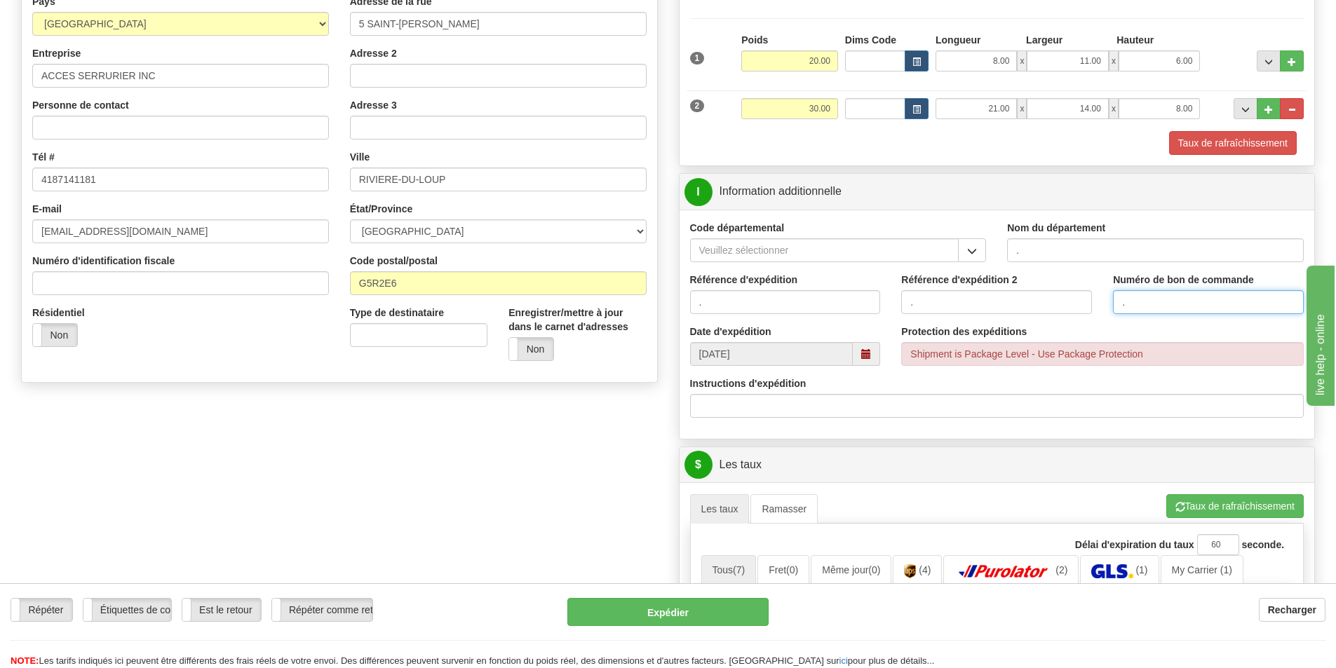
type input "."
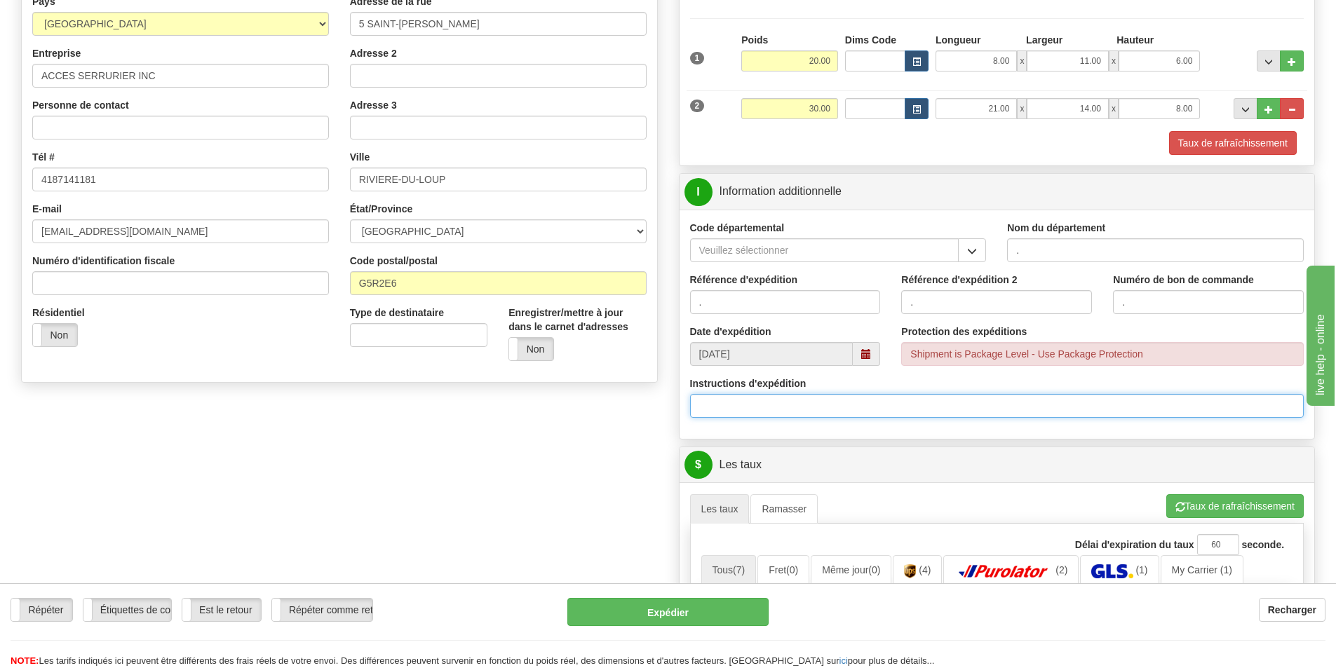
click at [821, 409] on input "Instructions d'expédition" at bounding box center [997, 406] width 614 height 24
type input "30135140-00 / 30135115-00"
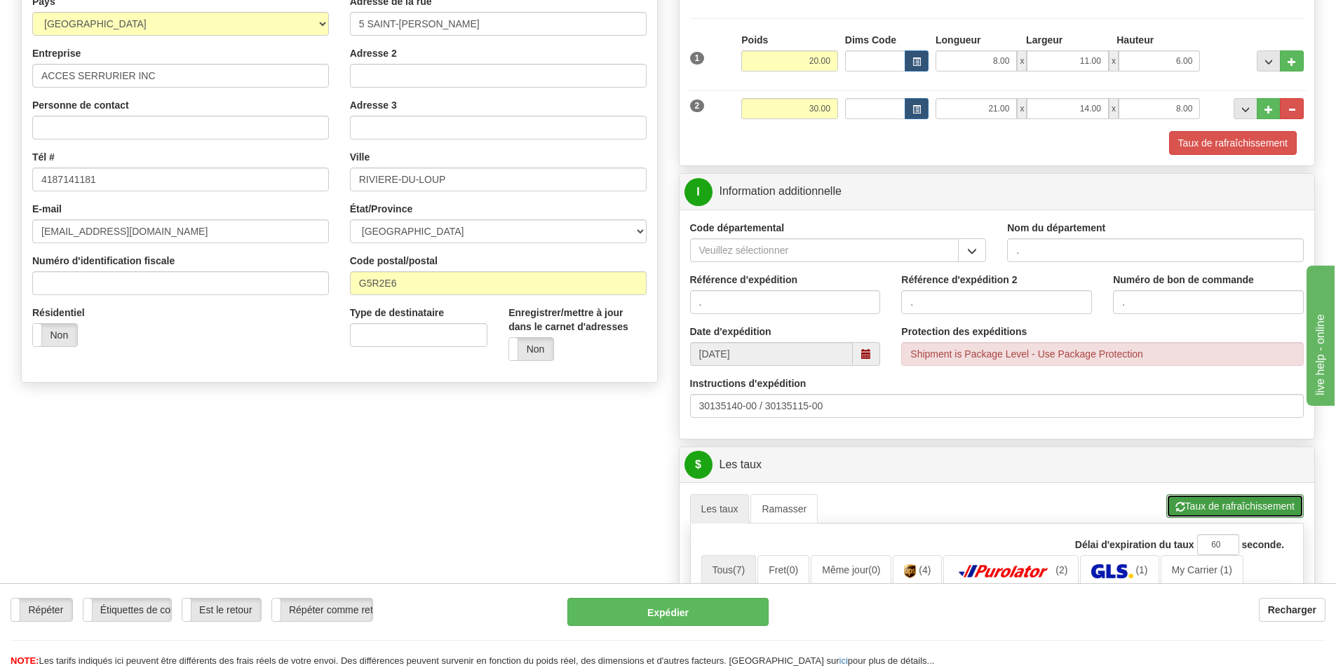
click at [1218, 516] on button "Taux de rafraîchissement" at bounding box center [1234, 506] width 137 height 24
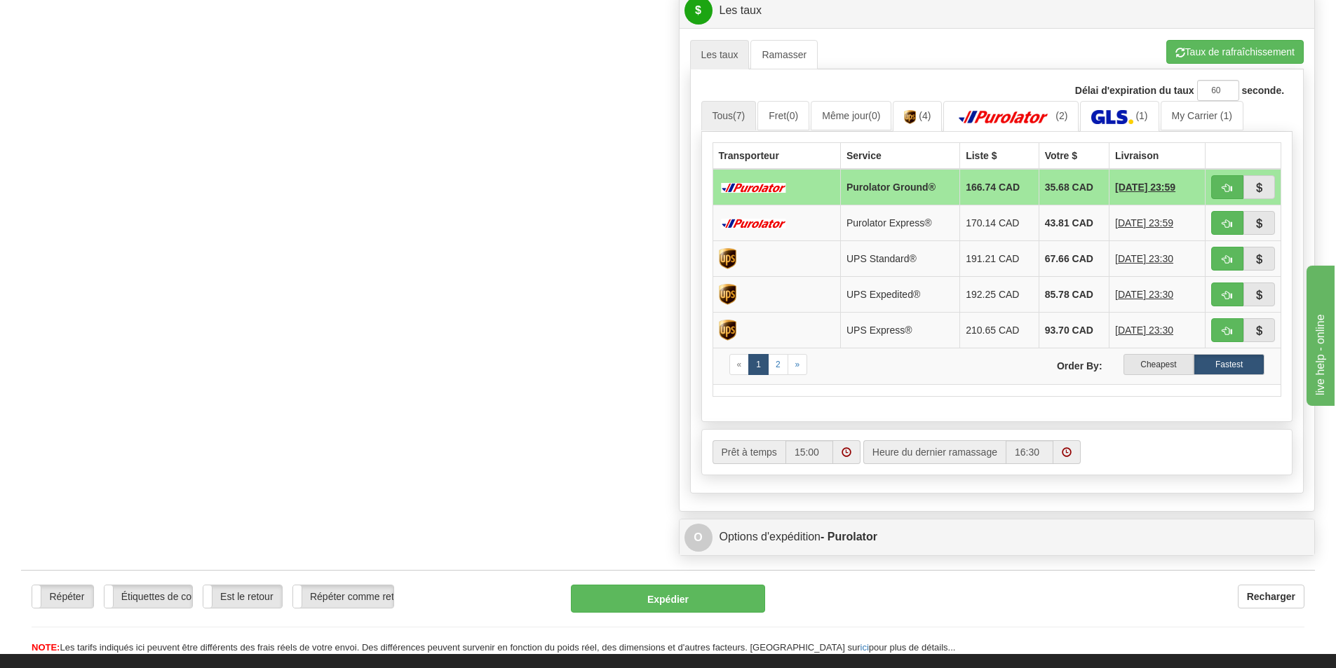
scroll to position [631, 0]
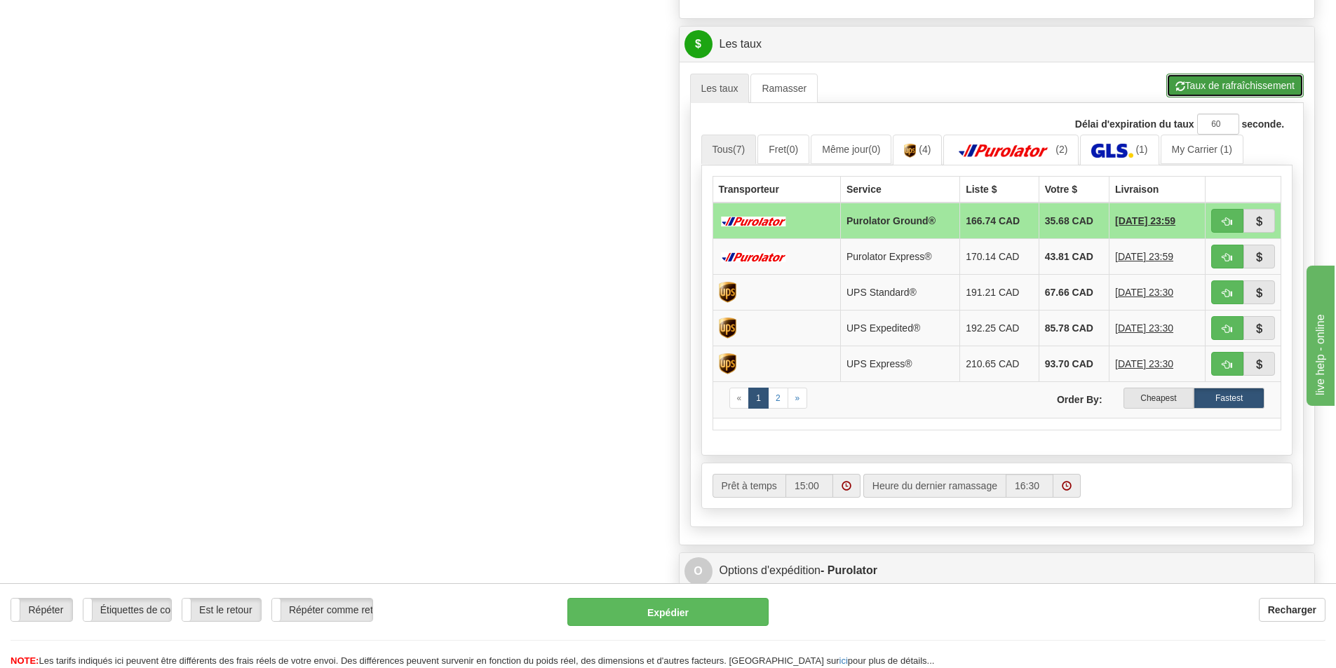
click at [1176, 86] on span "button" at bounding box center [1181, 86] width 10 height 9
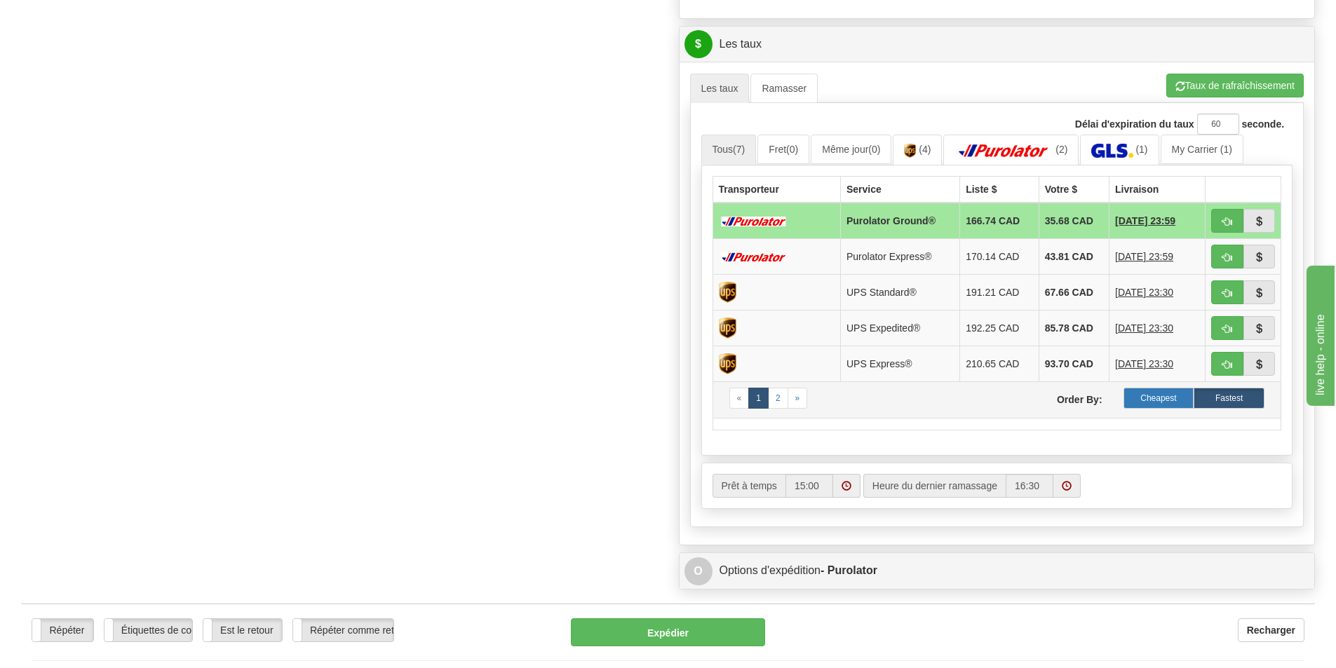
click at [1164, 404] on label "Cheapest" at bounding box center [1159, 398] width 71 height 21
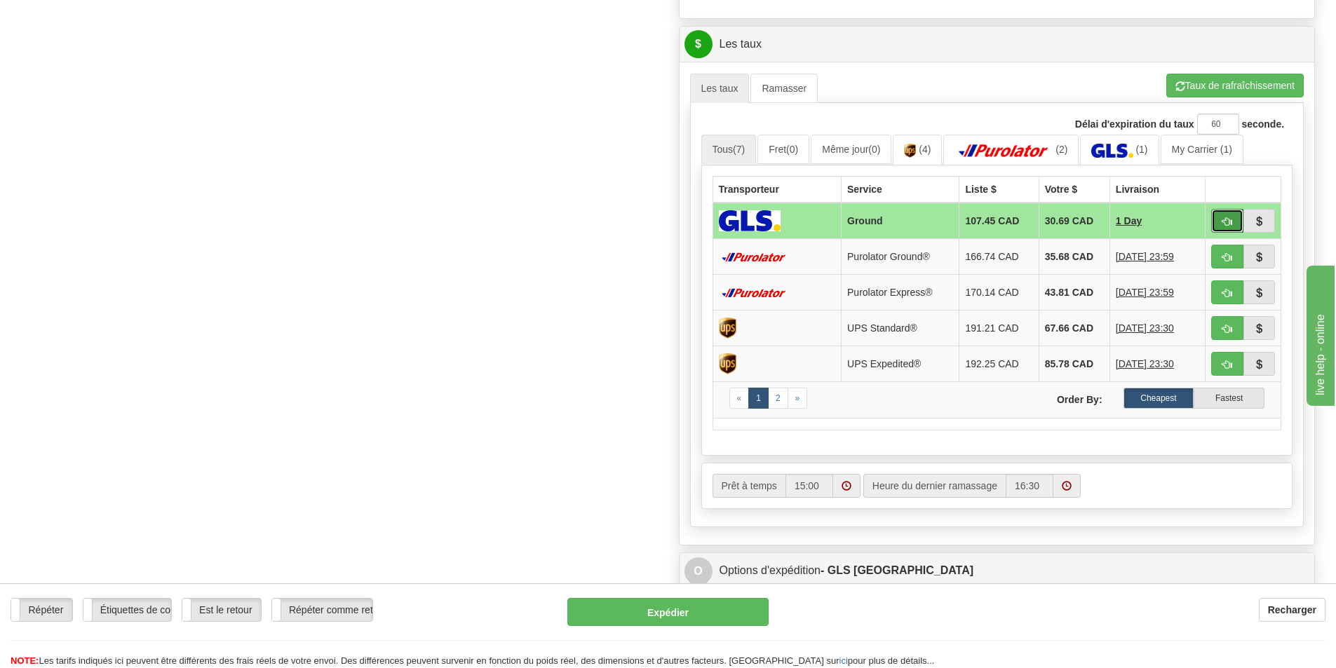
click at [1223, 217] on span "button" at bounding box center [1228, 221] width 10 height 9
type input "1"
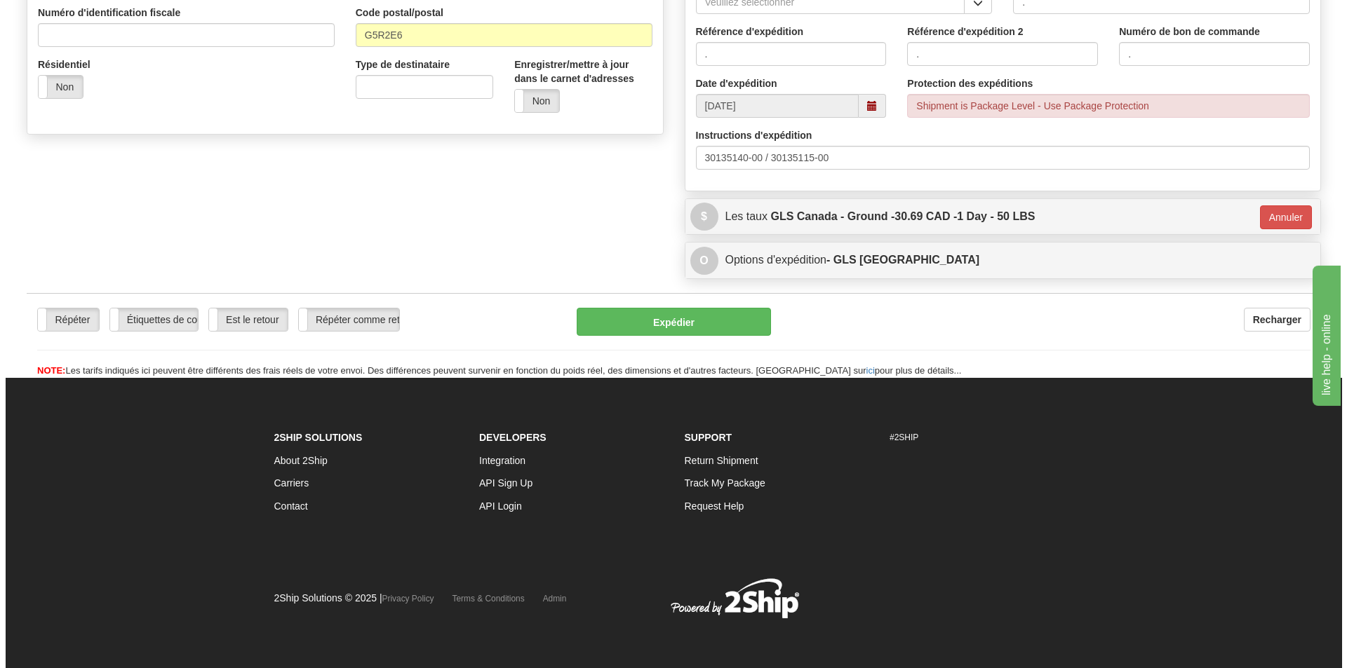
scroll to position [459, 0]
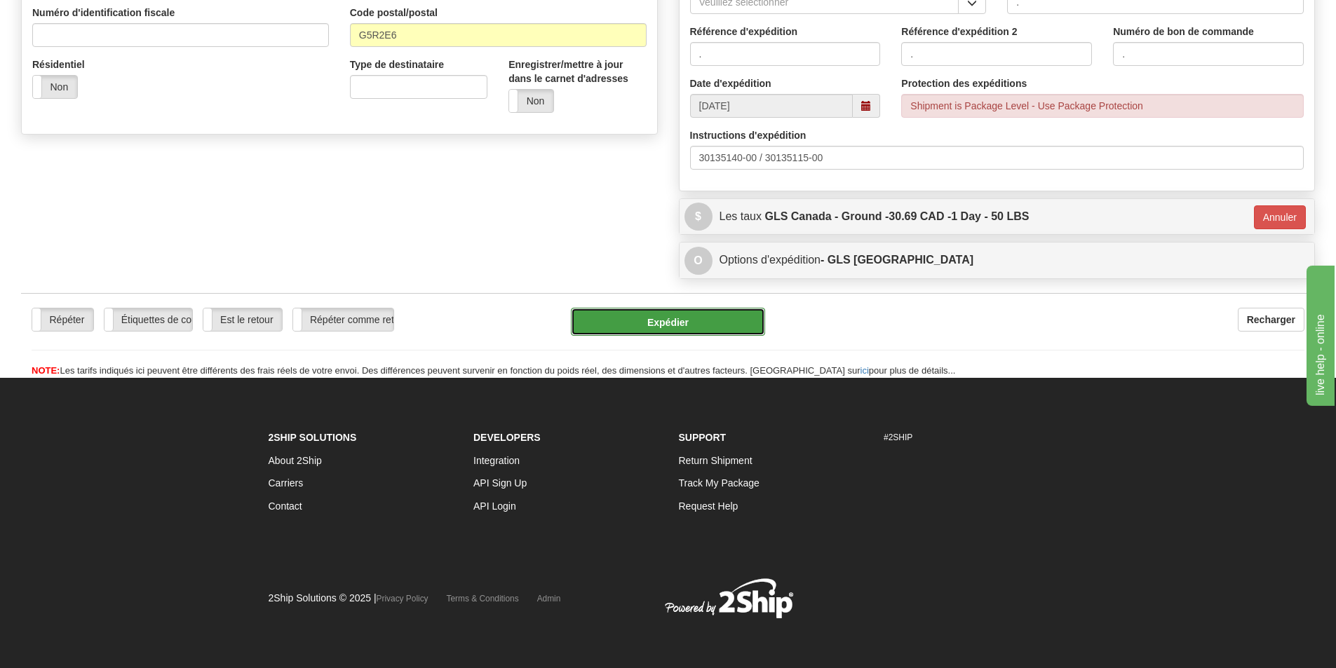
click at [717, 329] on button "Expédier" at bounding box center [668, 322] width 194 height 28
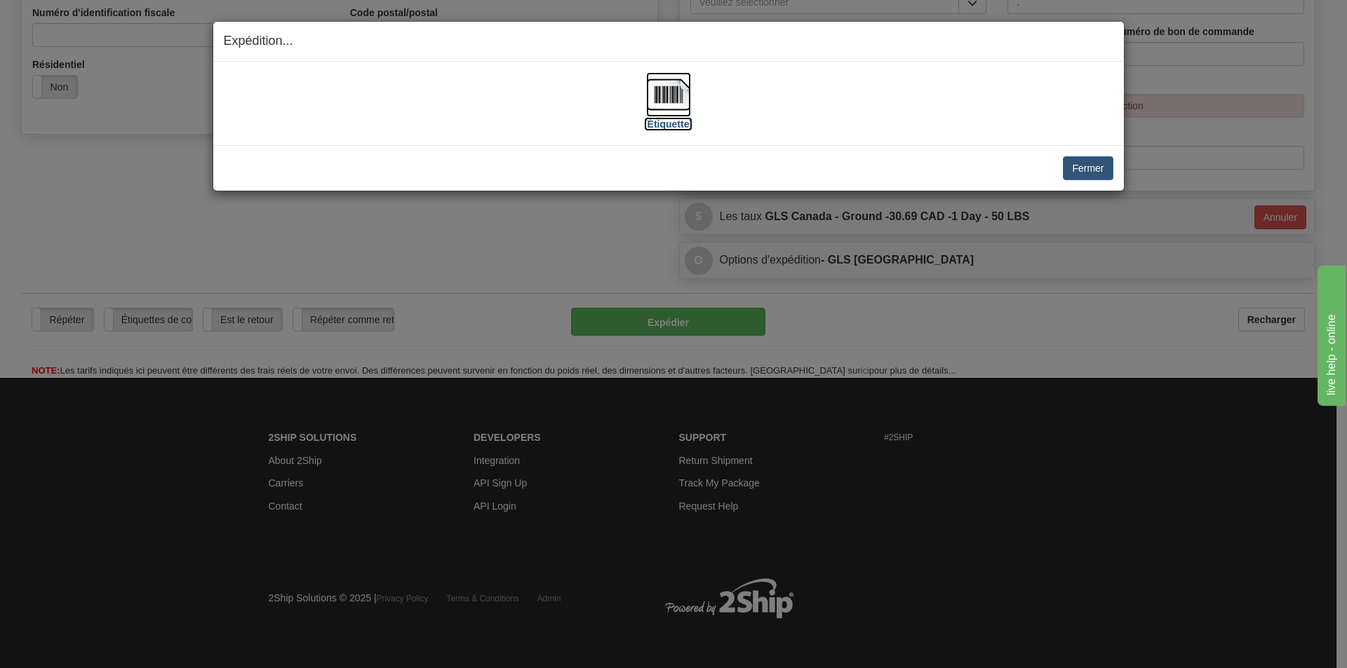
click at [660, 93] on img at bounding box center [668, 94] width 45 height 45
click at [1073, 173] on button "Fermer" at bounding box center [1088, 168] width 50 height 24
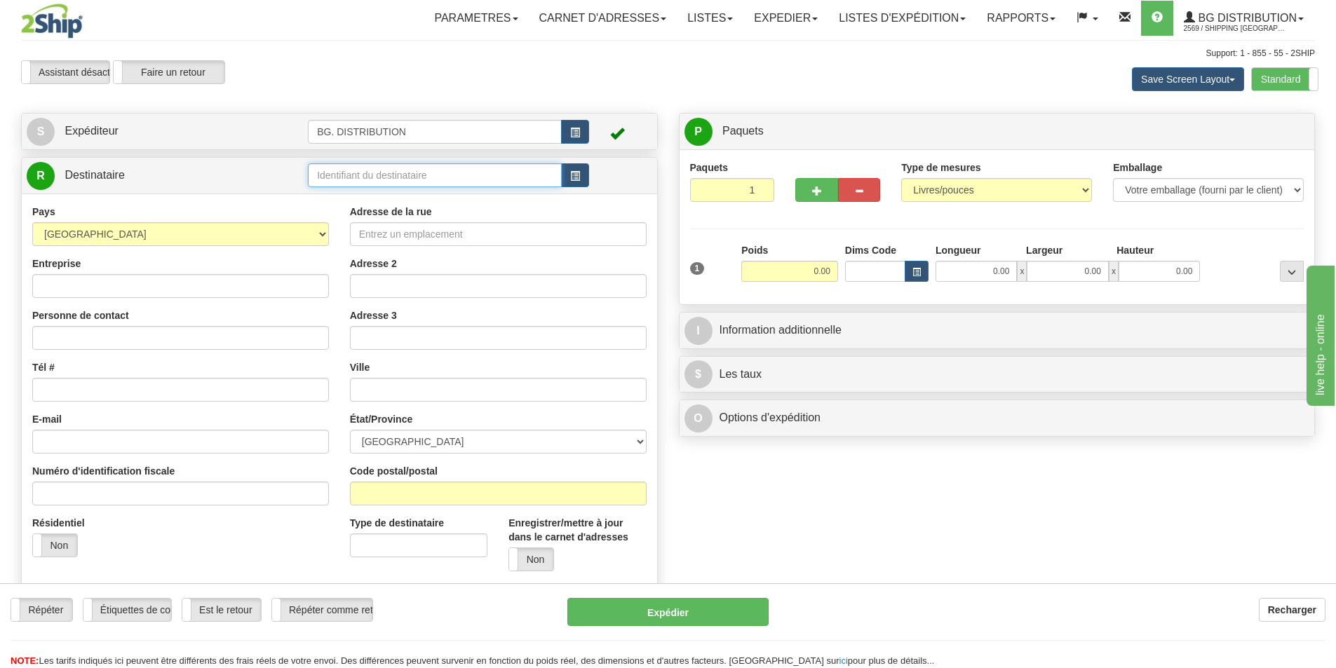
click at [379, 176] on input "text" at bounding box center [435, 175] width 254 height 24
type input "7072"
click button "Supprimer" at bounding box center [0, 0] width 0 height 0
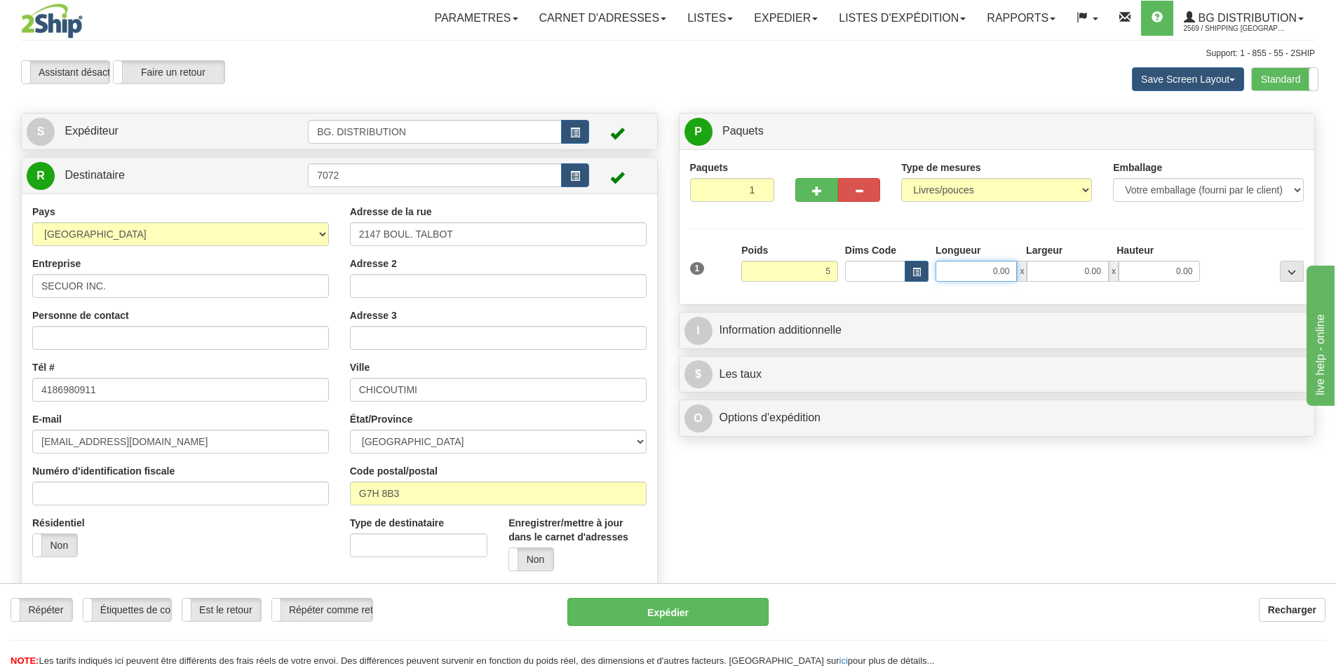
type input "5.00"
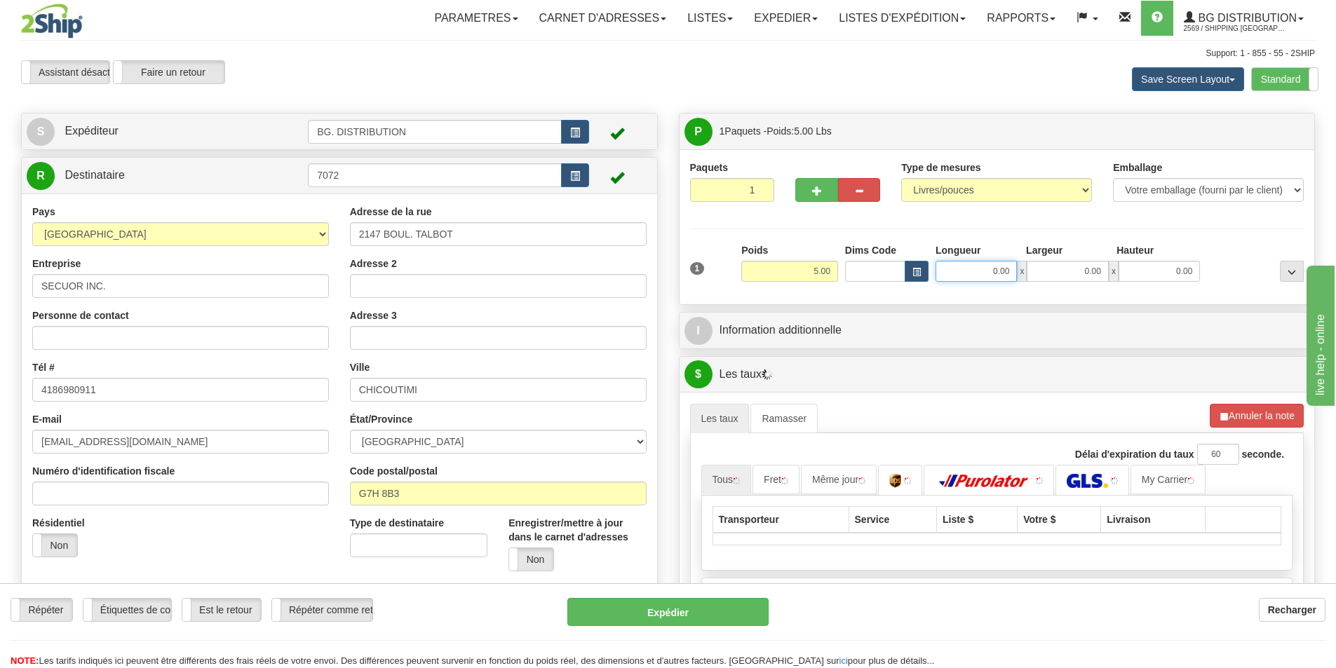
click at [969, 265] on input "0.00" at bounding box center [976, 271] width 81 height 21
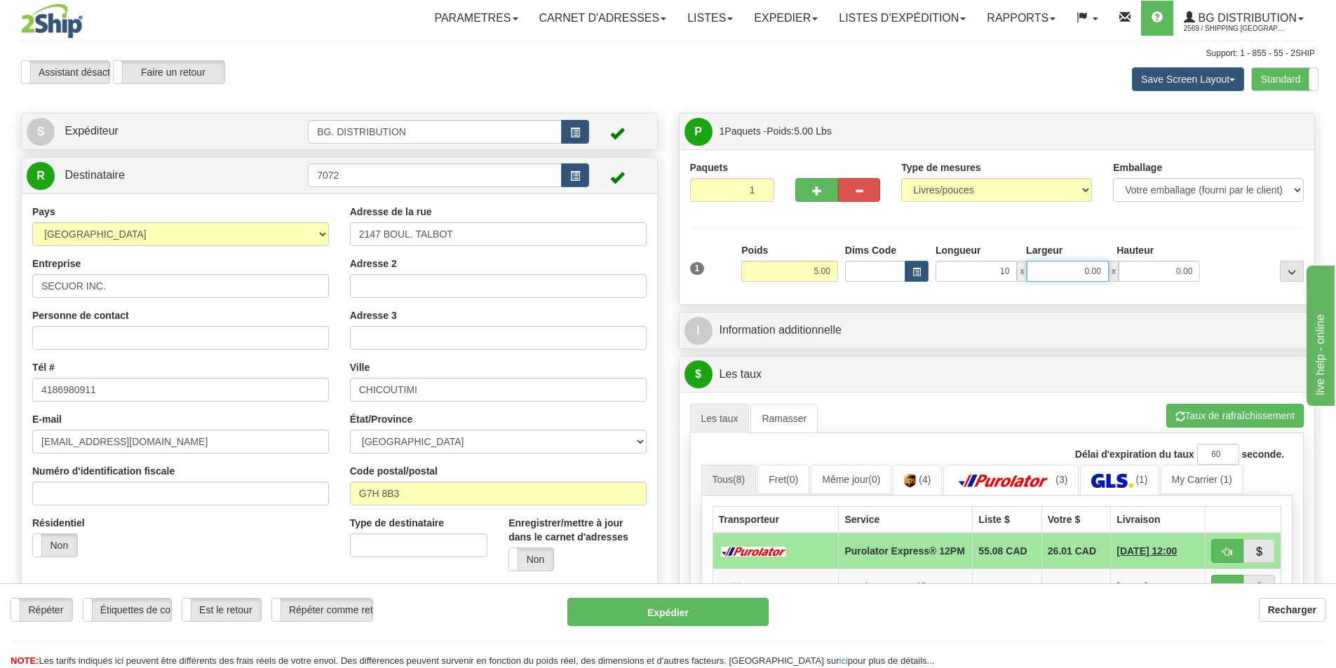
type input "10.00"
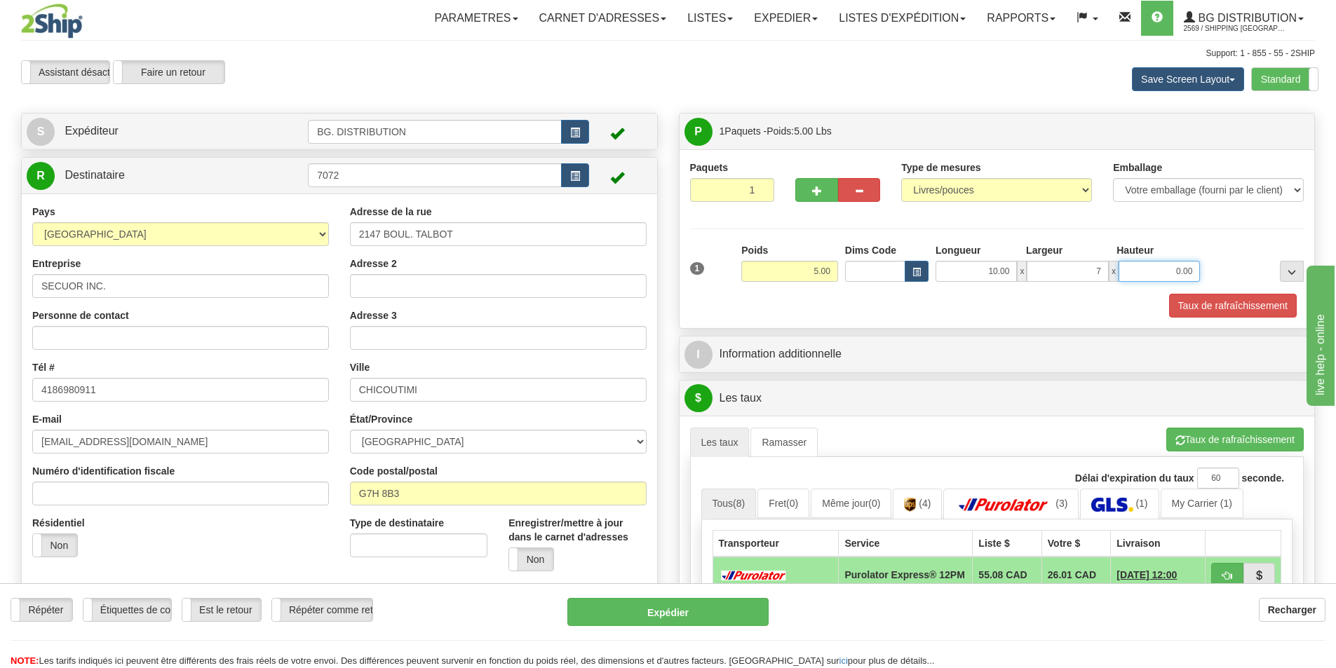
type input "7.00"
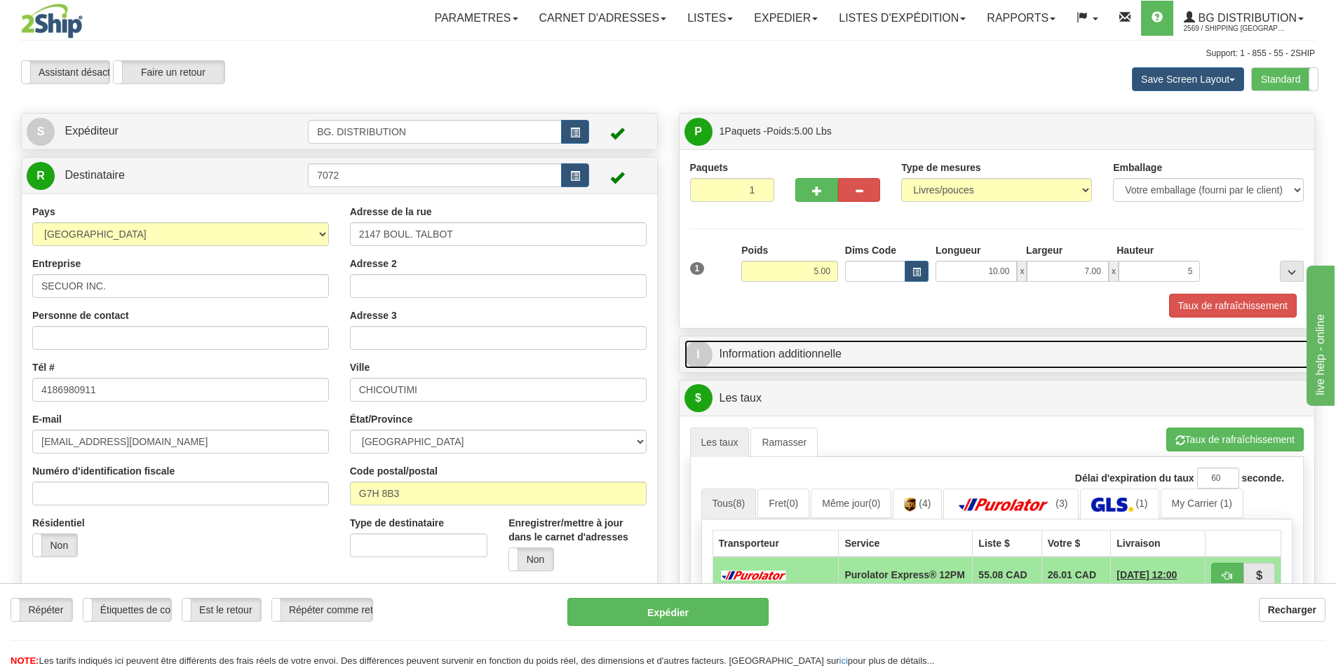
type input "5.00"
click at [817, 349] on link "I Information additionnelle" at bounding box center [998, 354] width 626 height 29
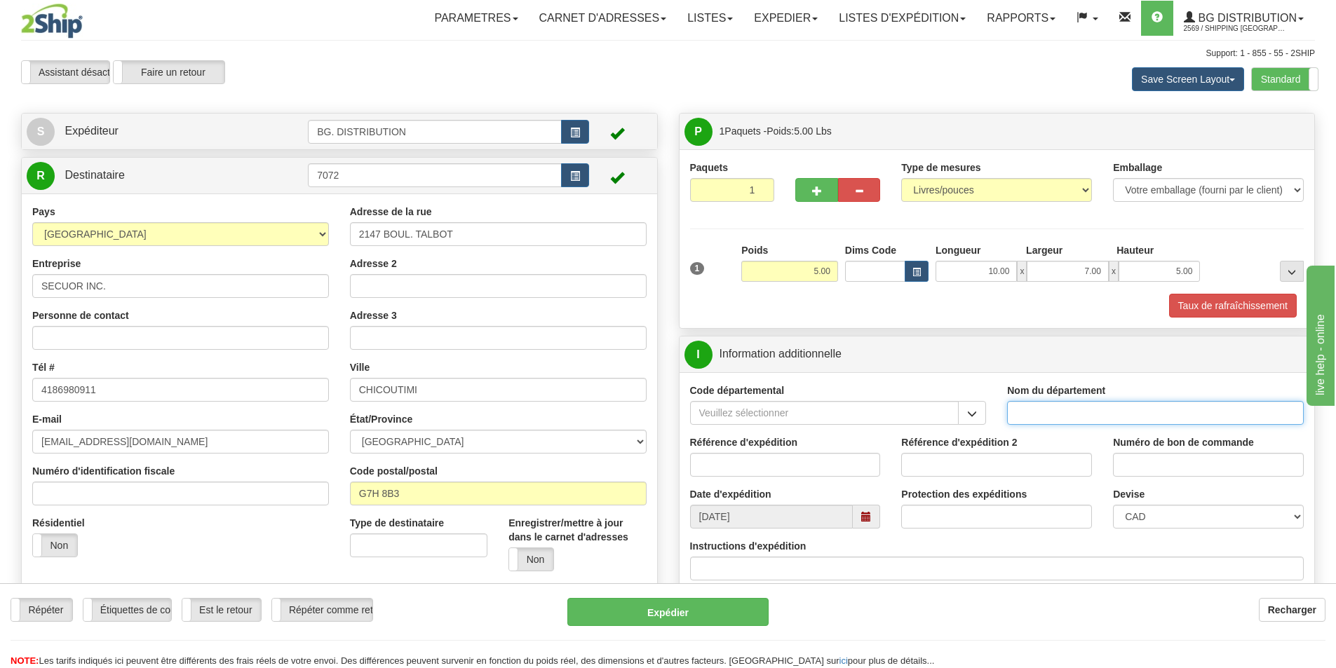
click at [1047, 416] on input "Nom du département" at bounding box center [1155, 413] width 297 height 24
type input "."
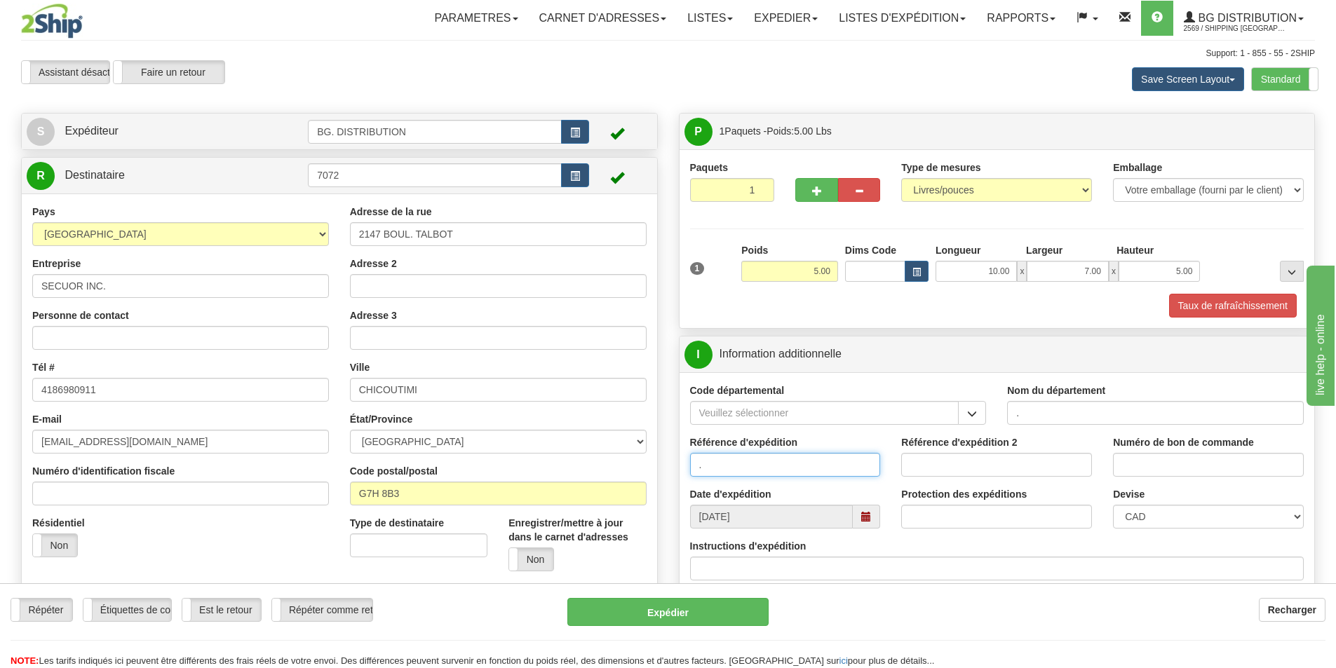
type input "."
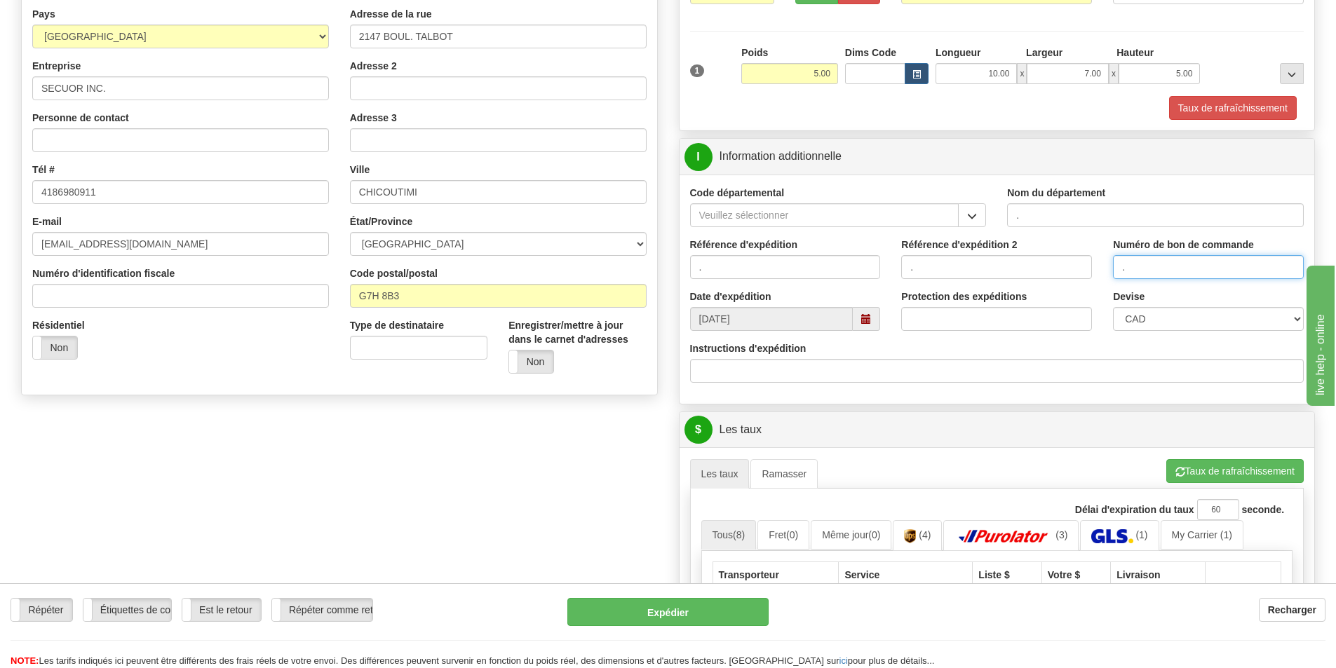
scroll to position [210, 0]
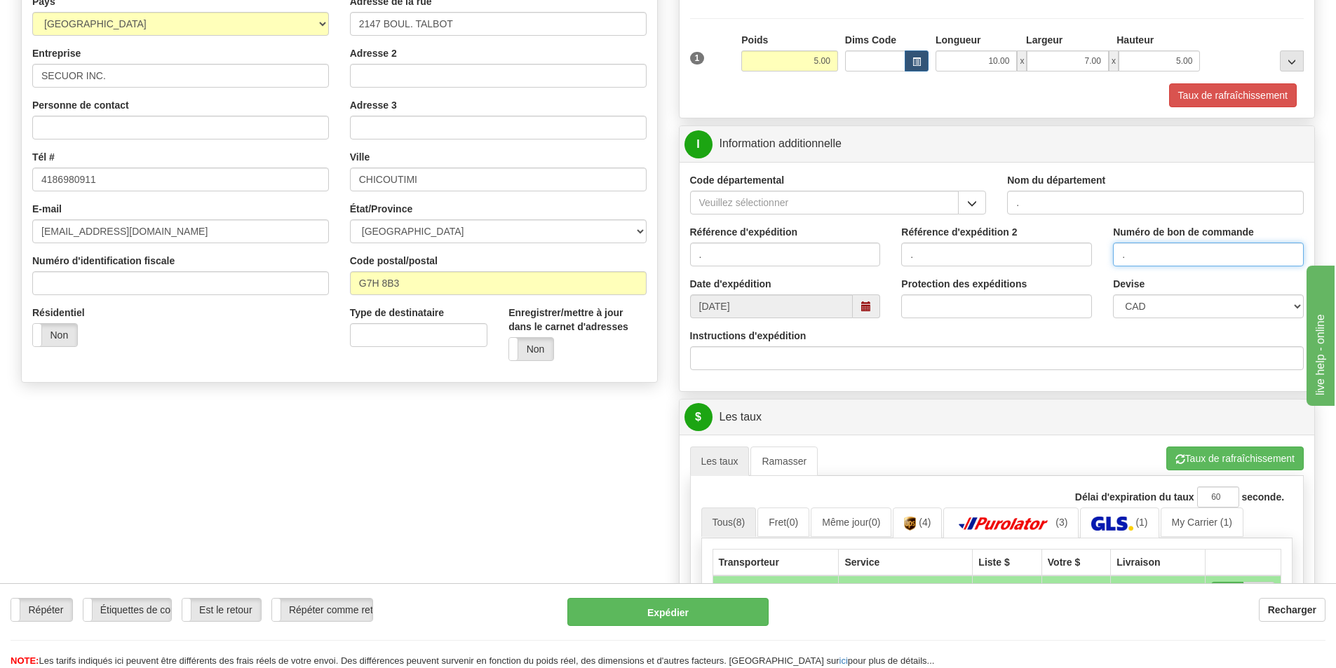
type input "."
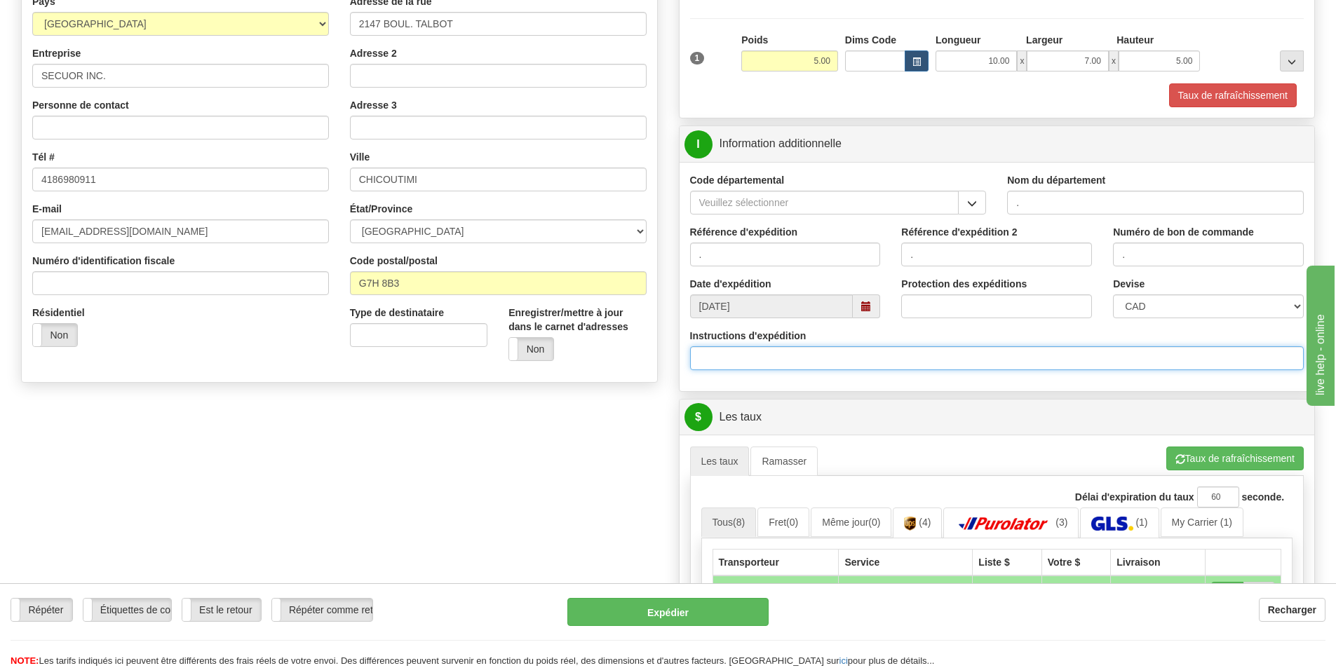
click at [815, 363] on input "Instructions d'expédition" at bounding box center [997, 358] width 614 height 24
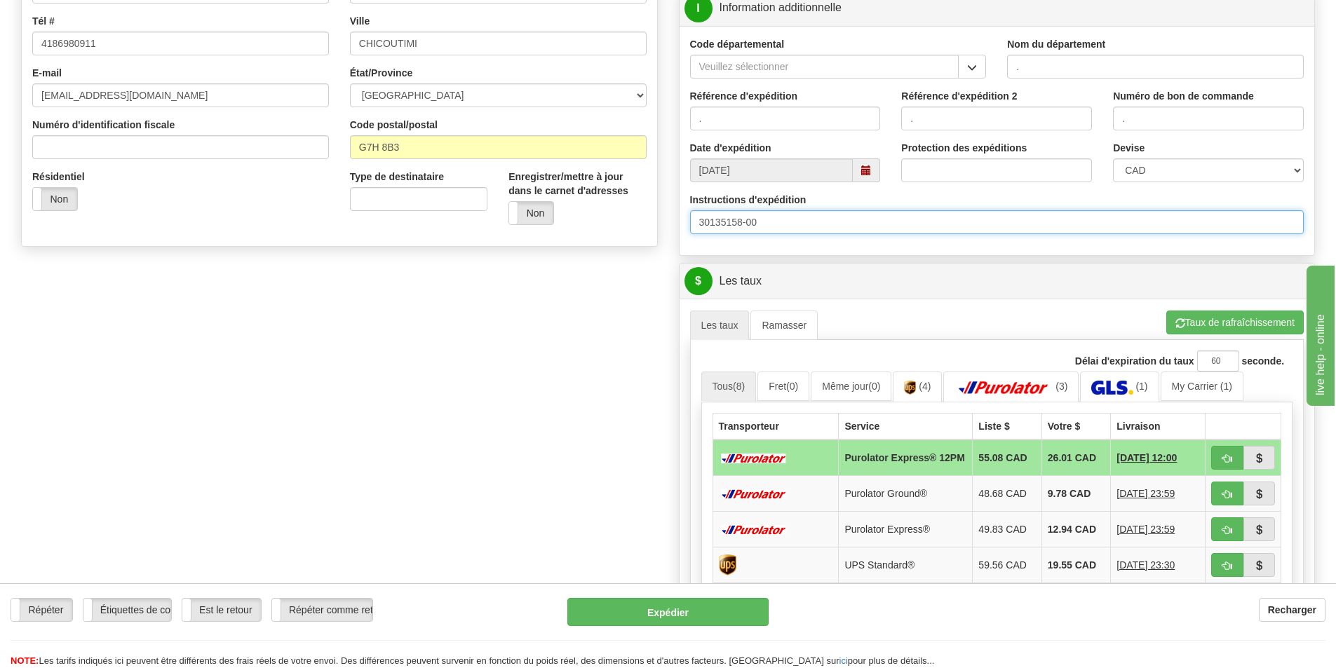
scroll to position [351, 0]
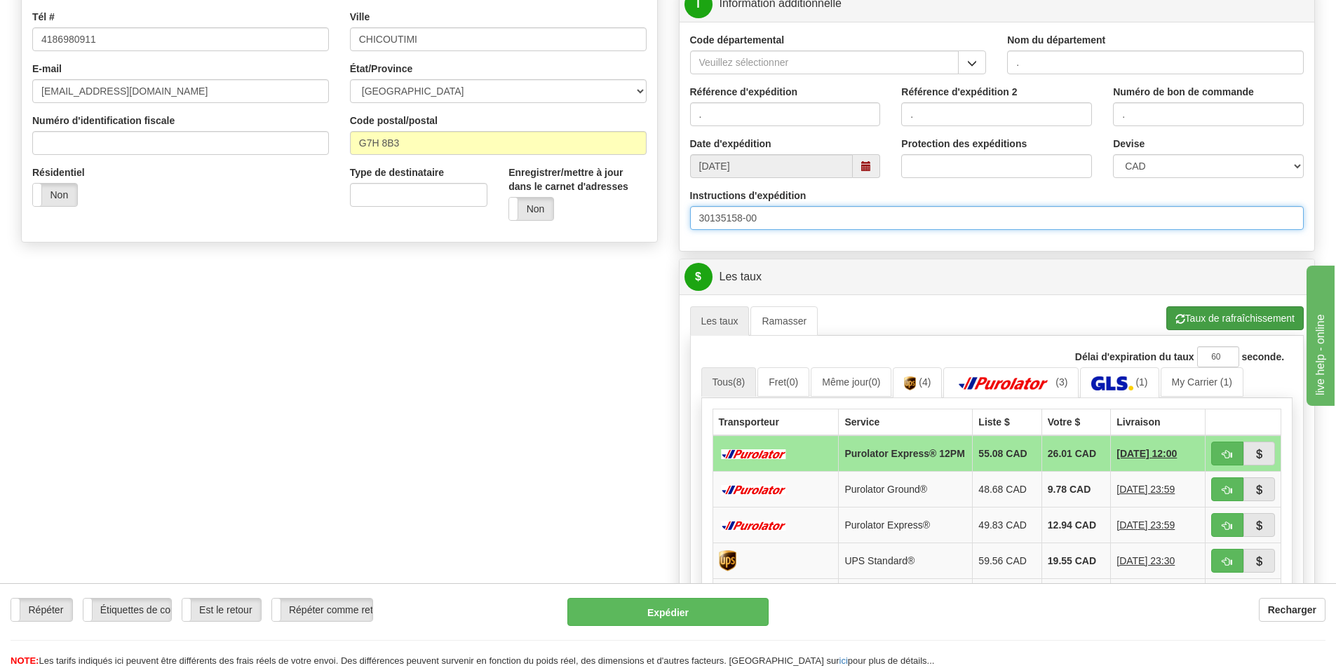
type input "30135158-00"
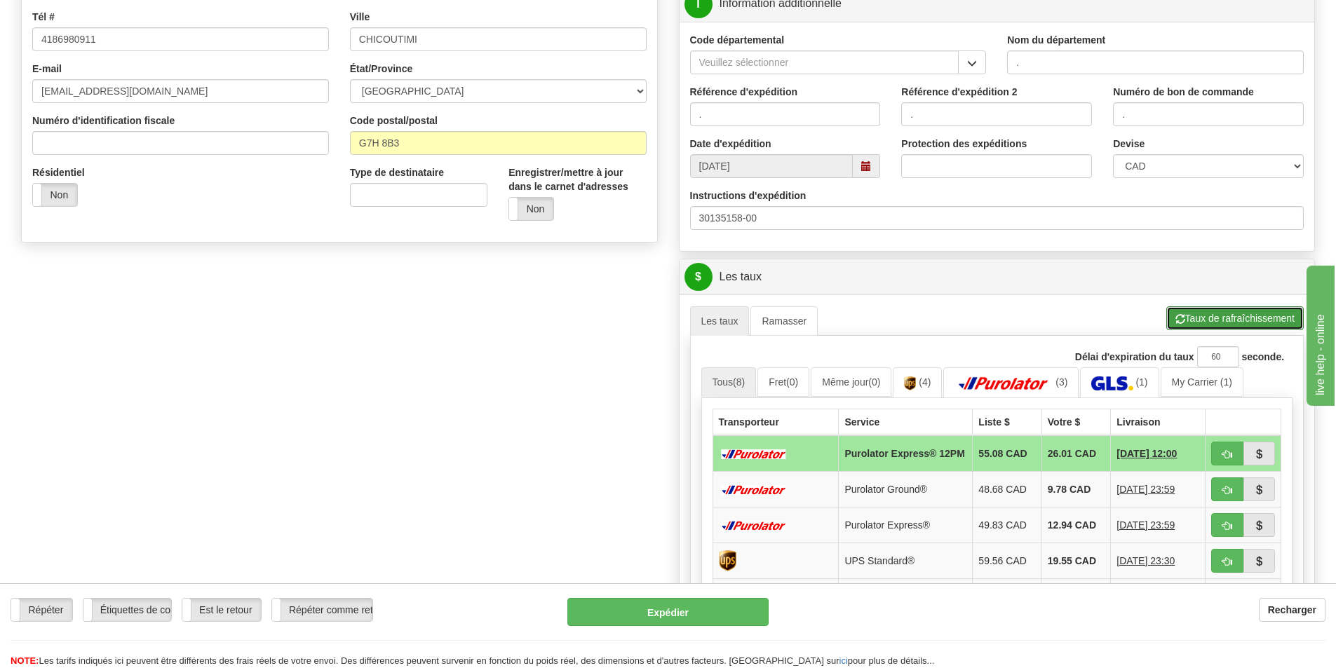
click at [1234, 318] on button "Taux de rafraîchissement" at bounding box center [1234, 319] width 137 height 24
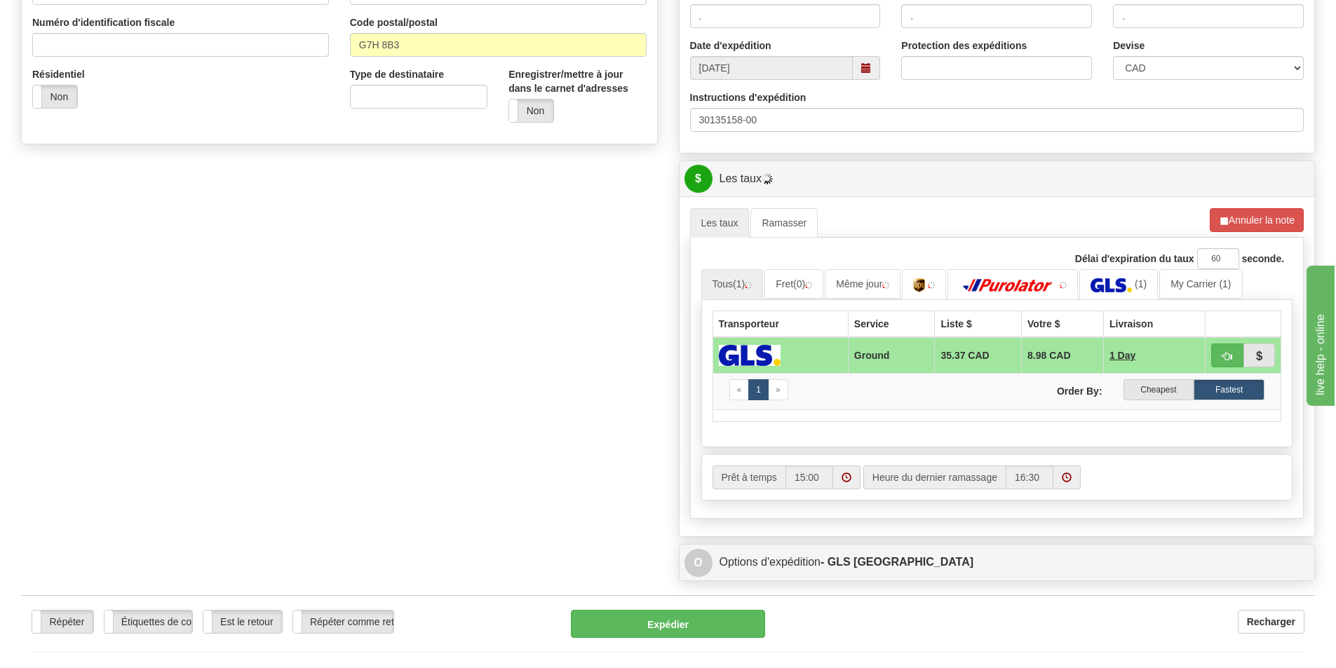
scroll to position [701, 0]
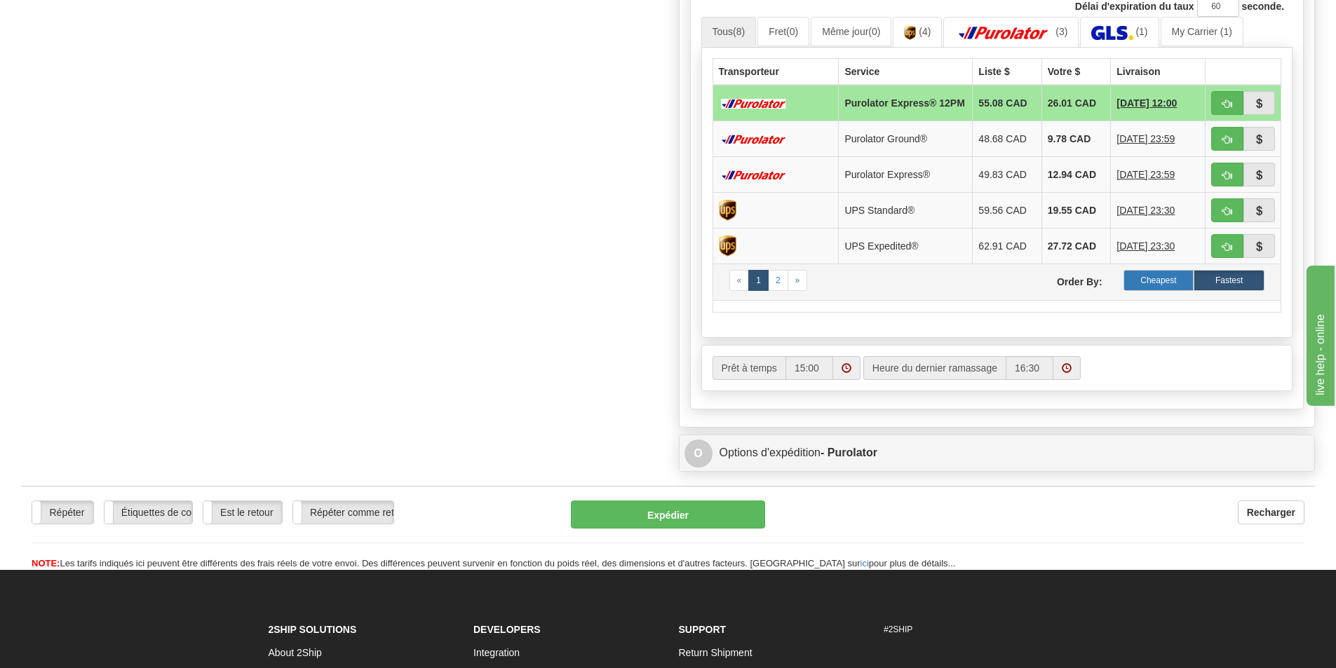
click at [1169, 287] on label "Cheapest" at bounding box center [1159, 280] width 71 height 21
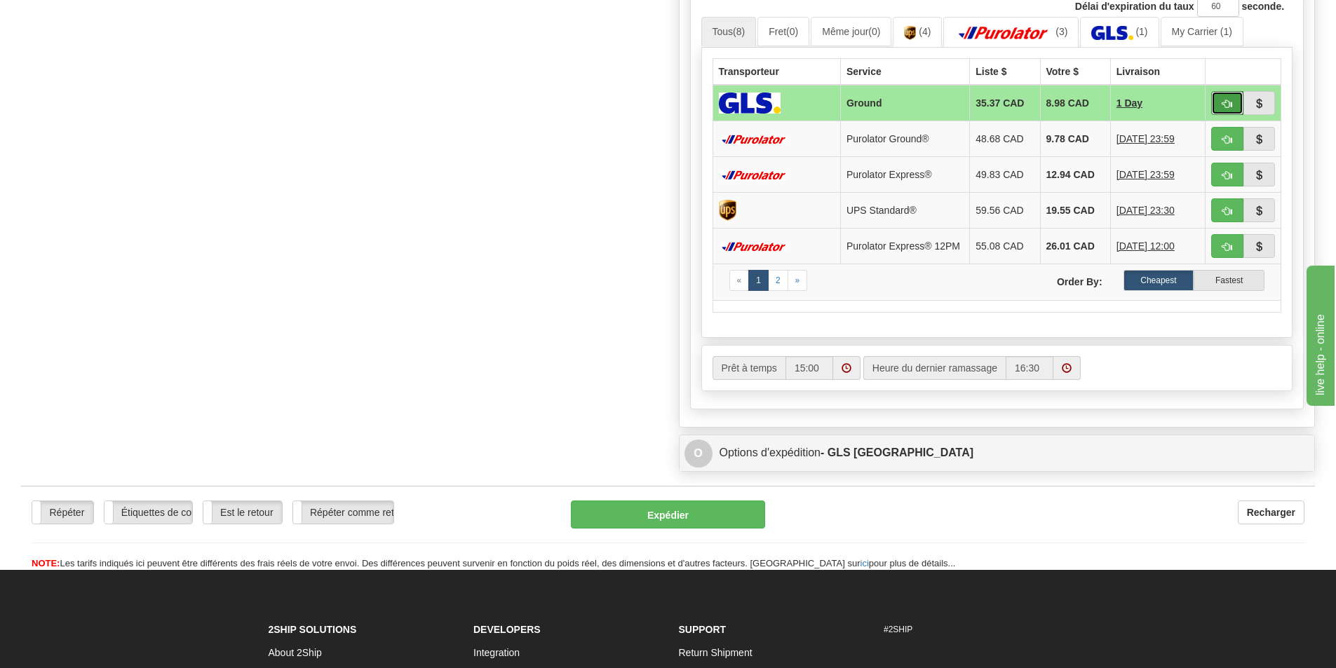
click at [1231, 107] on span "button" at bounding box center [1228, 104] width 10 height 9
type input "1"
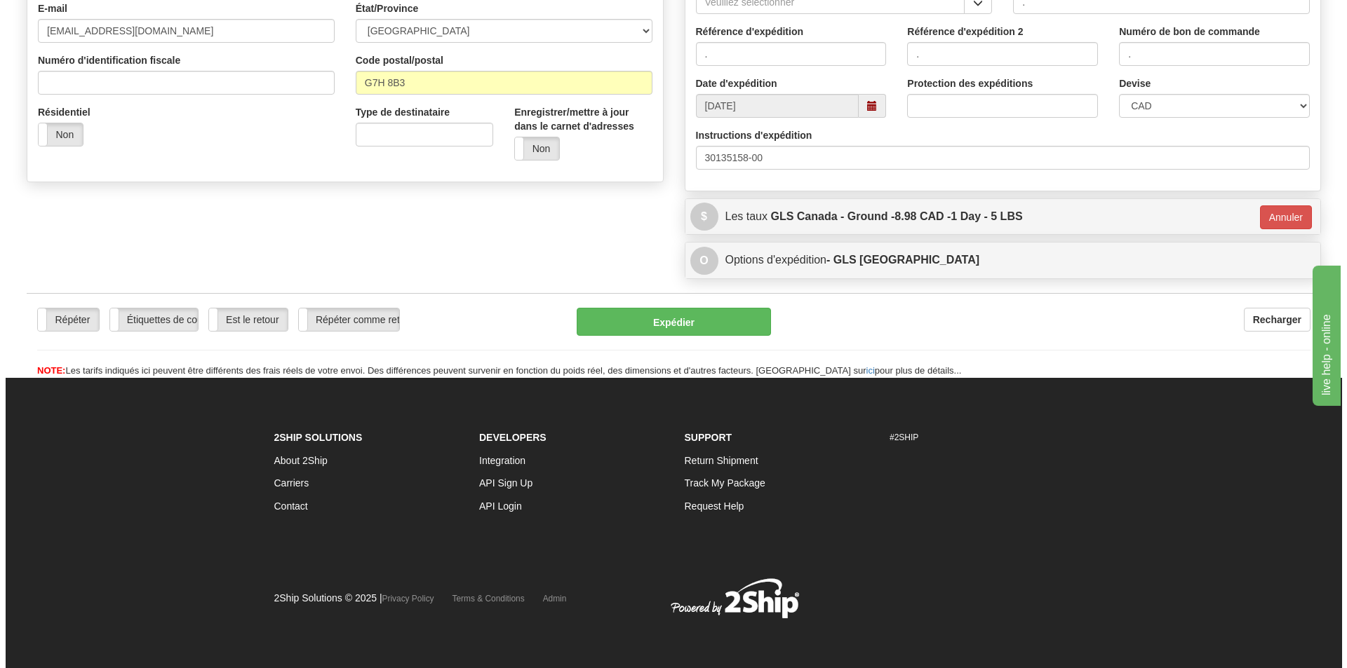
scroll to position [412, 0]
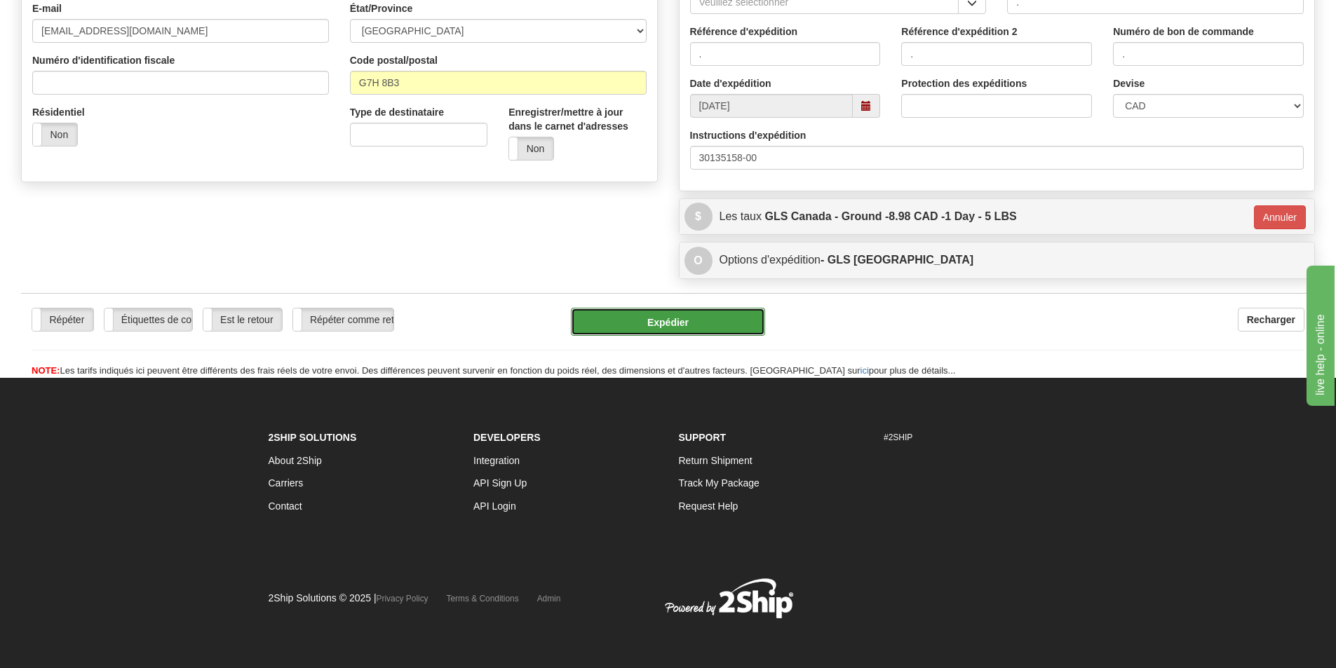
click at [748, 324] on button "Expédier" at bounding box center [668, 322] width 194 height 28
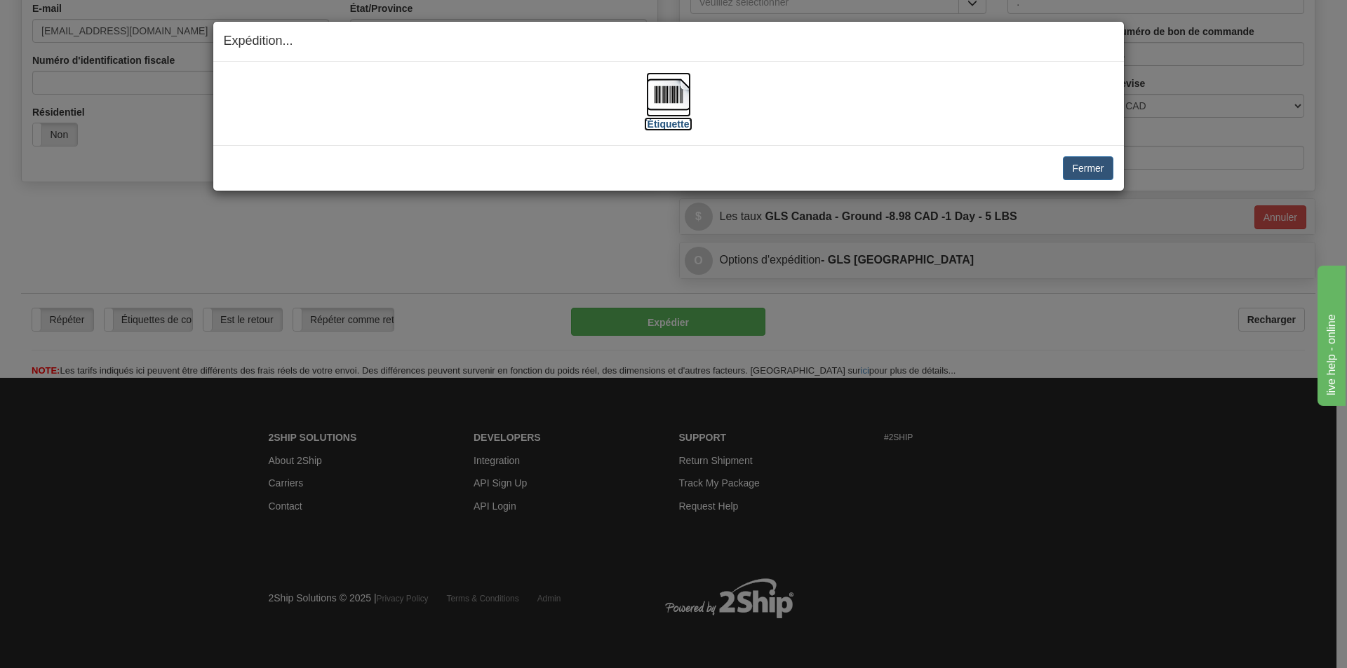
click at [670, 95] on img at bounding box center [668, 94] width 45 height 45
click at [1081, 165] on button "Fermer" at bounding box center [1088, 168] width 50 height 24
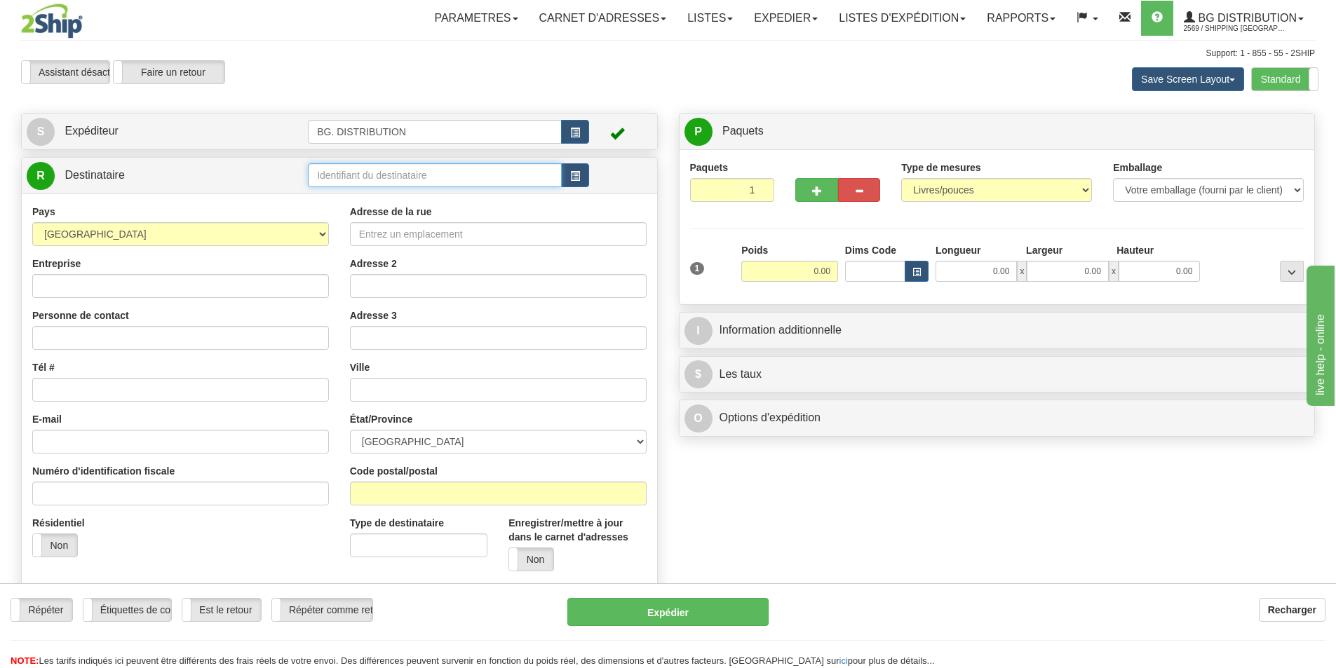
click at [390, 175] on input "text" at bounding box center [435, 175] width 254 height 24
type input "20066"
click button "Supprimer" at bounding box center [0, 0] width 0 height 0
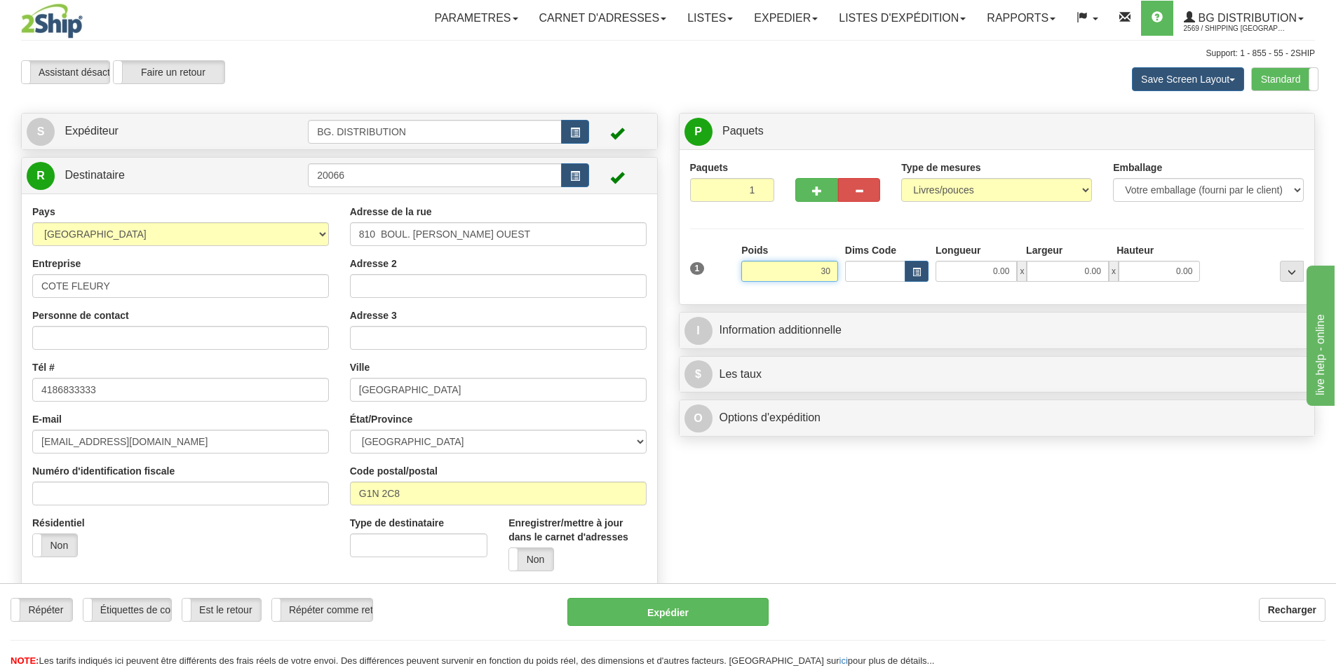
drag, startPoint x: 807, startPoint y: 265, endPoint x: 884, endPoint y: 262, distance: 77.9
click at [884, 262] on div "1 Poids 30 Dims Code Largeur" at bounding box center [997, 268] width 621 height 50
type input "25.00"
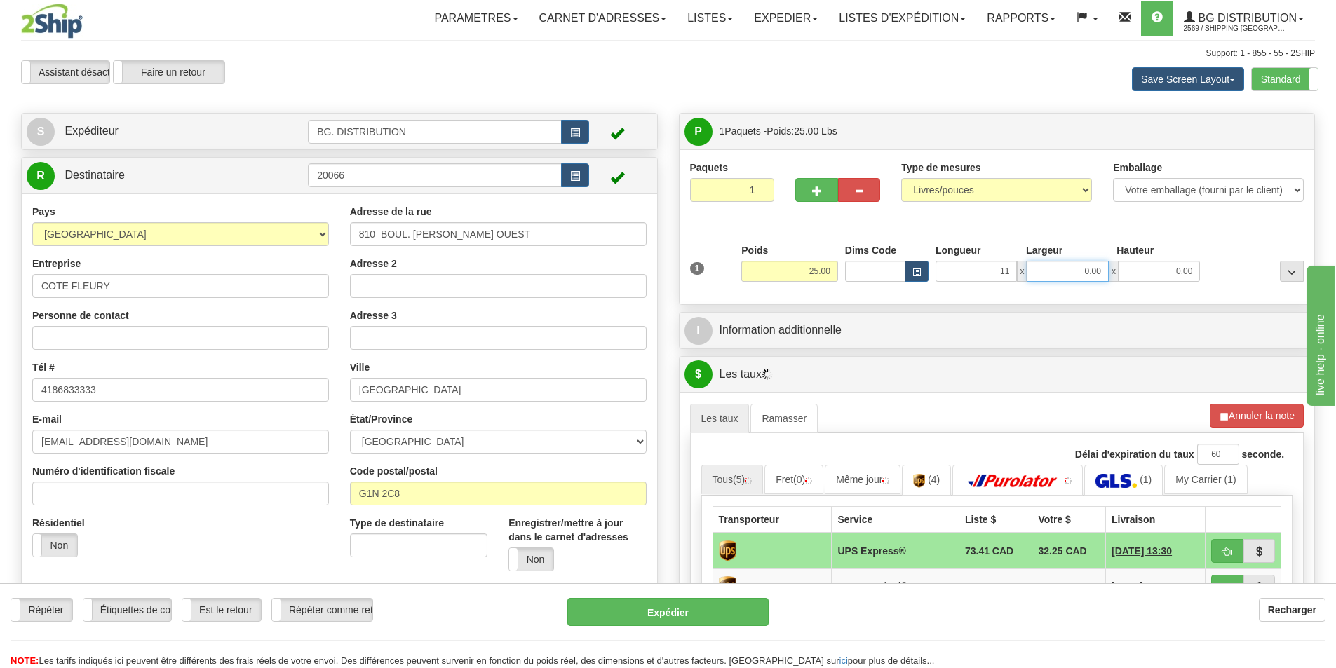
type input "11.00"
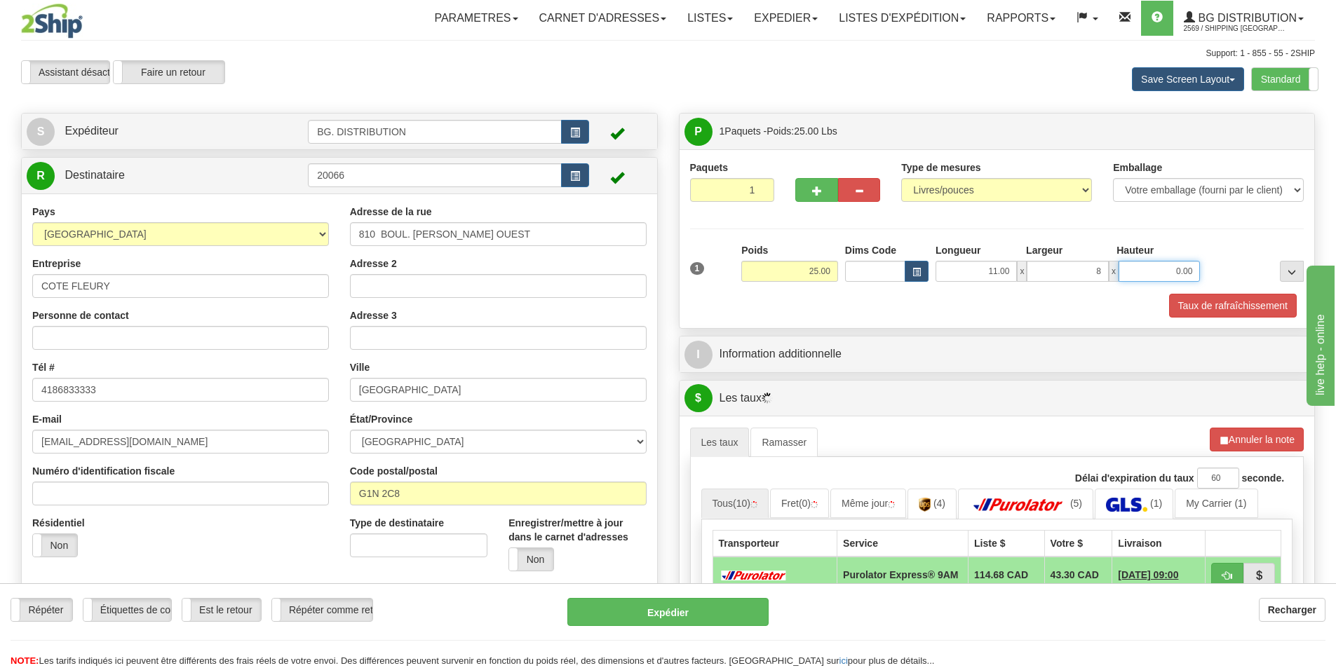
type input "8.00"
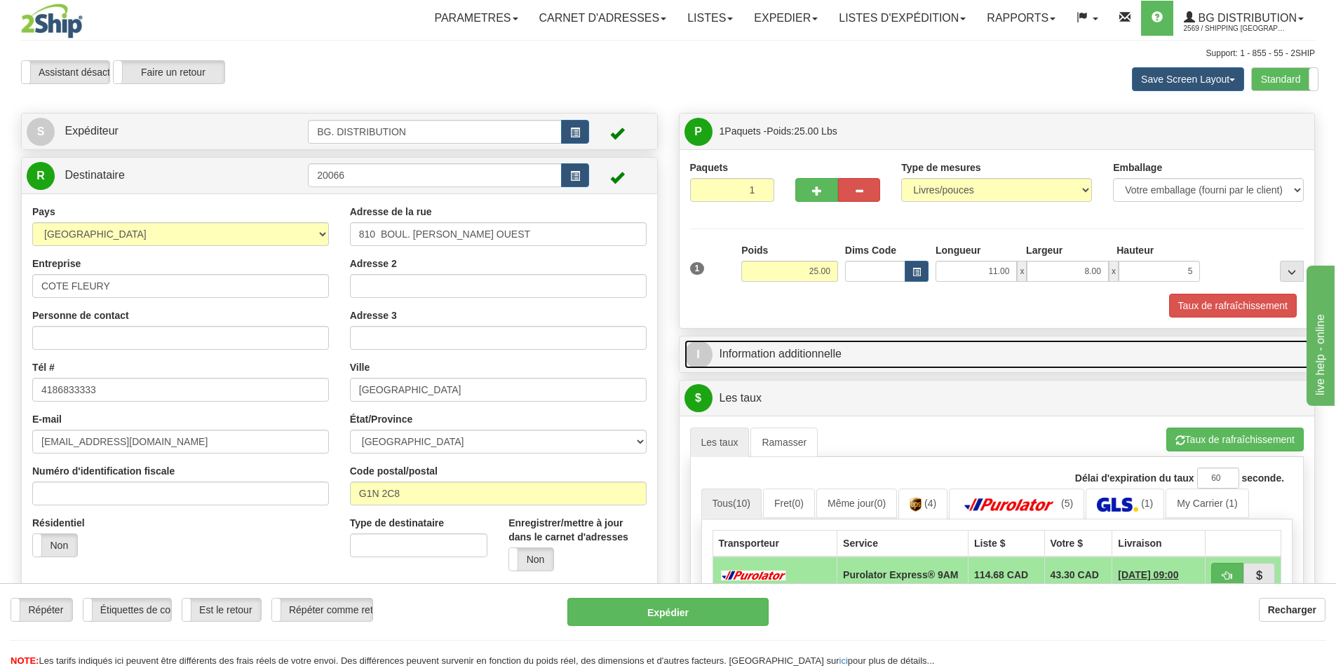
type input "5.00"
drag, startPoint x: 841, startPoint y: 344, endPoint x: 866, endPoint y: 342, distance: 25.3
click at [841, 344] on link "I Information additionnelle" at bounding box center [998, 354] width 626 height 29
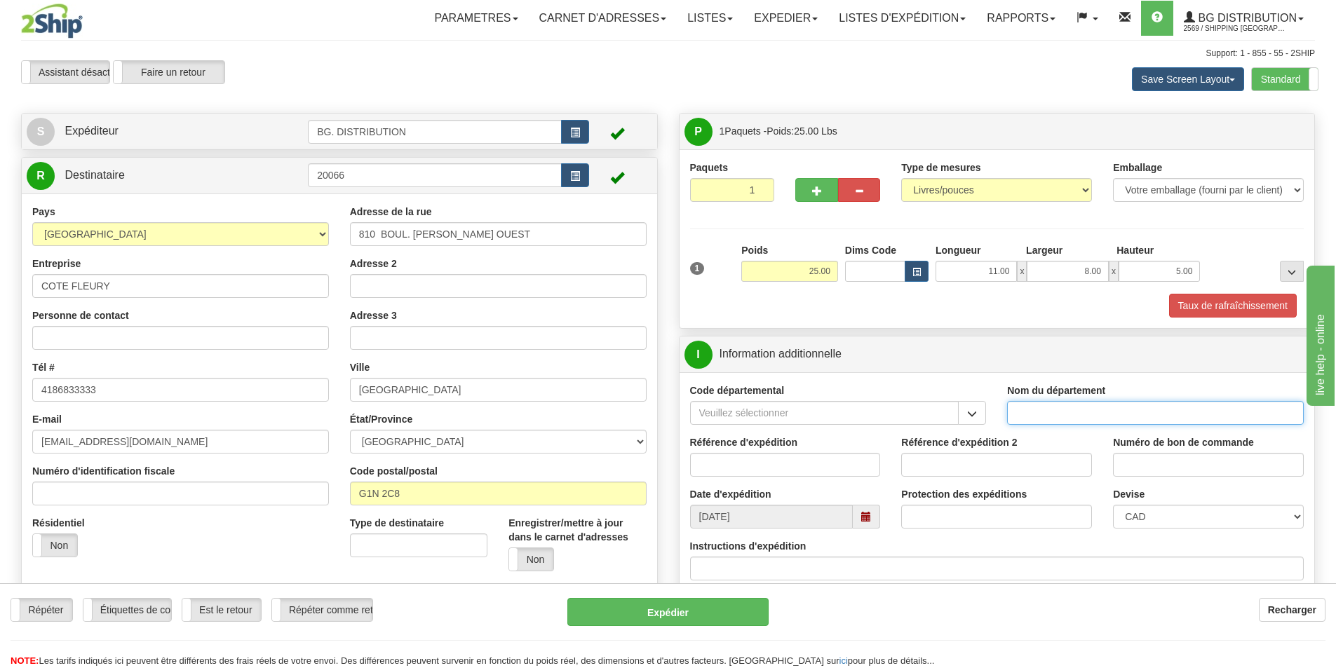
click at [1104, 415] on input "Nom du département" at bounding box center [1155, 413] width 297 height 24
type input "."
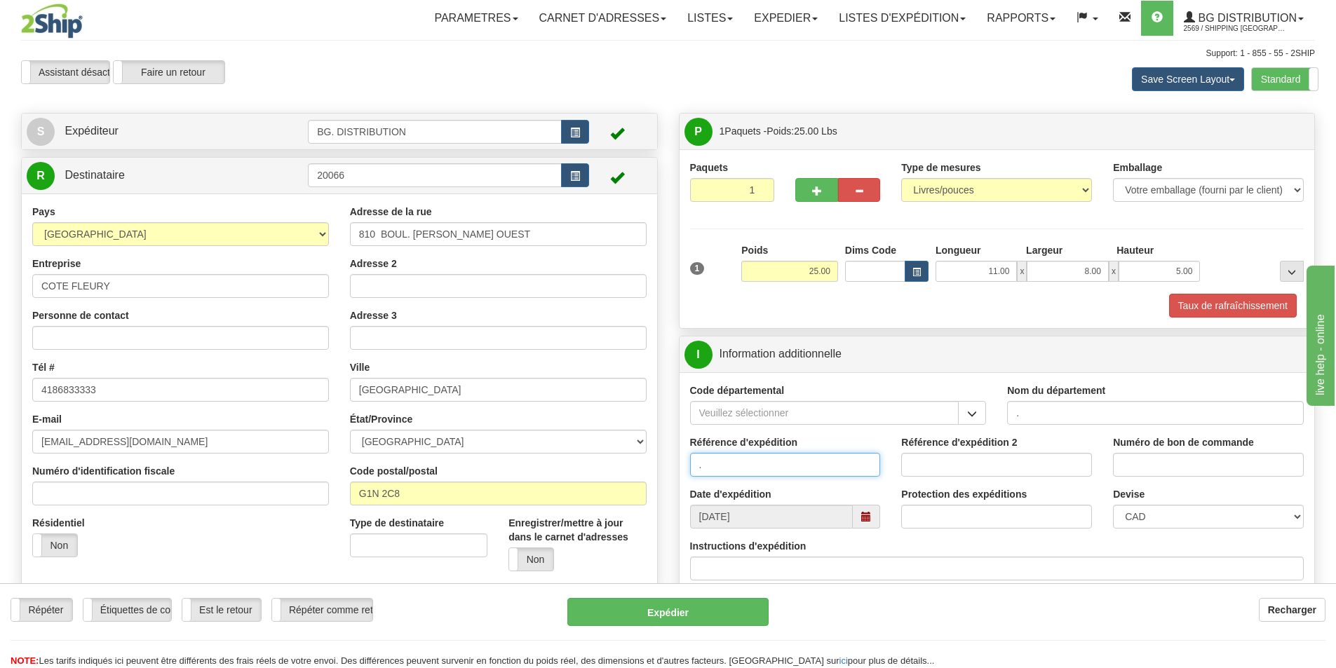
type input "."
click at [767, 572] on input "Instructions d'expédition" at bounding box center [997, 569] width 614 height 24
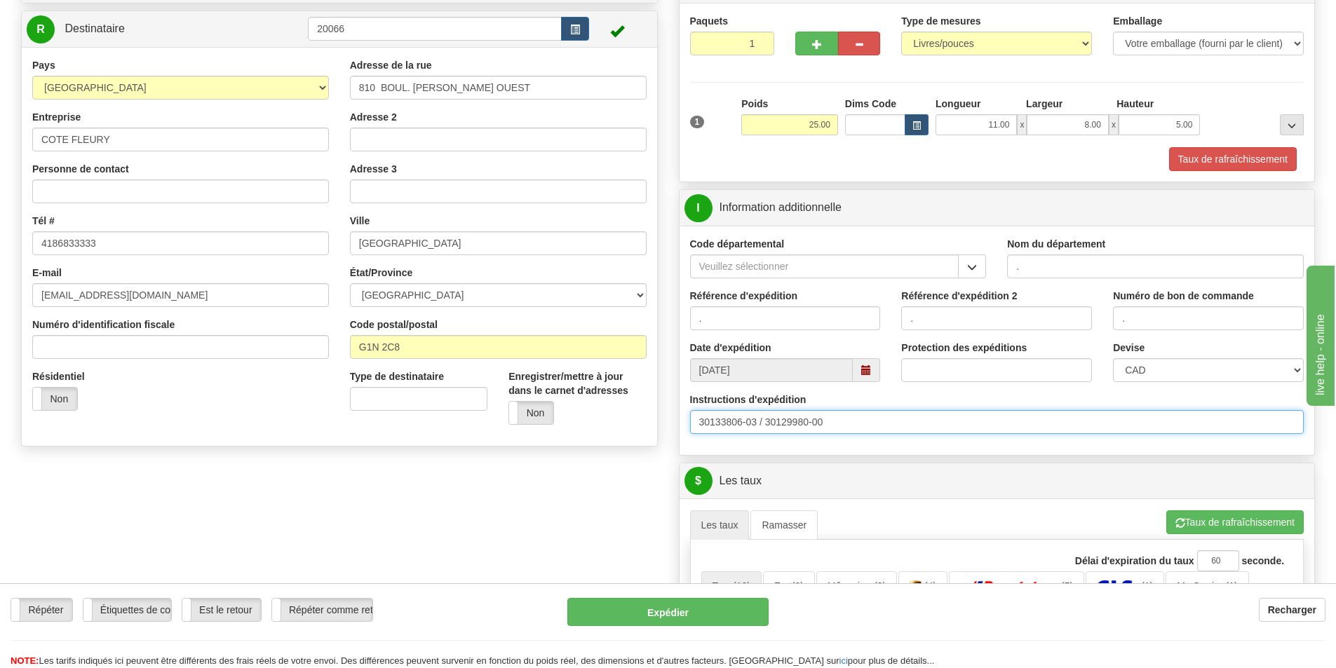
scroll to position [281, 0]
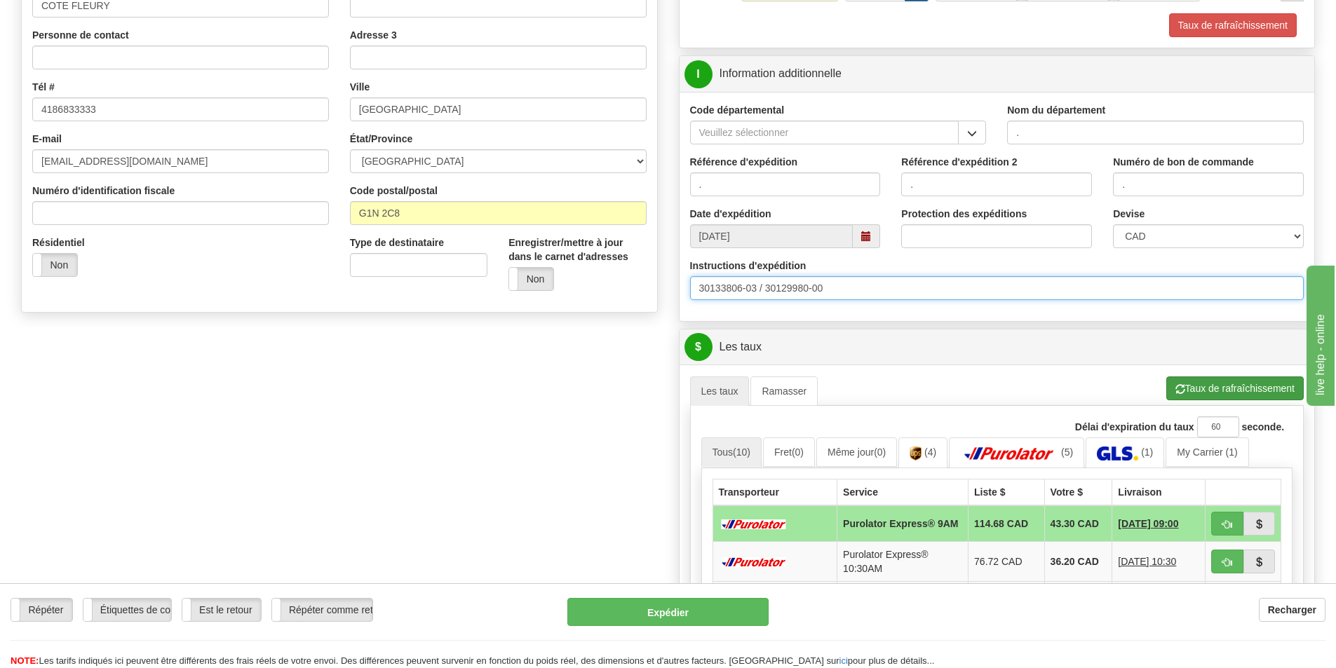
type input "30133806-03 / 30129980-00"
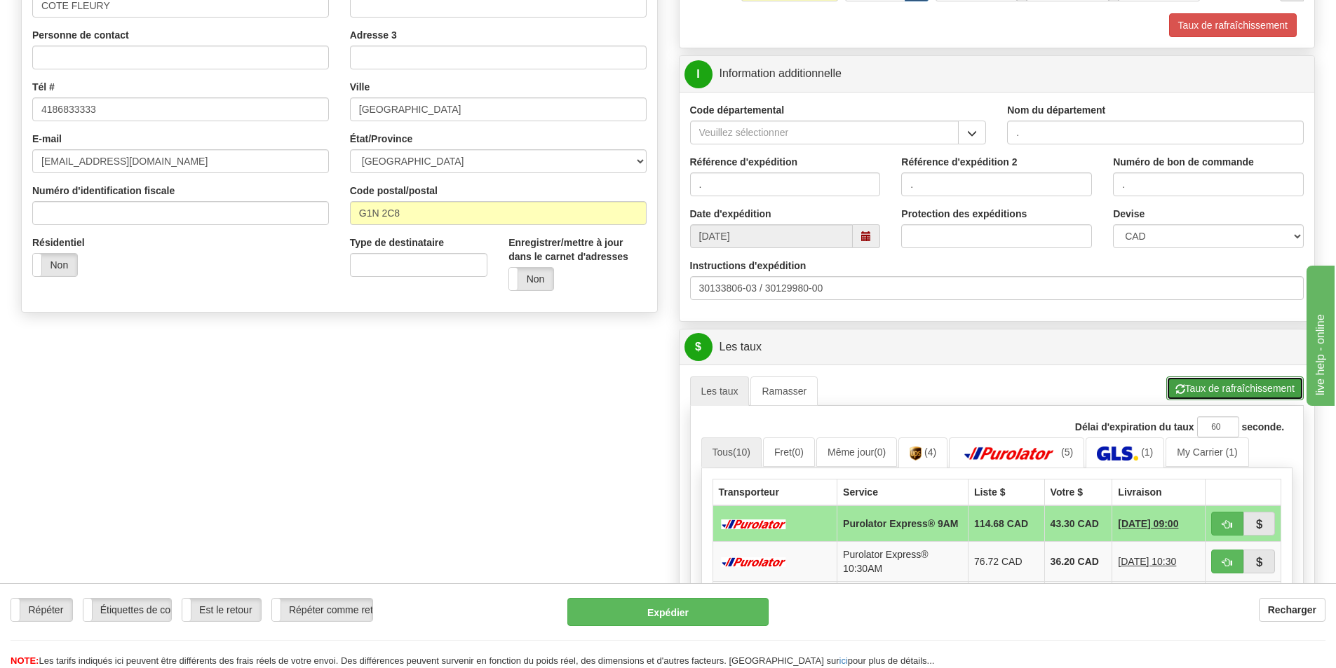
click at [1240, 386] on button "Taux de rafraîchissement" at bounding box center [1234, 389] width 137 height 24
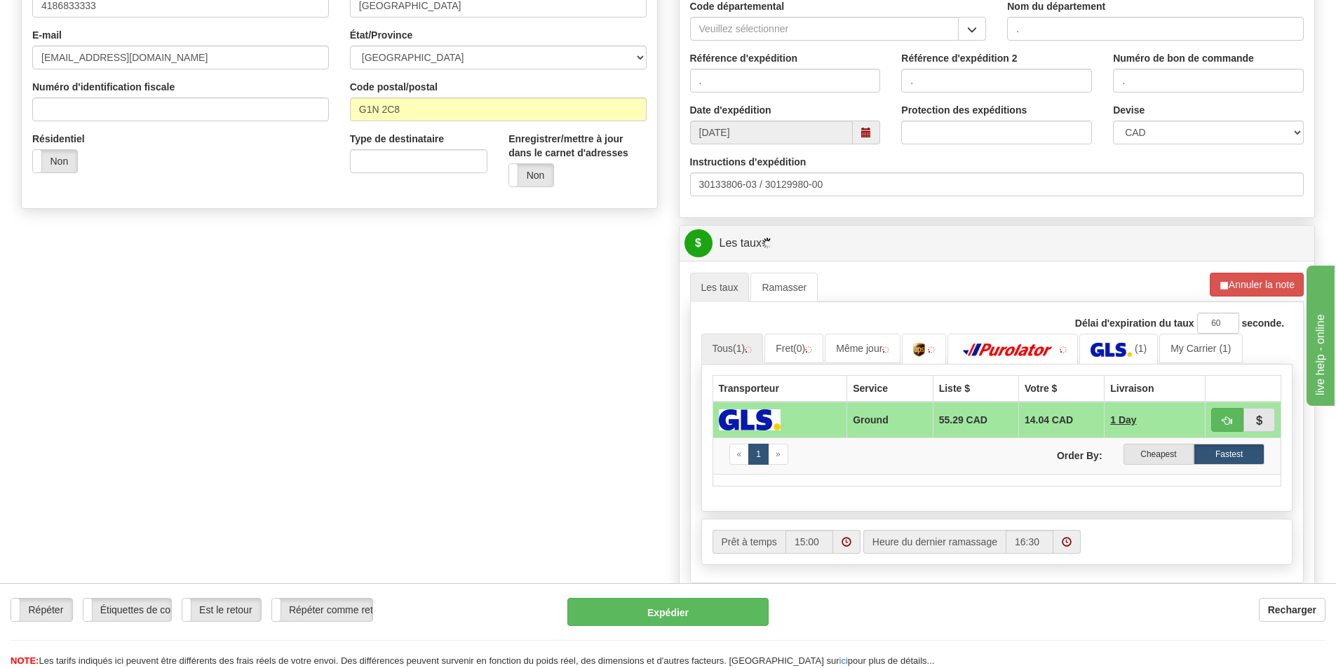
scroll to position [561, 0]
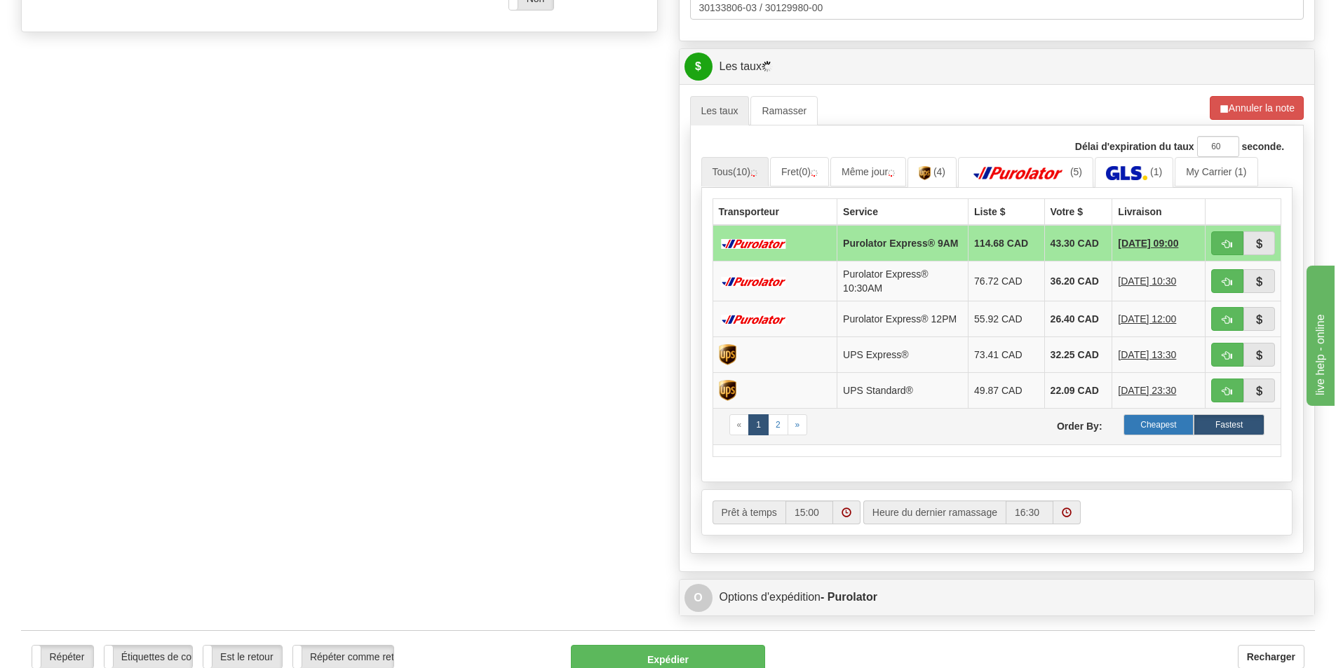
click at [1167, 428] on label "Cheapest" at bounding box center [1159, 425] width 71 height 21
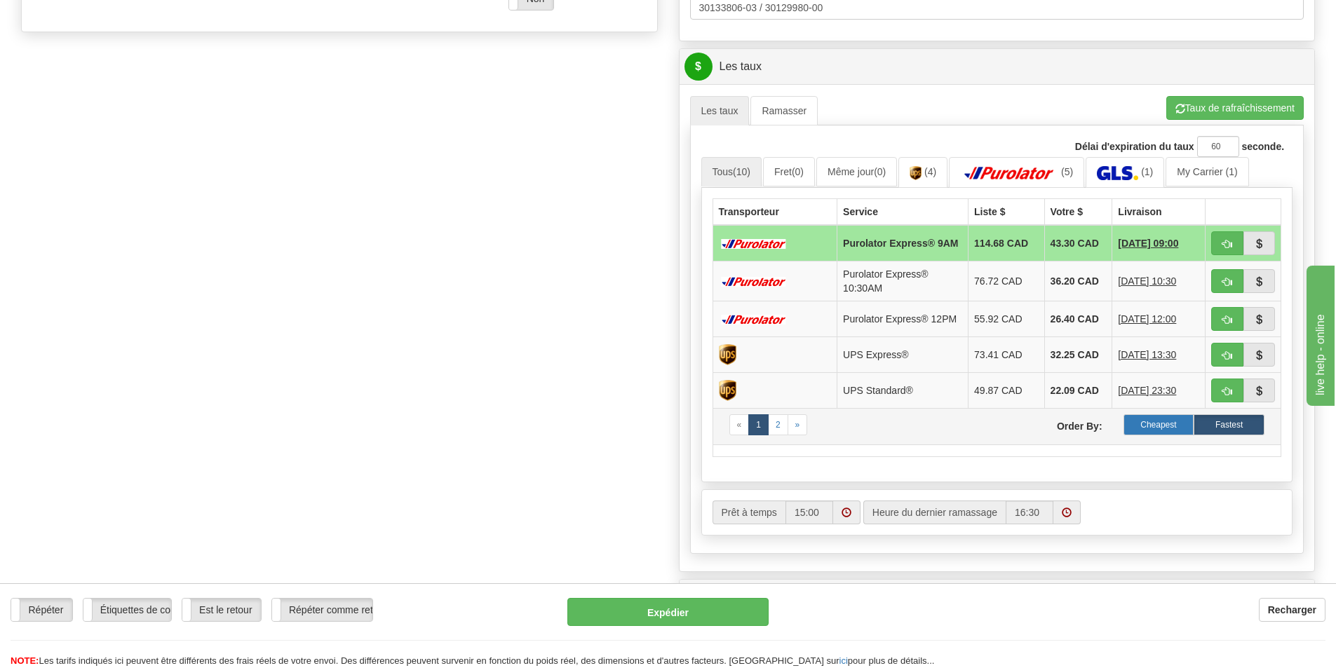
click at [1166, 422] on label "Cheapest" at bounding box center [1159, 425] width 71 height 21
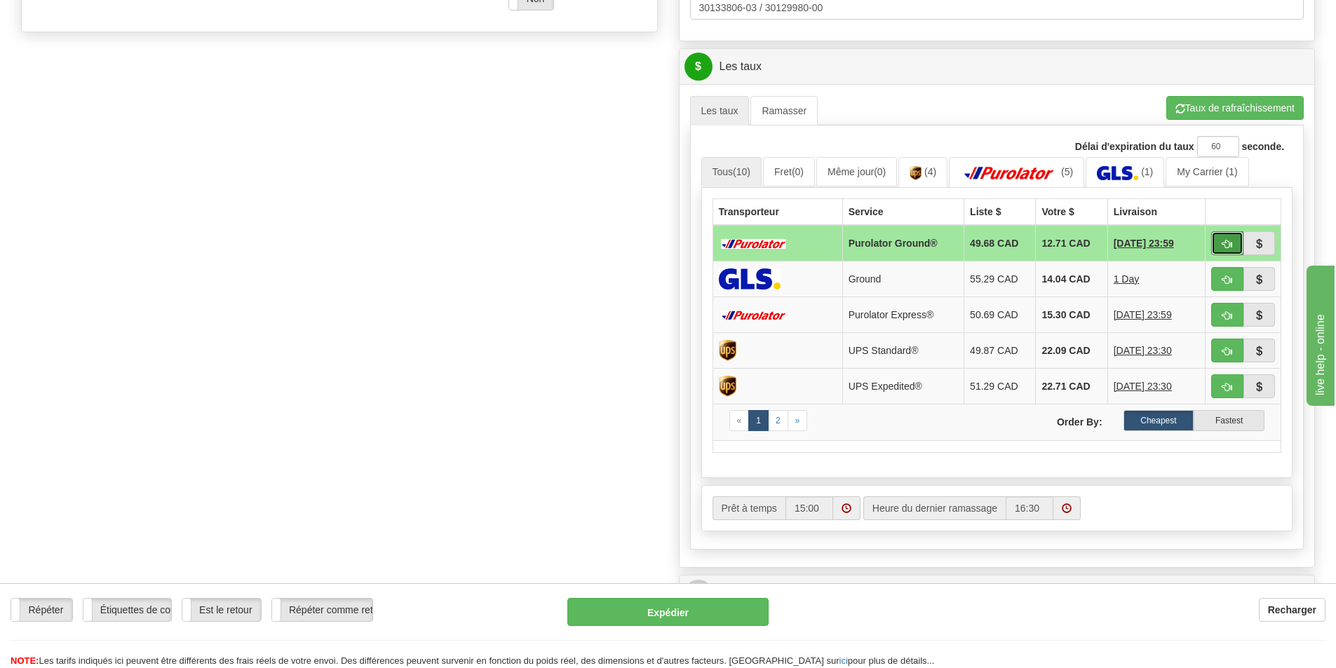
click at [1220, 236] on button "button" at bounding box center [1227, 243] width 32 height 24
type input "260"
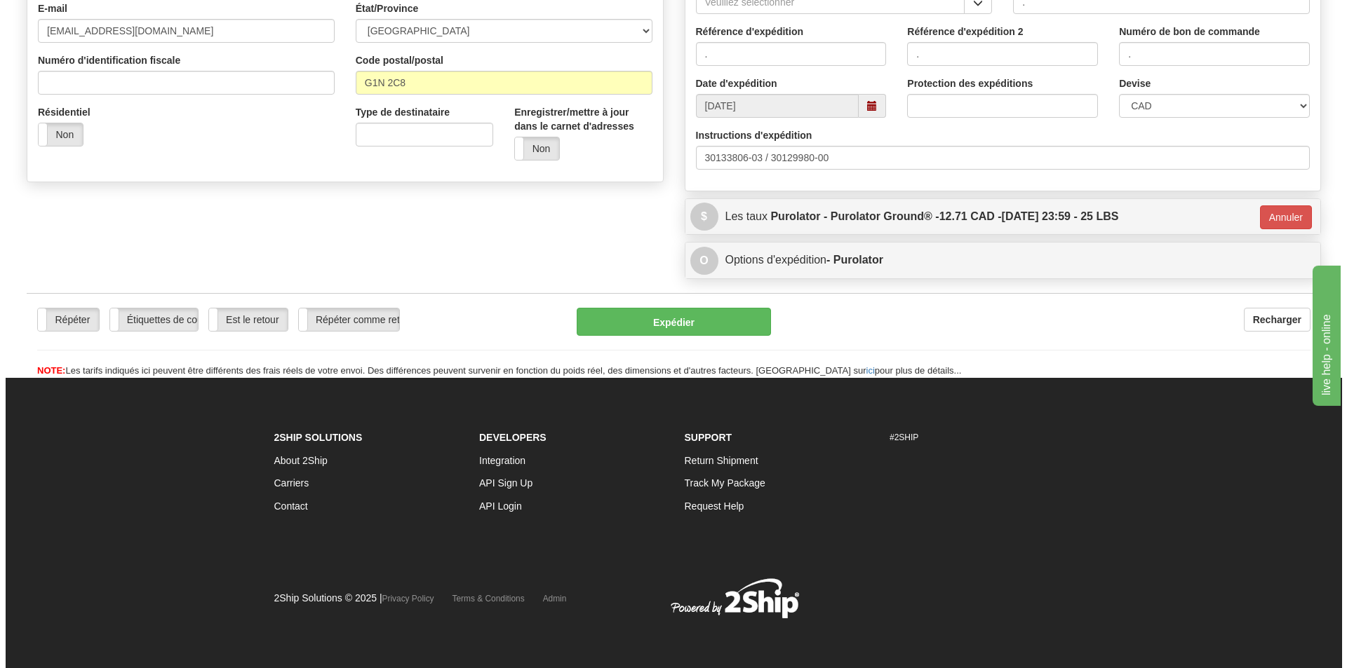
scroll to position [412, 0]
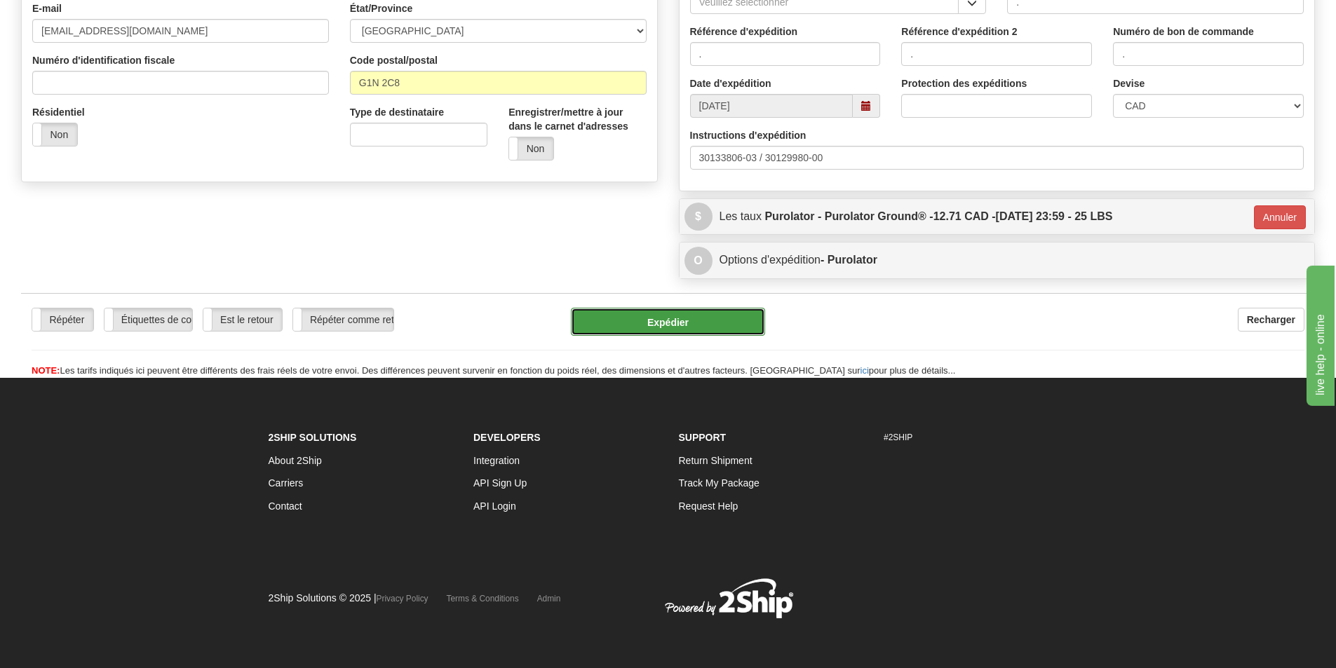
click at [713, 324] on button "Expédier" at bounding box center [668, 322] width 194 height 28
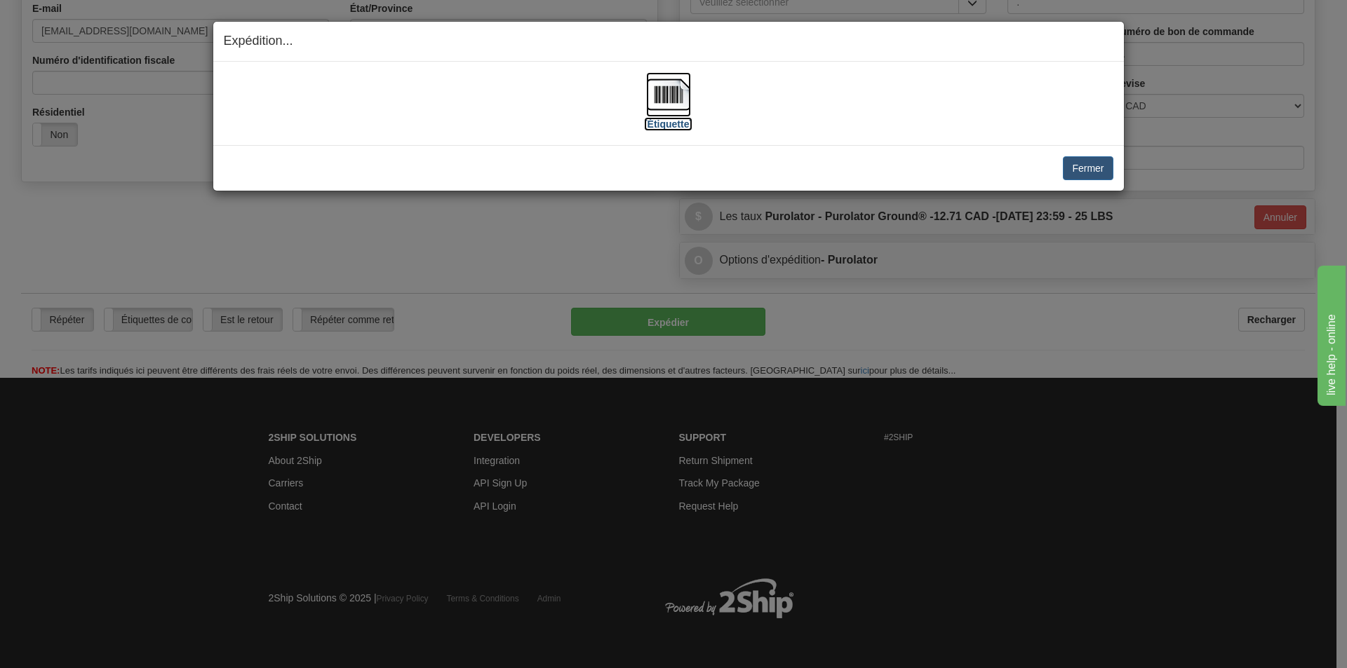
click at [666, 95] on img at bounding box center [668, 94] width 45 height 45
click at [1079, 174] on button "Fermer" at bounding box center [1088, 168] width 50 height 24
click at [1091, 165] on button "Fermer" at bounding box center [1088, 168] width 50 height 24
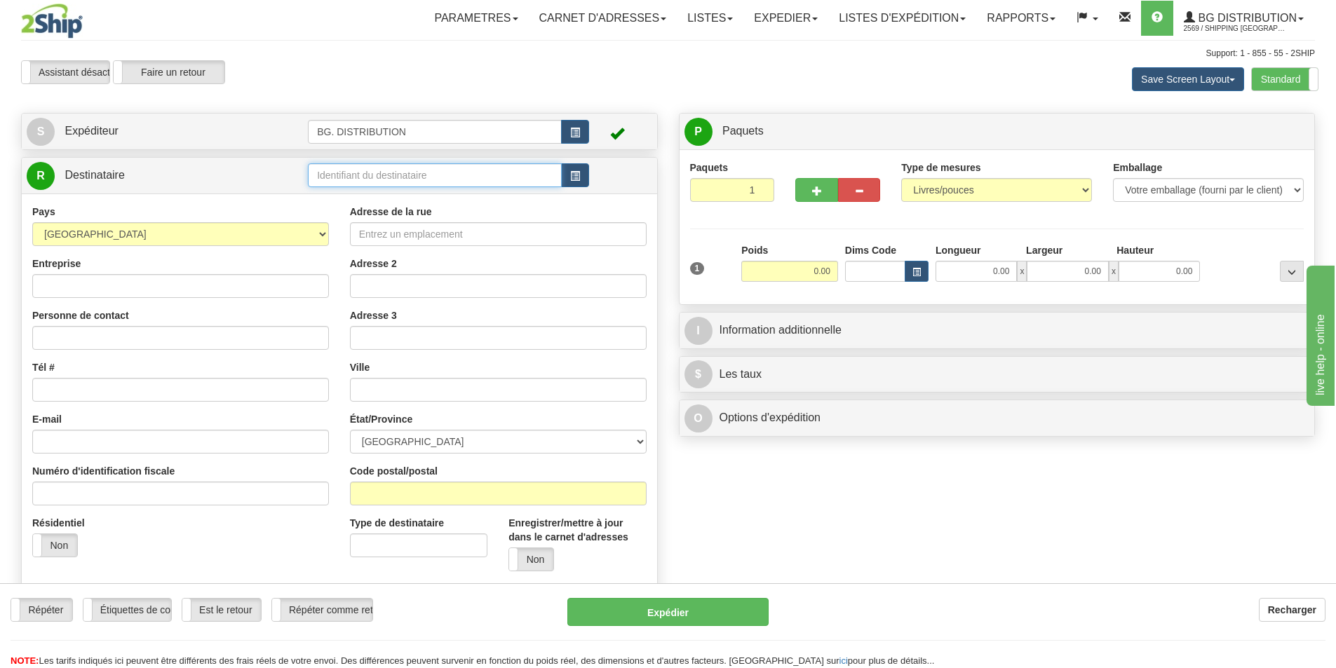
click at [485, 177] on input "text" at bounding box center [435, 175] width 254 height 24
drag, startPoint x: 382, startPoint y: 171, endPoint x: 105, endPoint y: 155, distance: 276.8
click at [105, 155] on div "Créer une étiquette pour le retour Créer un ramassage sans étiquette S Expédite…" at bounding box center [340, 382] width 658 height 539
type input "60117"
click button "Supprimer" at bounding box center [0, 0] width 0 height 0
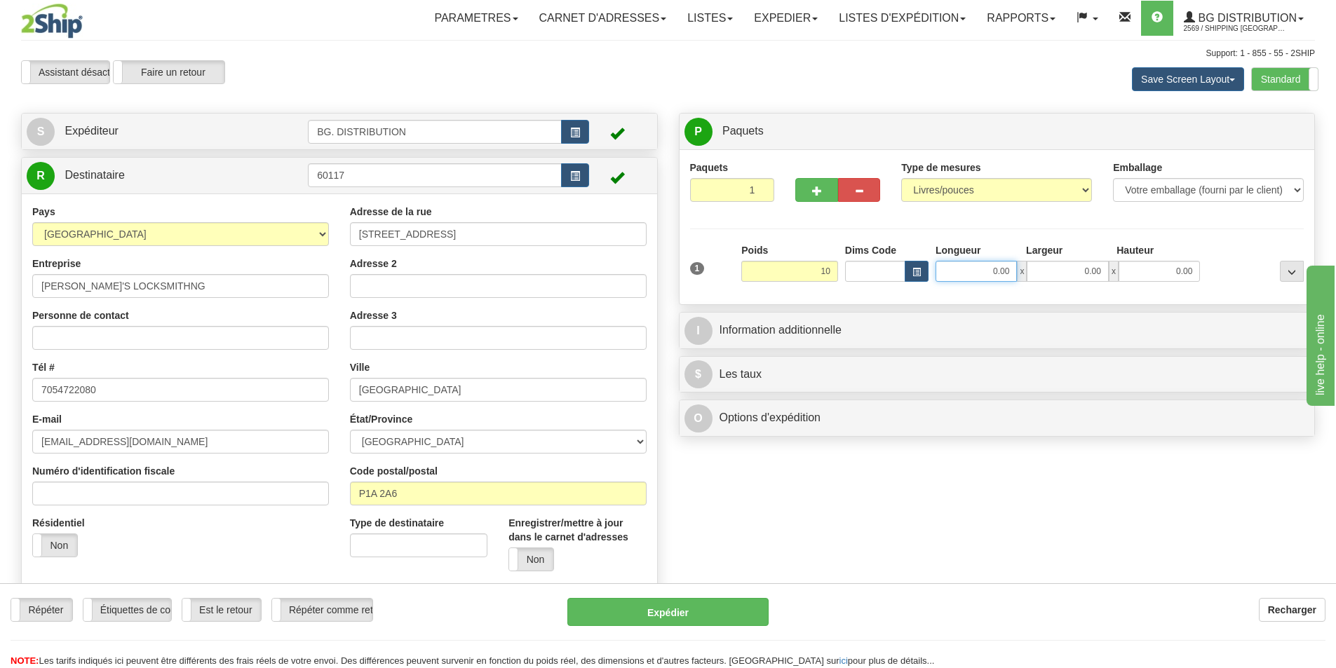
type input "10.00"
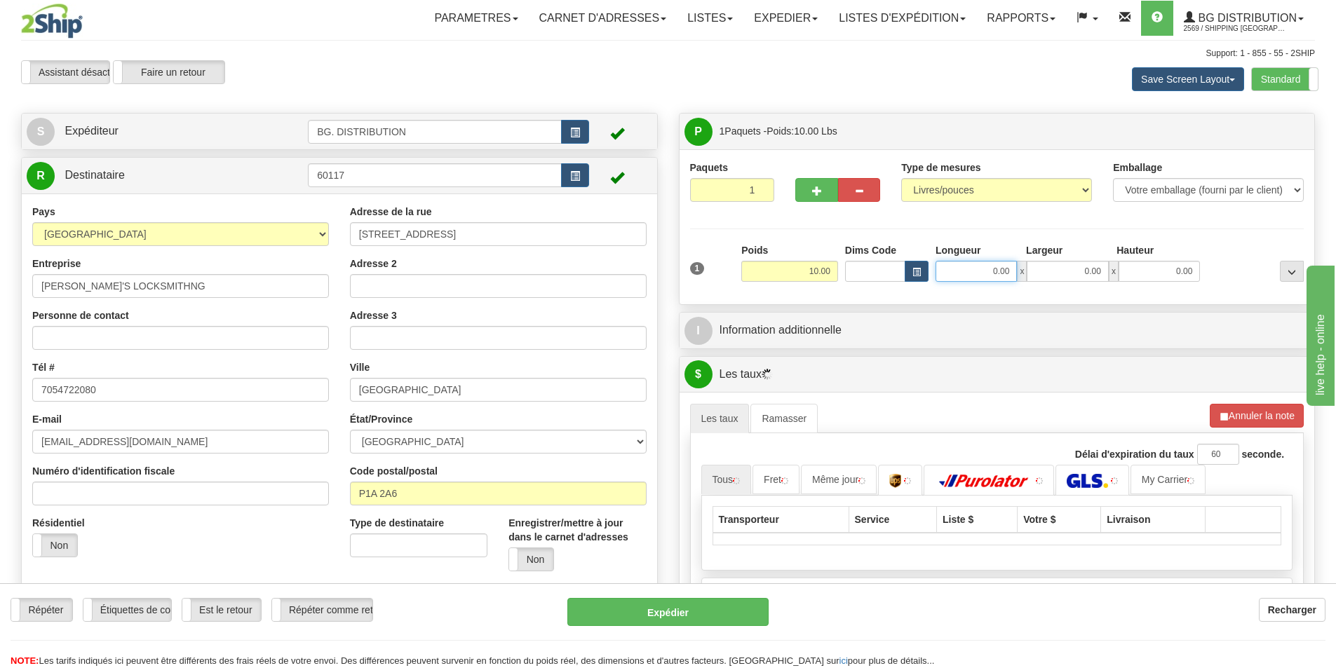
click at [988, 277] on input "0.00" at bounding box center [976, 271] width 81 height 21
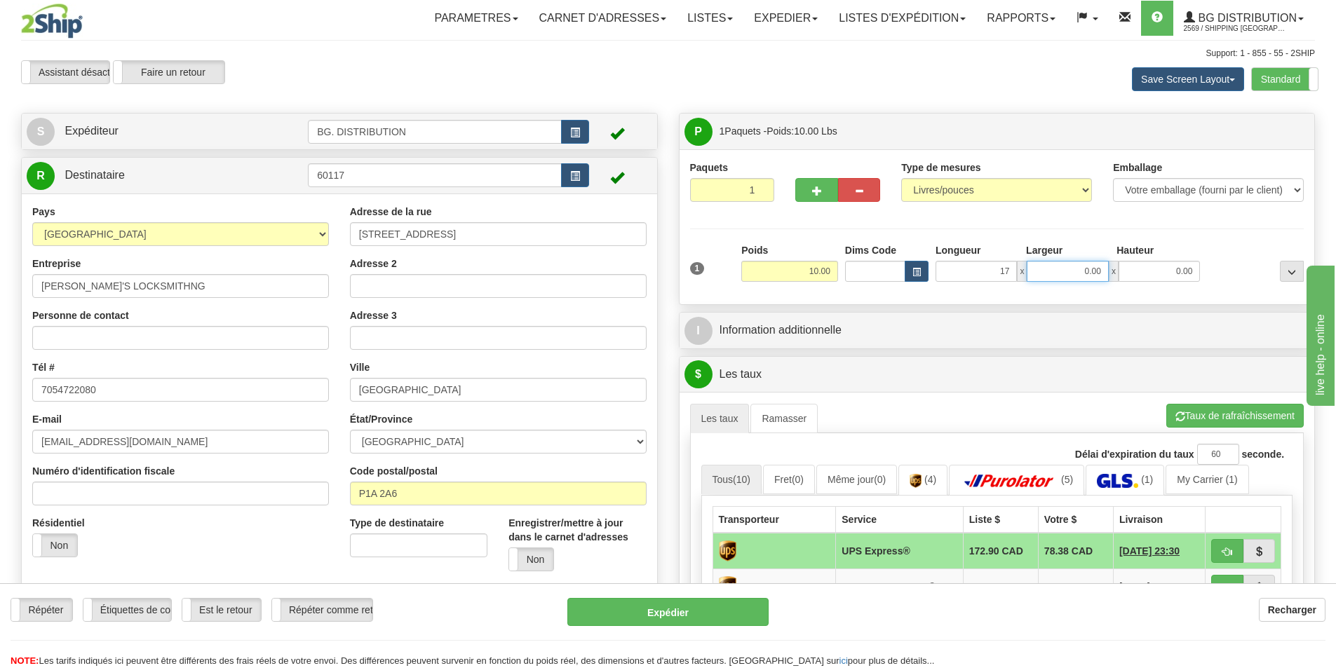
type input "17.00"
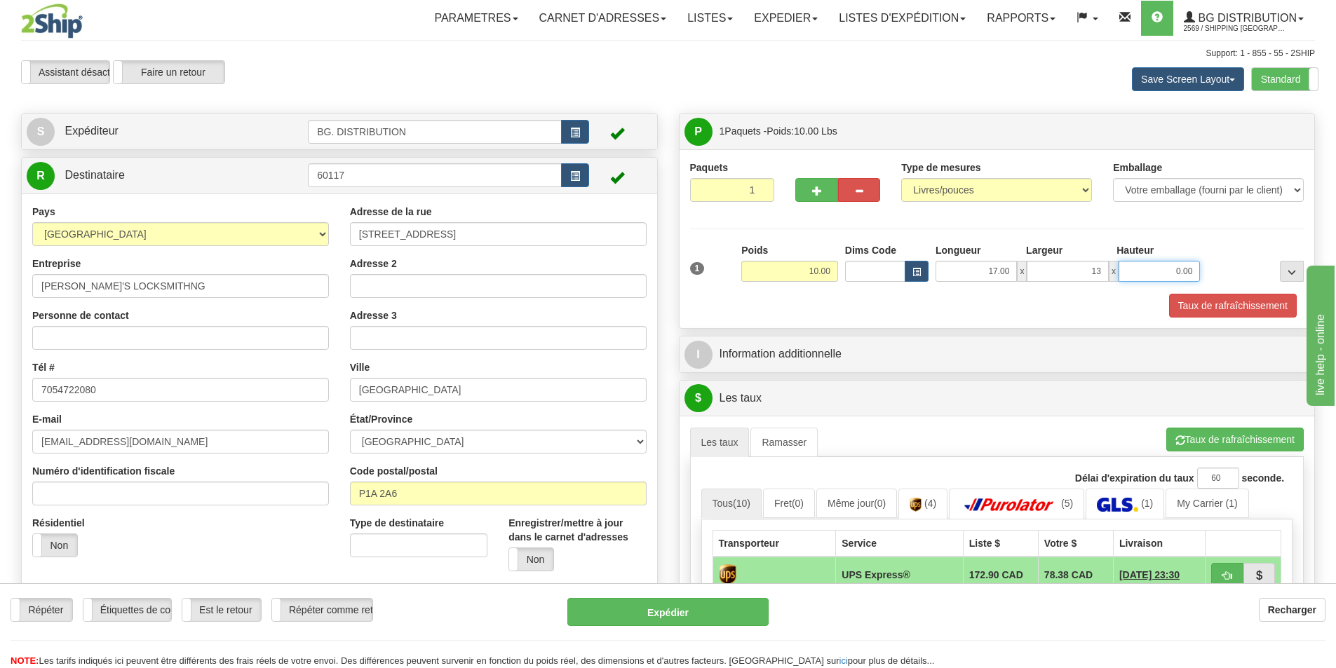
type input "13.00"
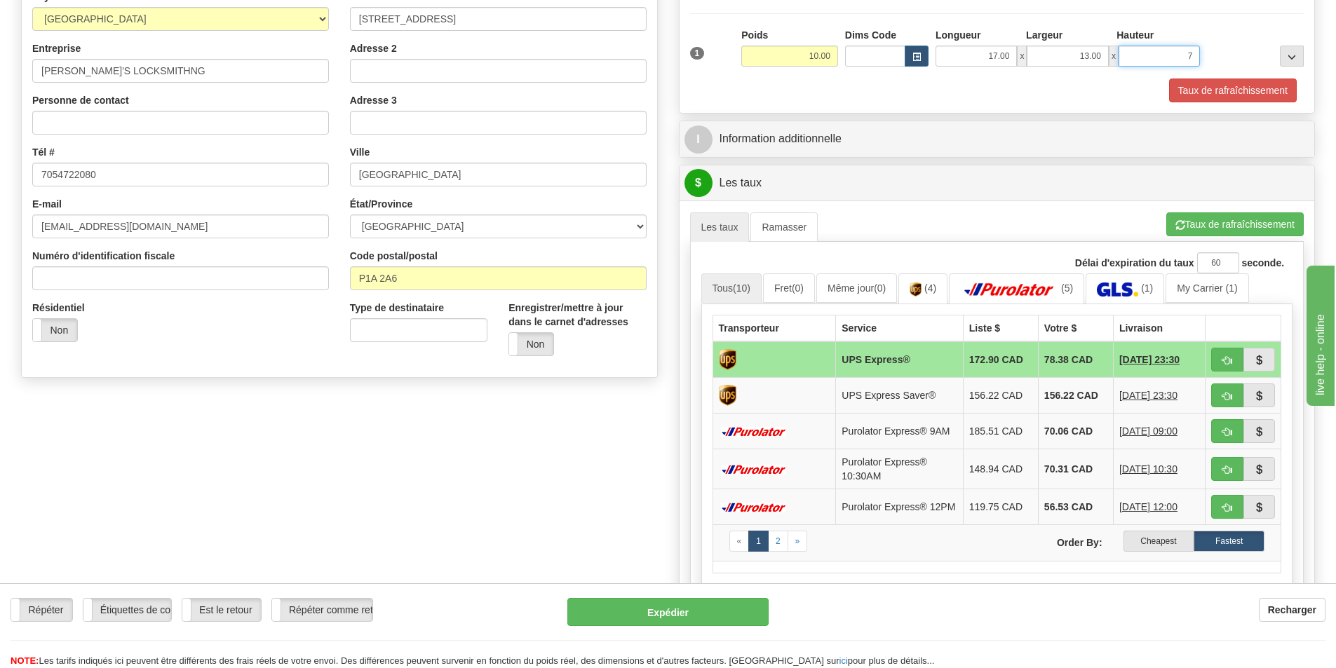
scroll to position [210, 0]
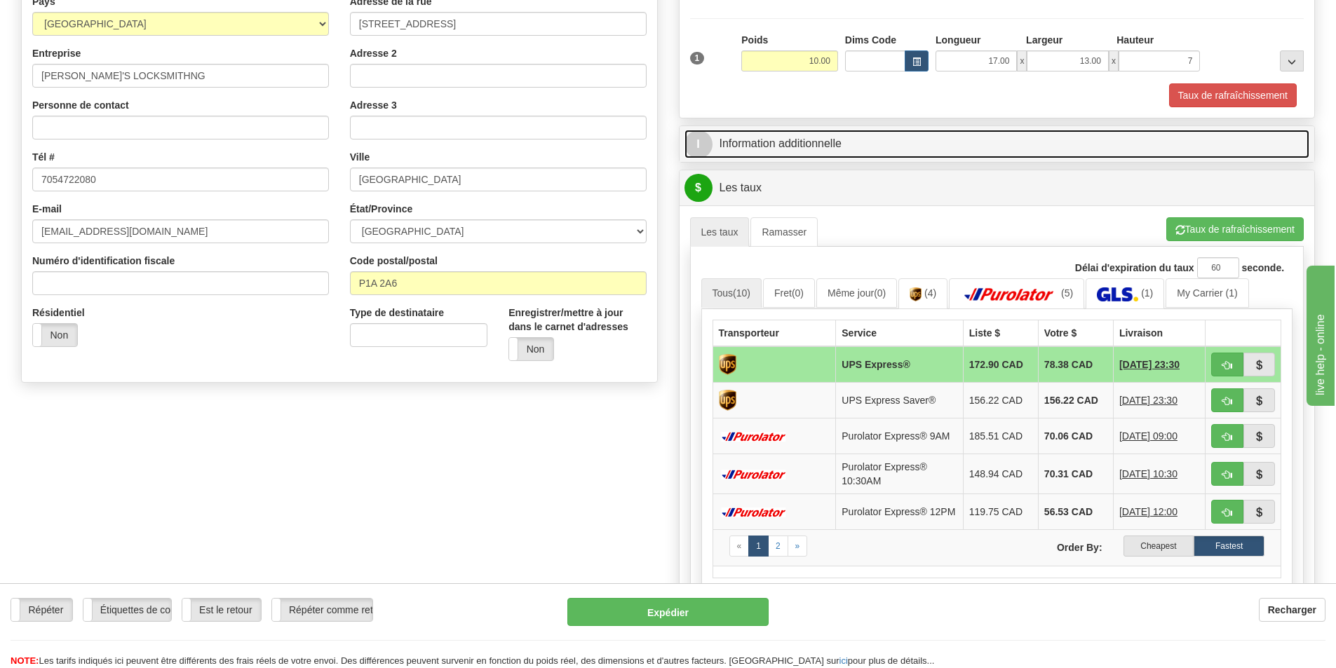
type input "7.00"
click at [862, 135] on link "I Information additionnelle" at bounding box center [998, 144] width 626 height 29
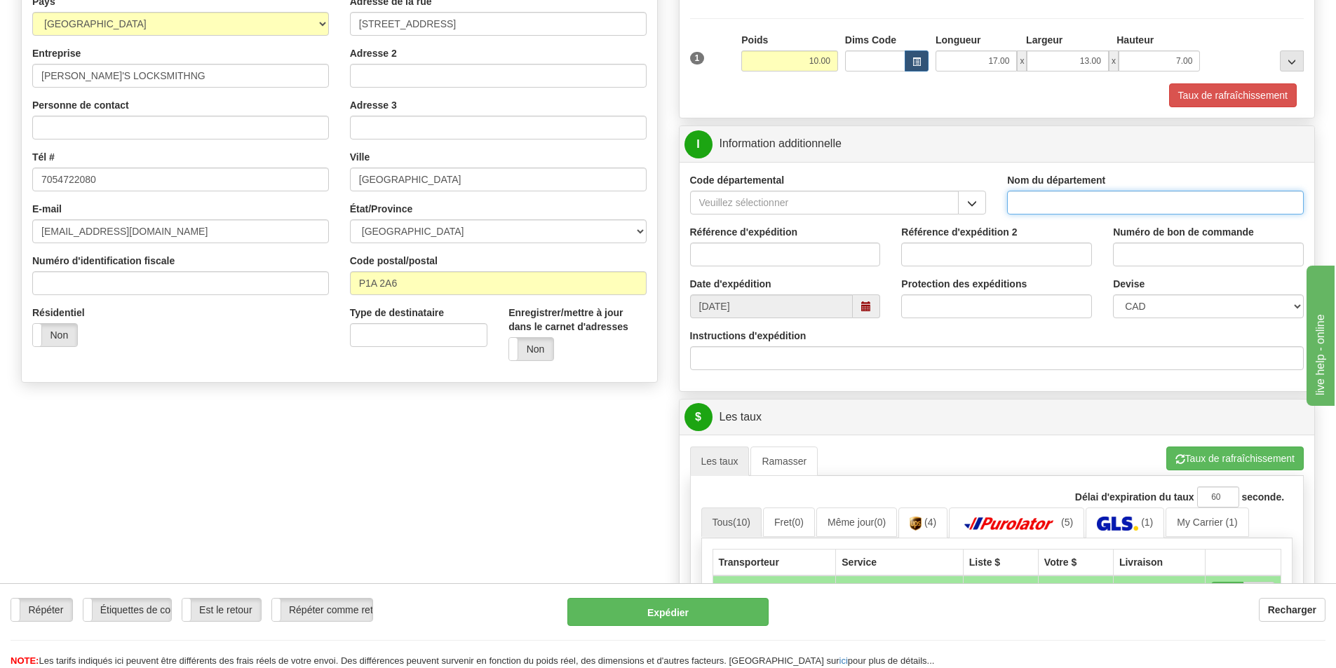
click at [1097, 204] on input "Nom du département" at bounding box center [1155, 203] width 297 height 24
type input "."
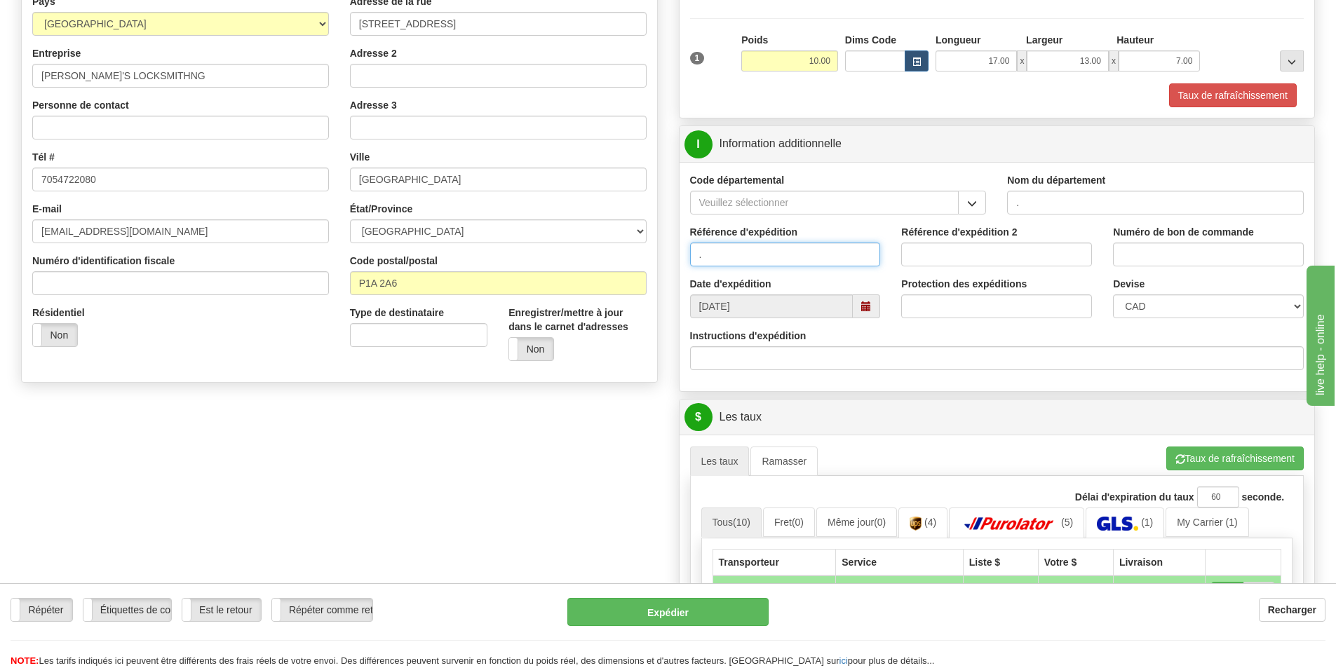
type input "."
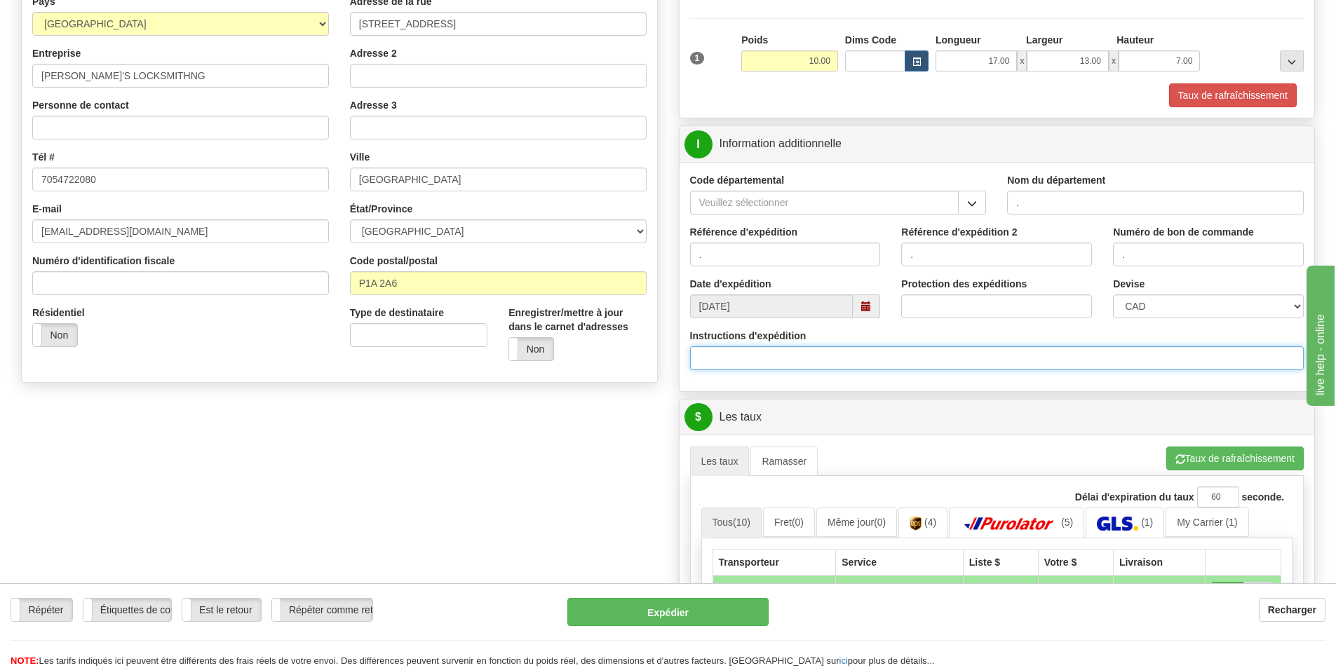
click at [728, 358] on input "Instructions d'expédition" at bounding box center [997, 358] width 614 height 24
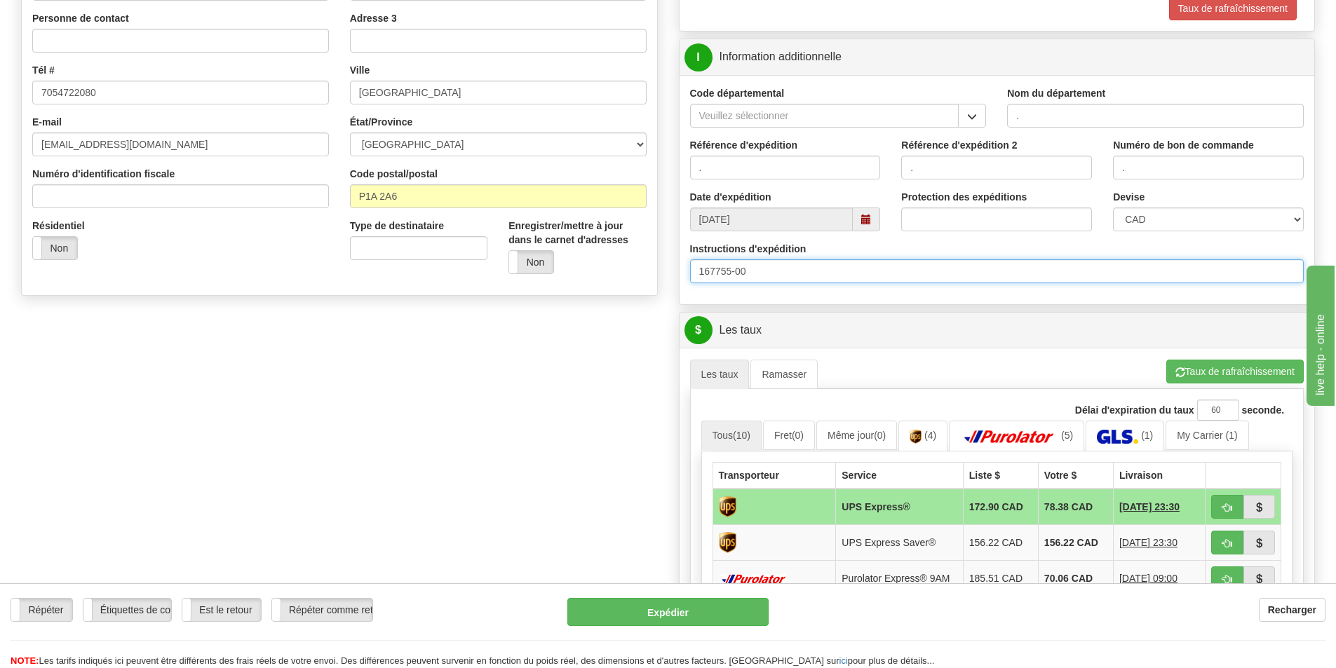
scroll to position [421, 0]
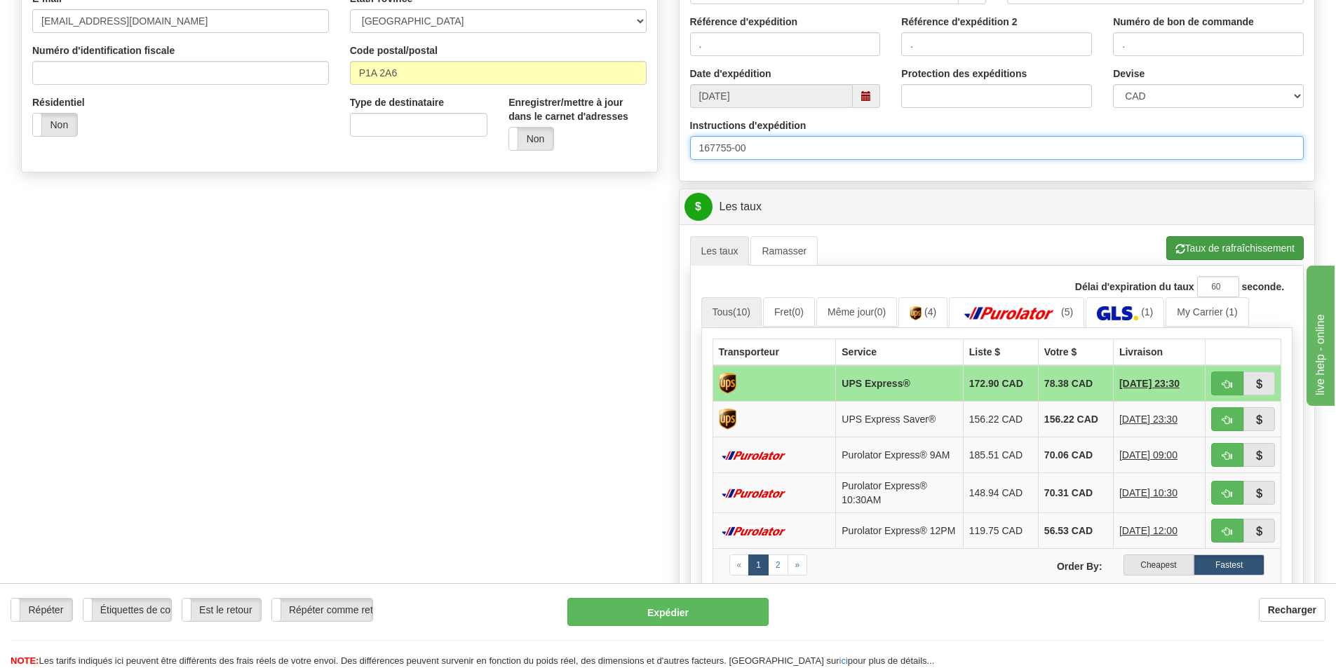
type input "167755-00"
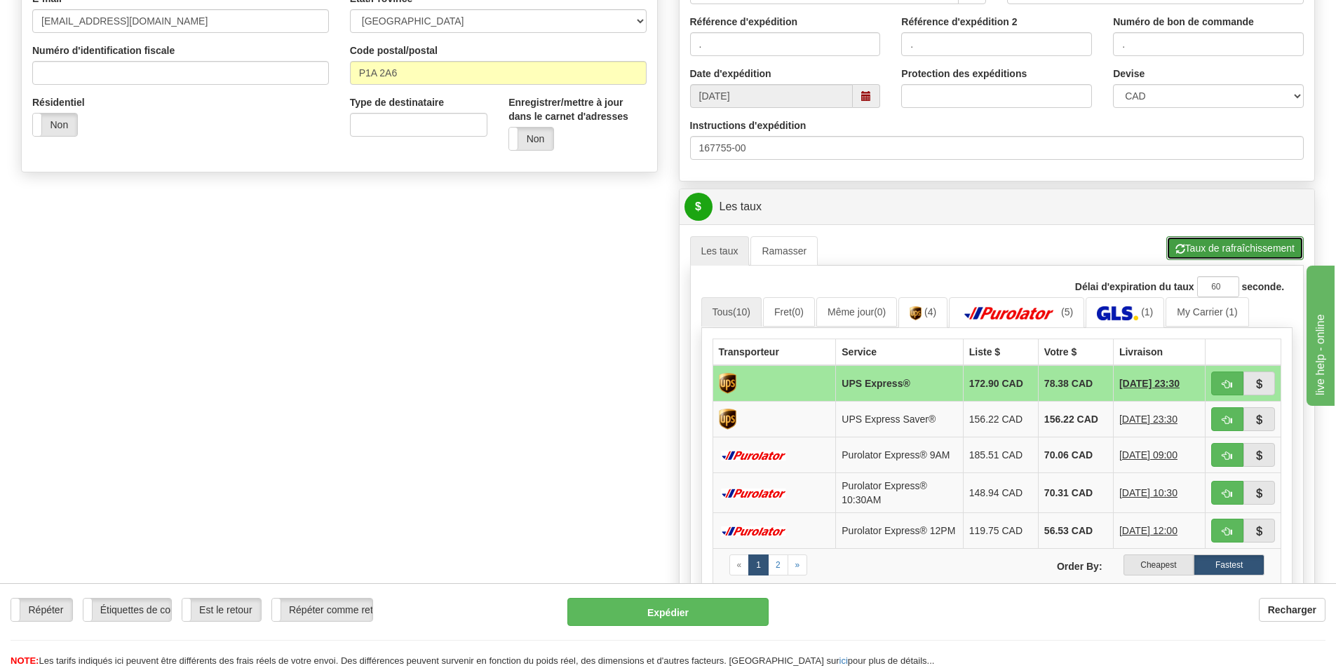
click at [1210, 252] on button "Taux de rafraîchissement" at bounding box center [1234, 248] width 137 height 24
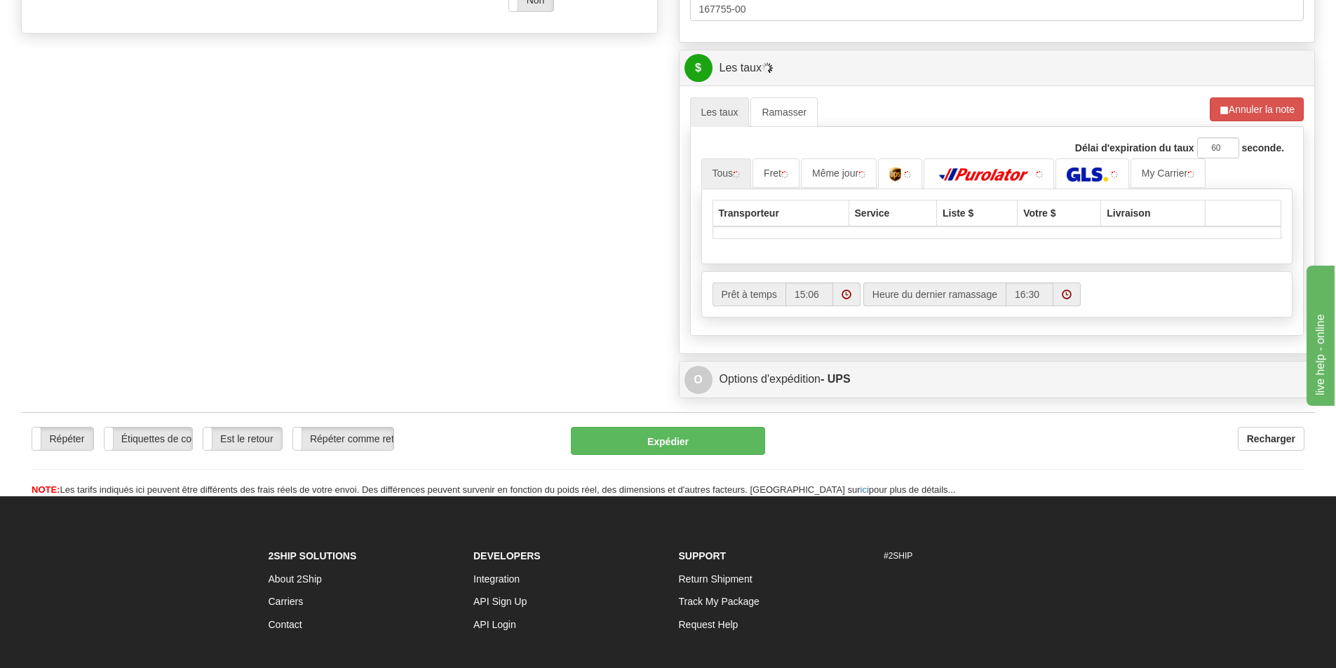
scroll to position [561, 0]
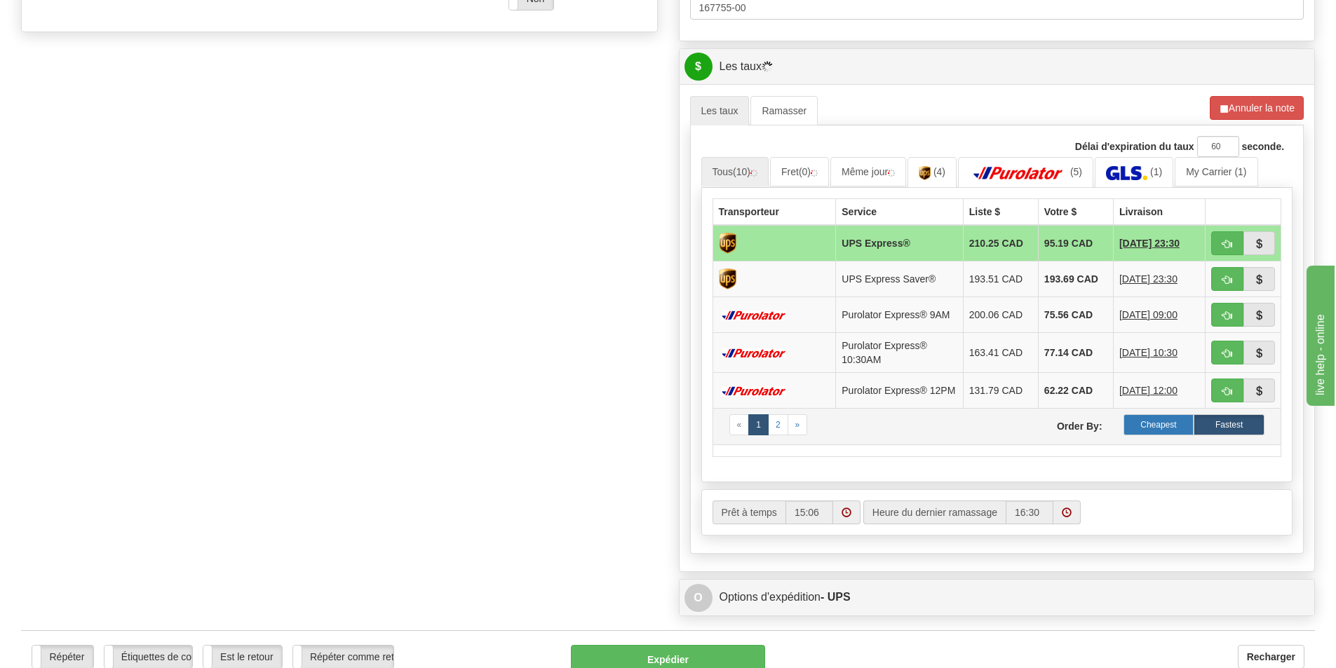
click at [1172, 432] on label "Cheapest" at bounding box center [1159, 425] width 71 height 21
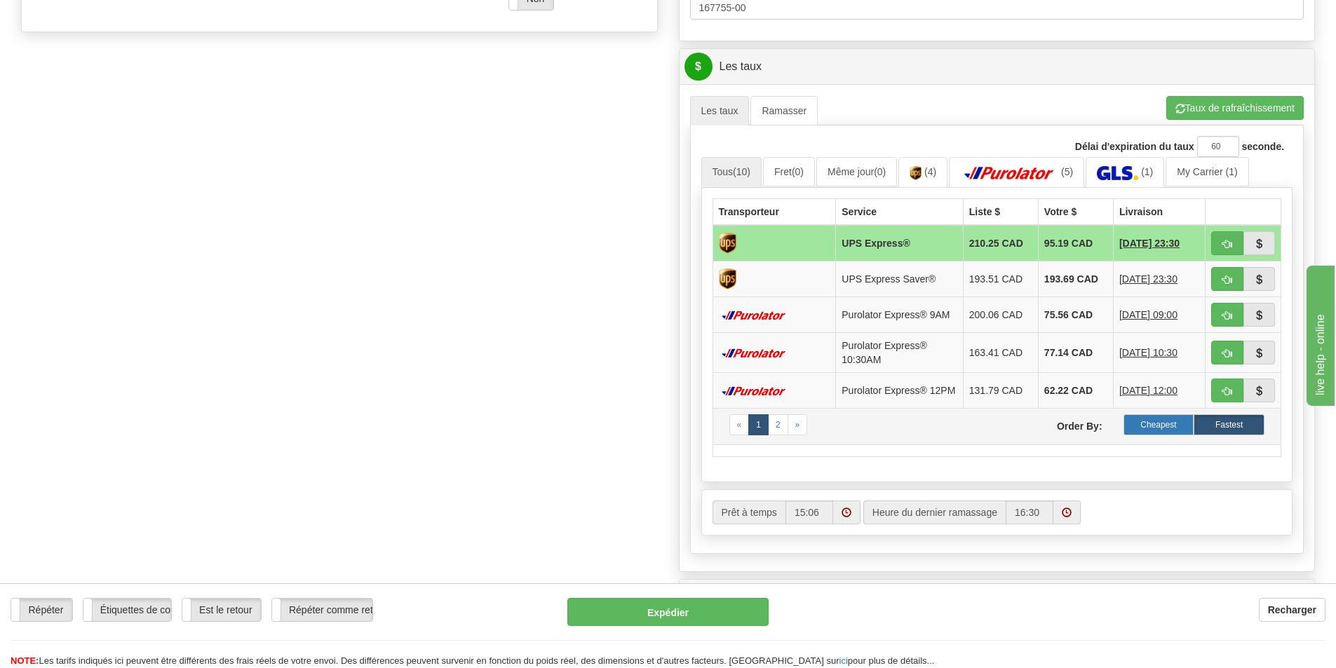
click at [1143, 433] on label "Cheapest" at bounding box center [1159, 425] width 71 height 21
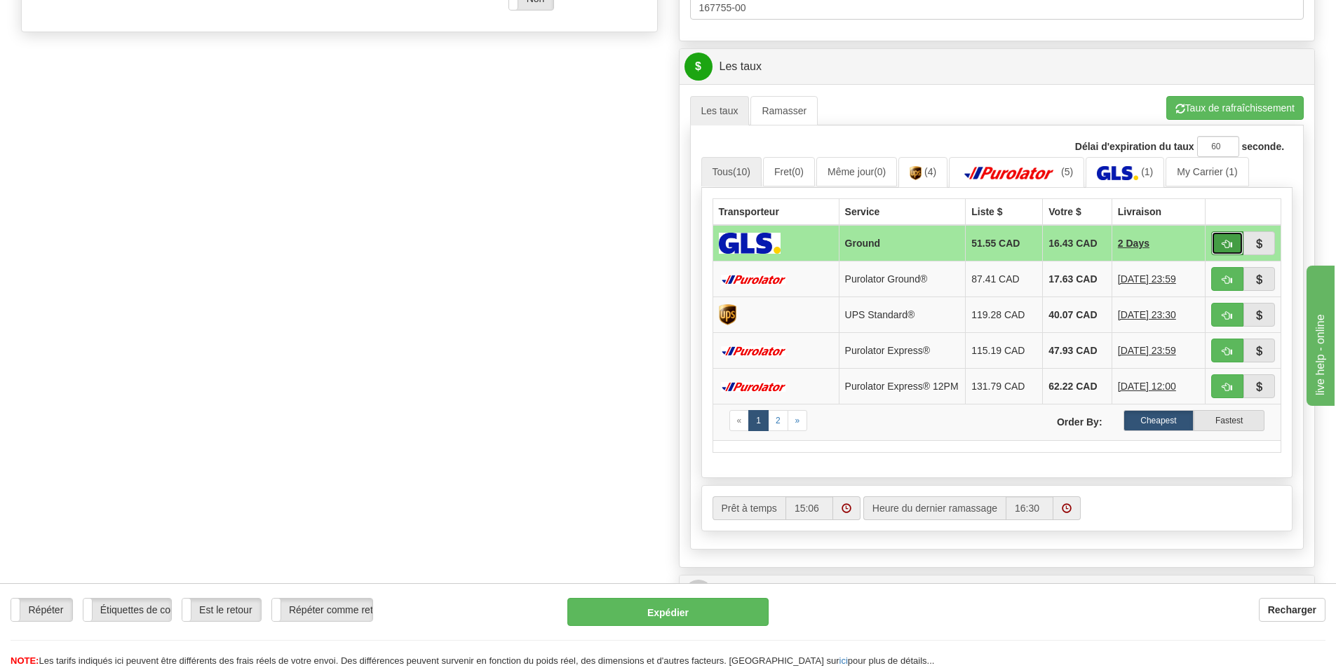
click at [1234, 235] on button "button" at bounding box center [1227, 243] width 32 height 24
type input "1"
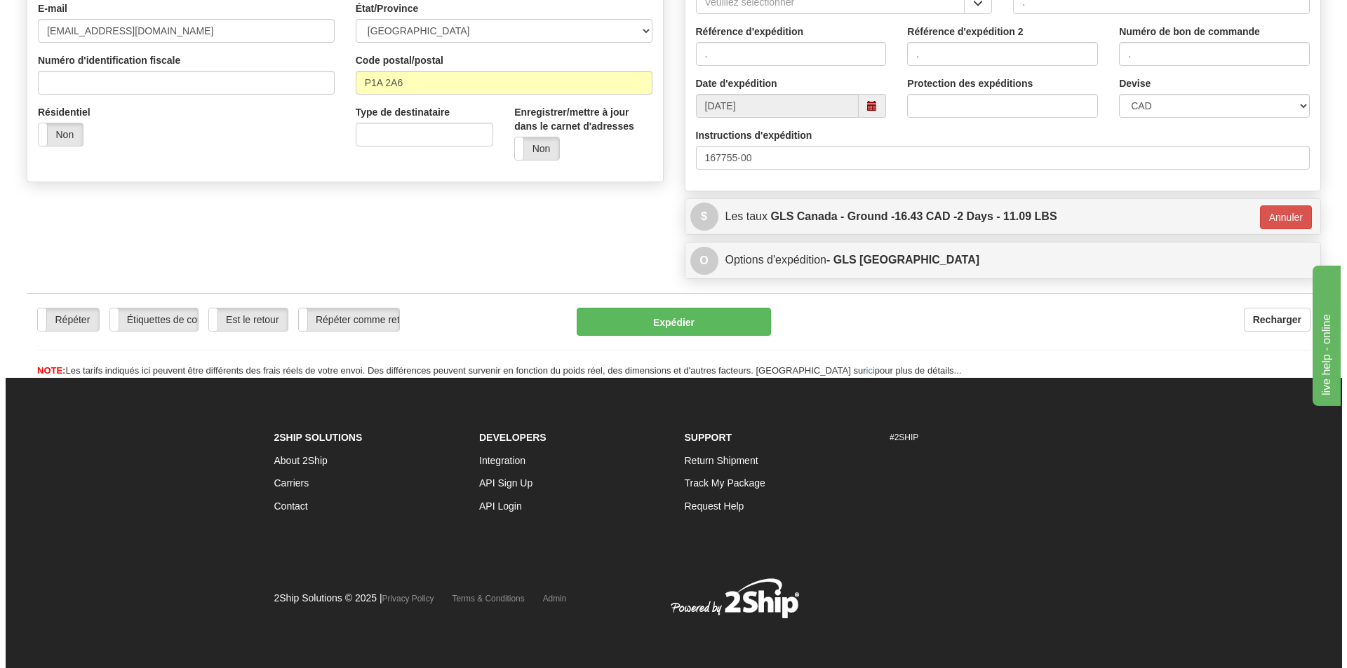
scroll to position [412, 0]
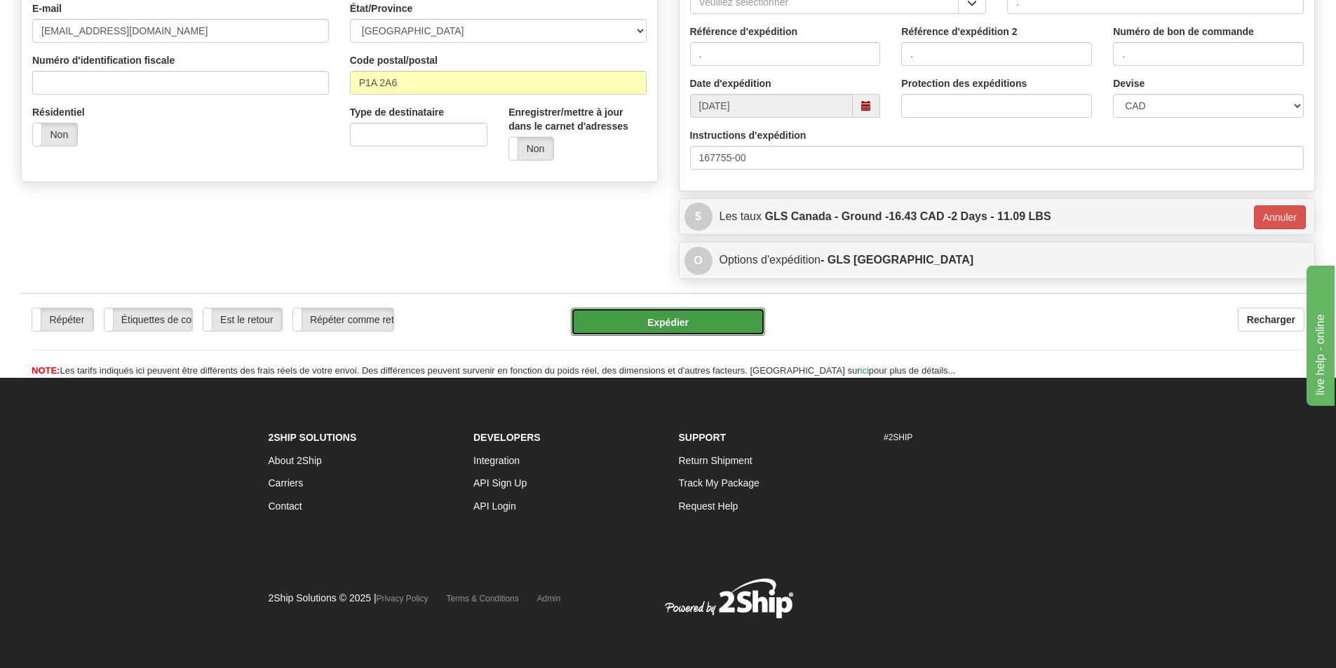
click at [707, 321] on button "Expédier" at bounding box center [668, 322] width 194 height 28
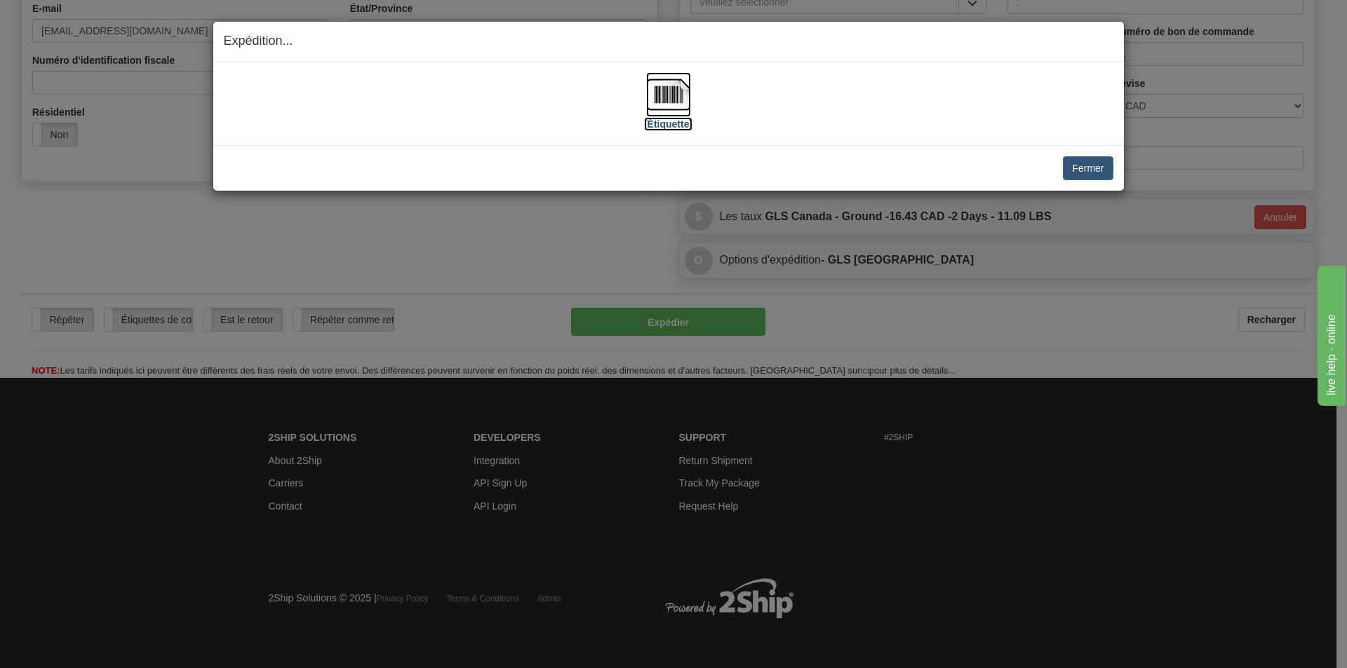
click at [668, 92] on img at bounding box center [668, 94] width 45 height 45
